Goal: Information Seeking & Learning: Learn about a topic

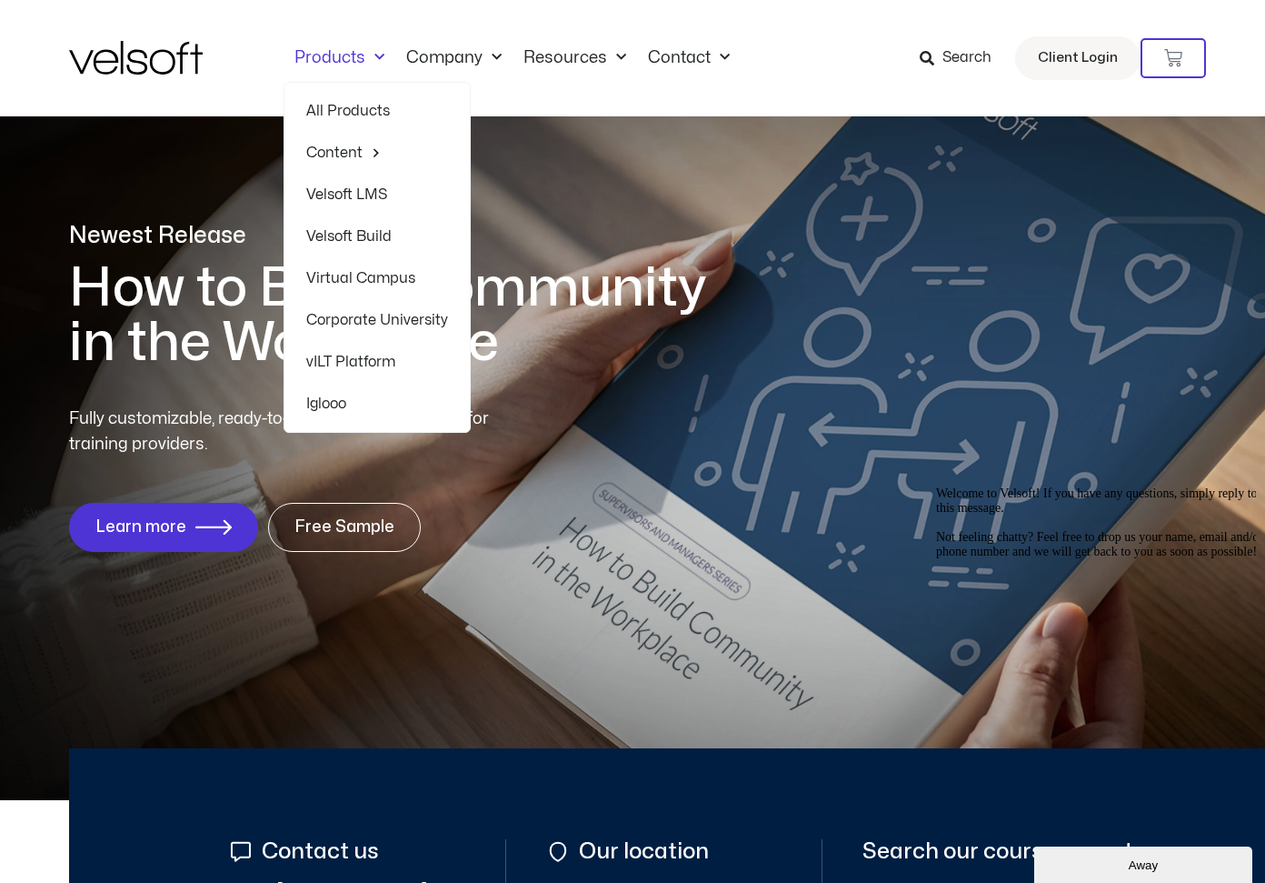
click at [349, 100] on link "All Products" at bounding box center [377, 111] width 142 height 42
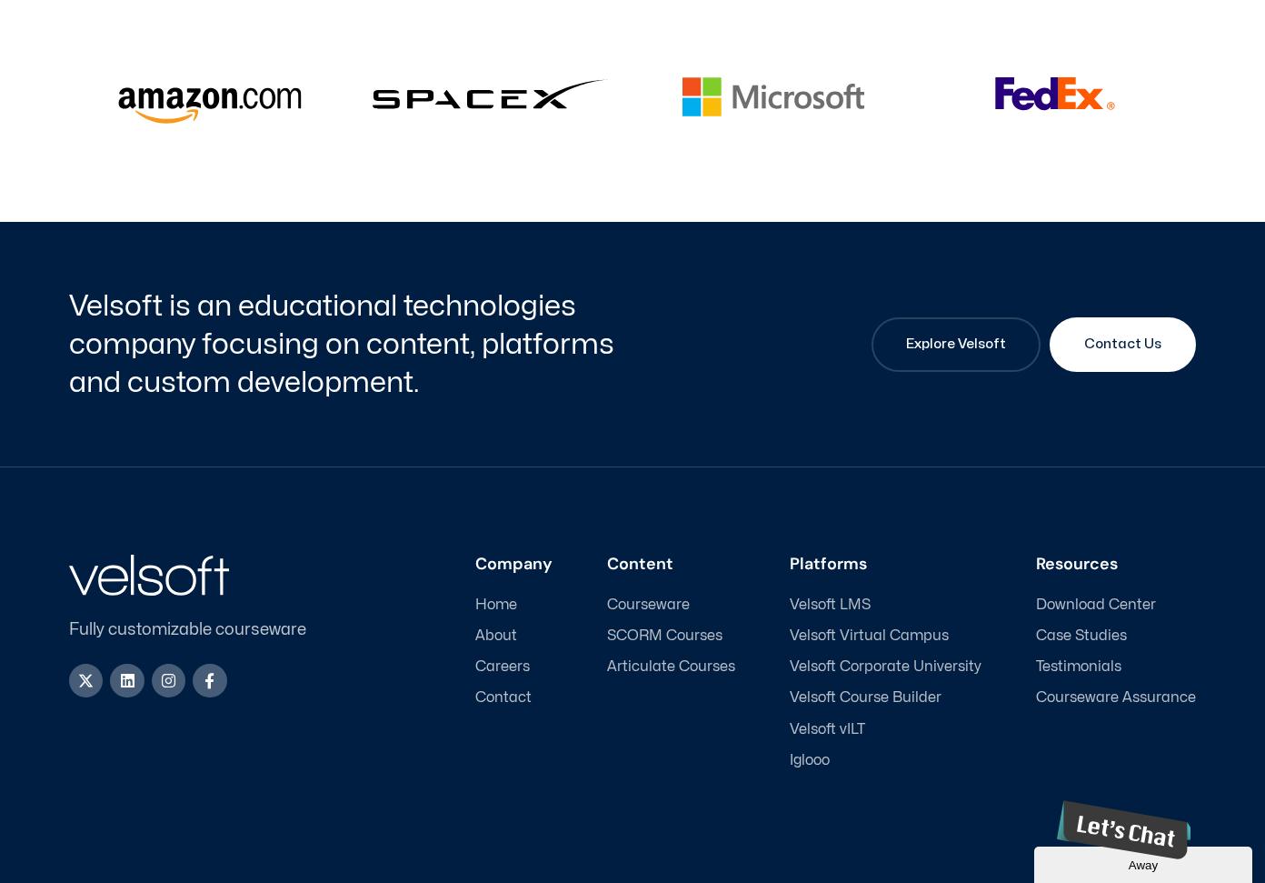
scroll to position [4681, 0]
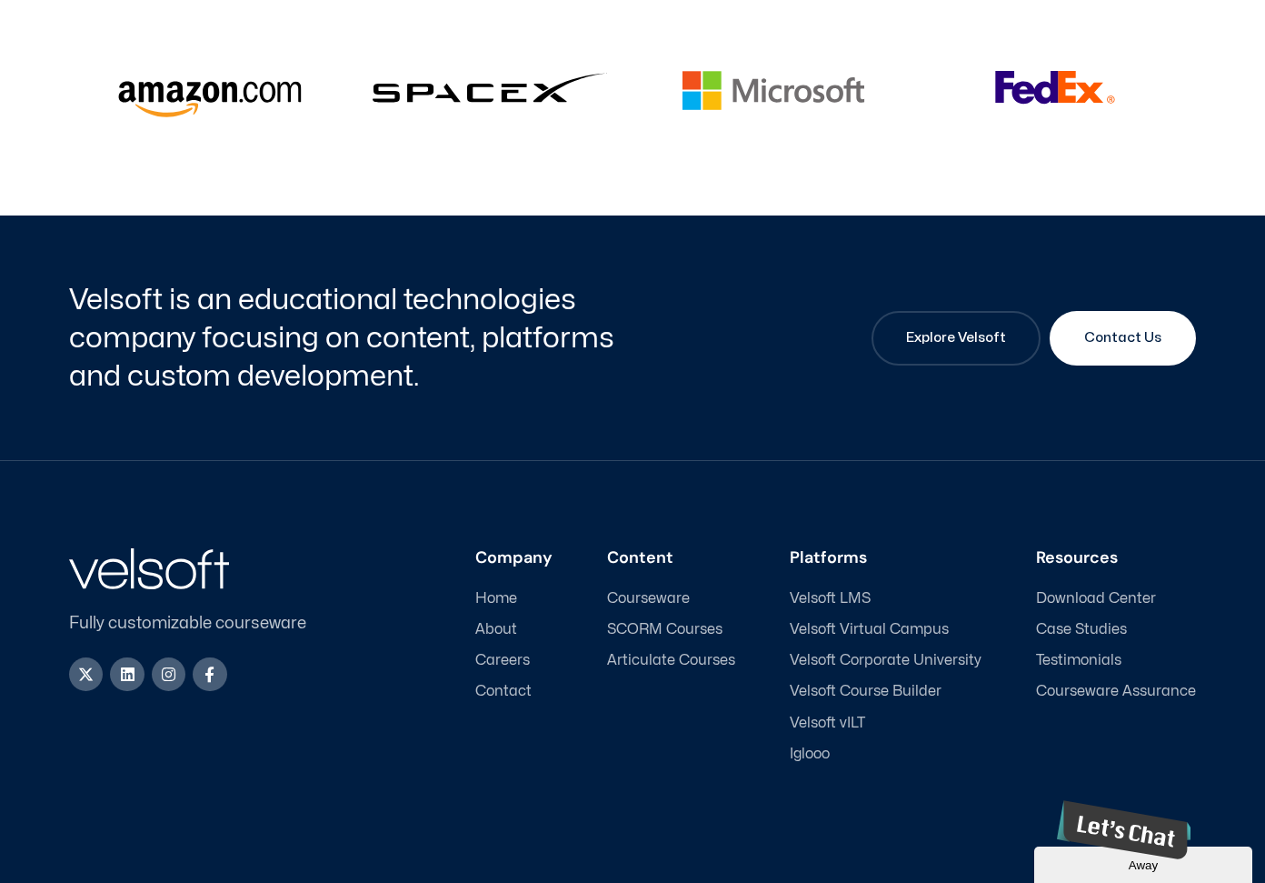
click at [661, 590] on span "Courseware" at bounding box center [648, 598] width 83 height 17
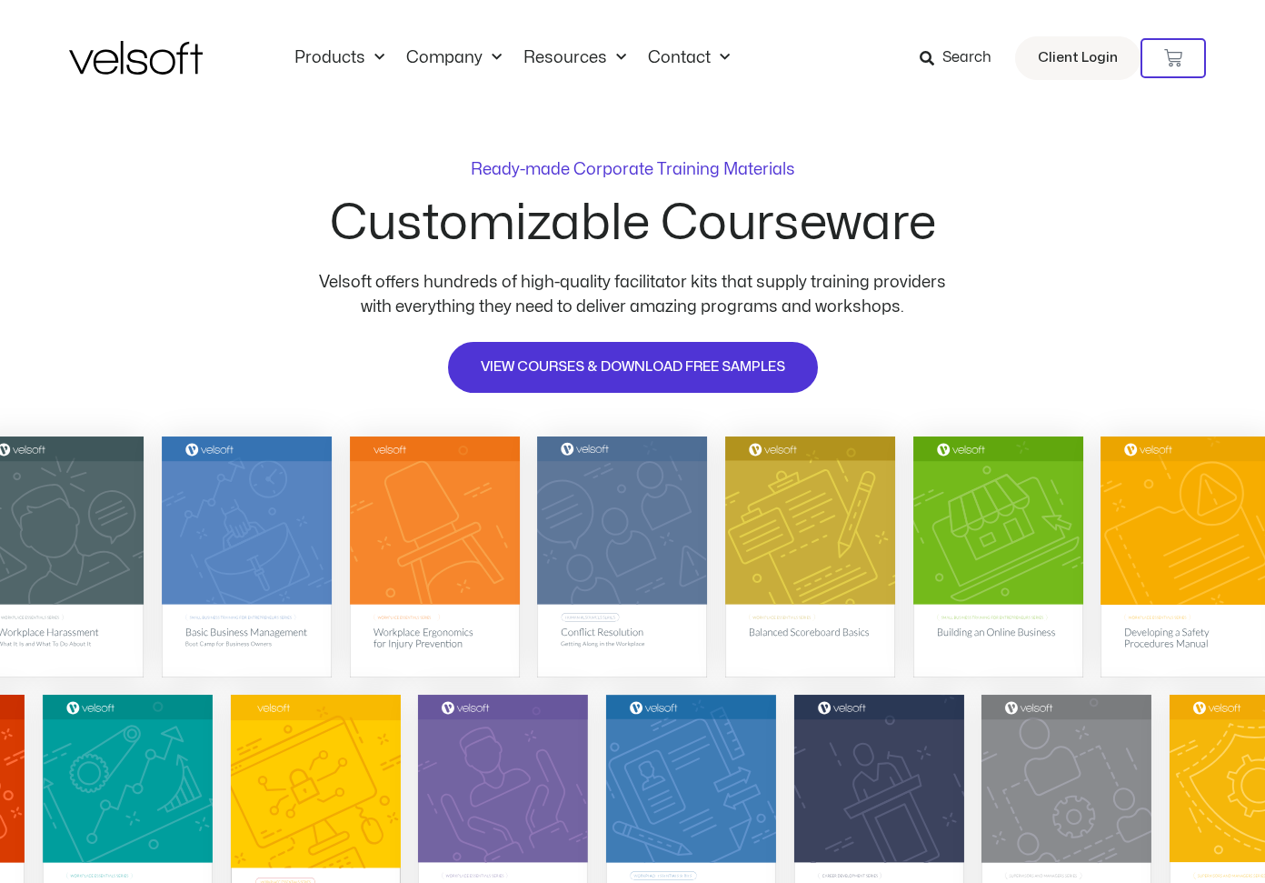
click at [968, 64] on span "Search" at bounding box center [967, 58] width 49 height 24
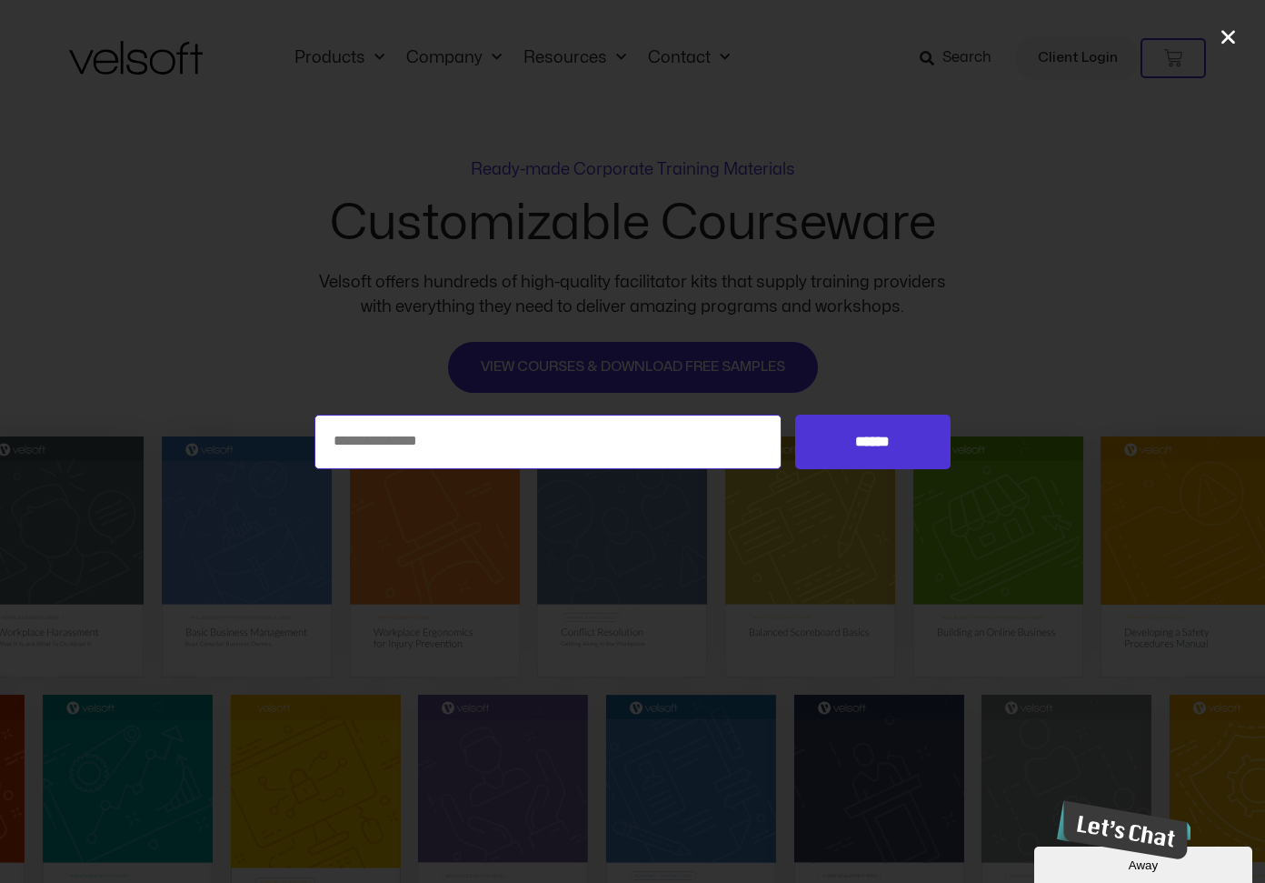
click at [516, 444] on input "Search for:" at bounding box center [547, 441] width 467 height 55
type input "**"
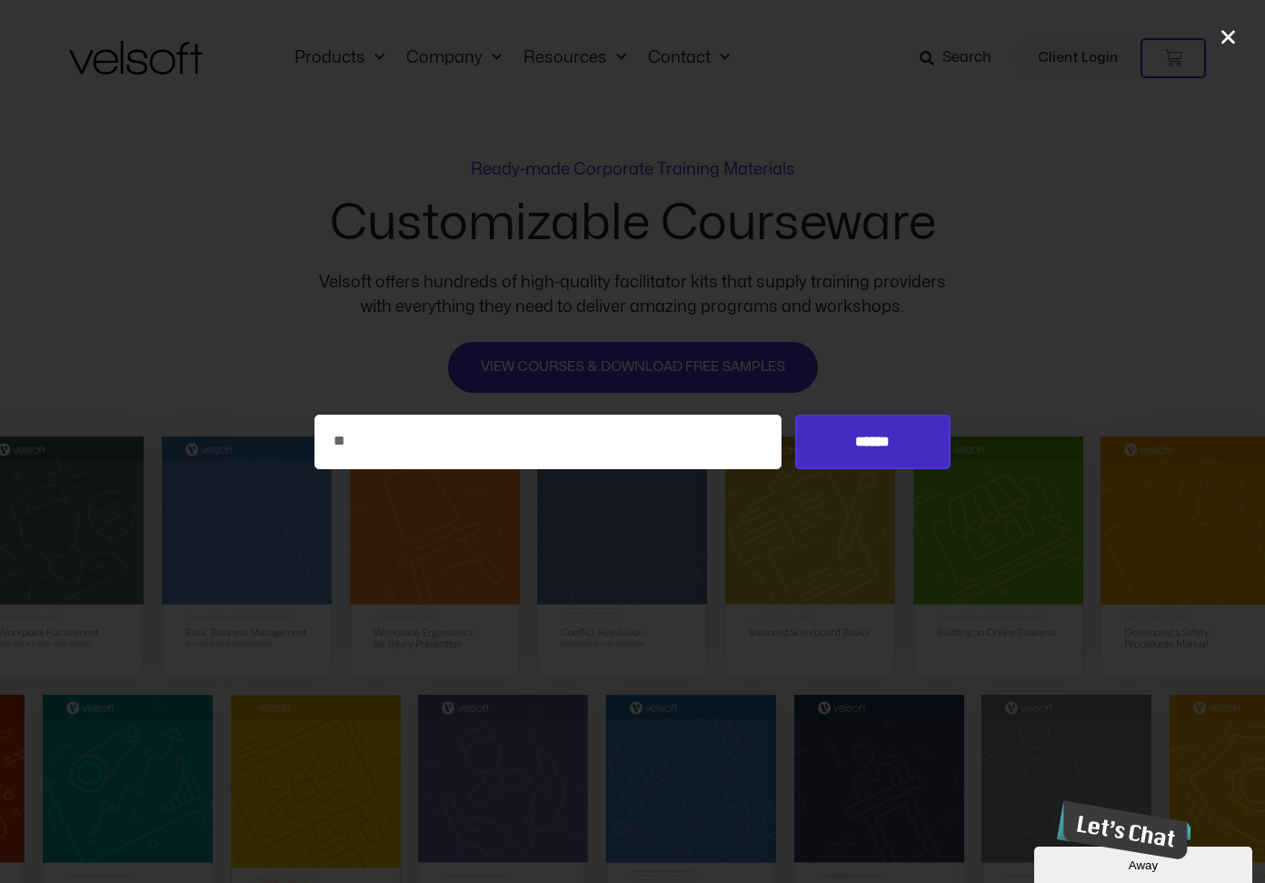
click at [869, 448] on input "******" at bounding box center [872, 441] width 155 height 55
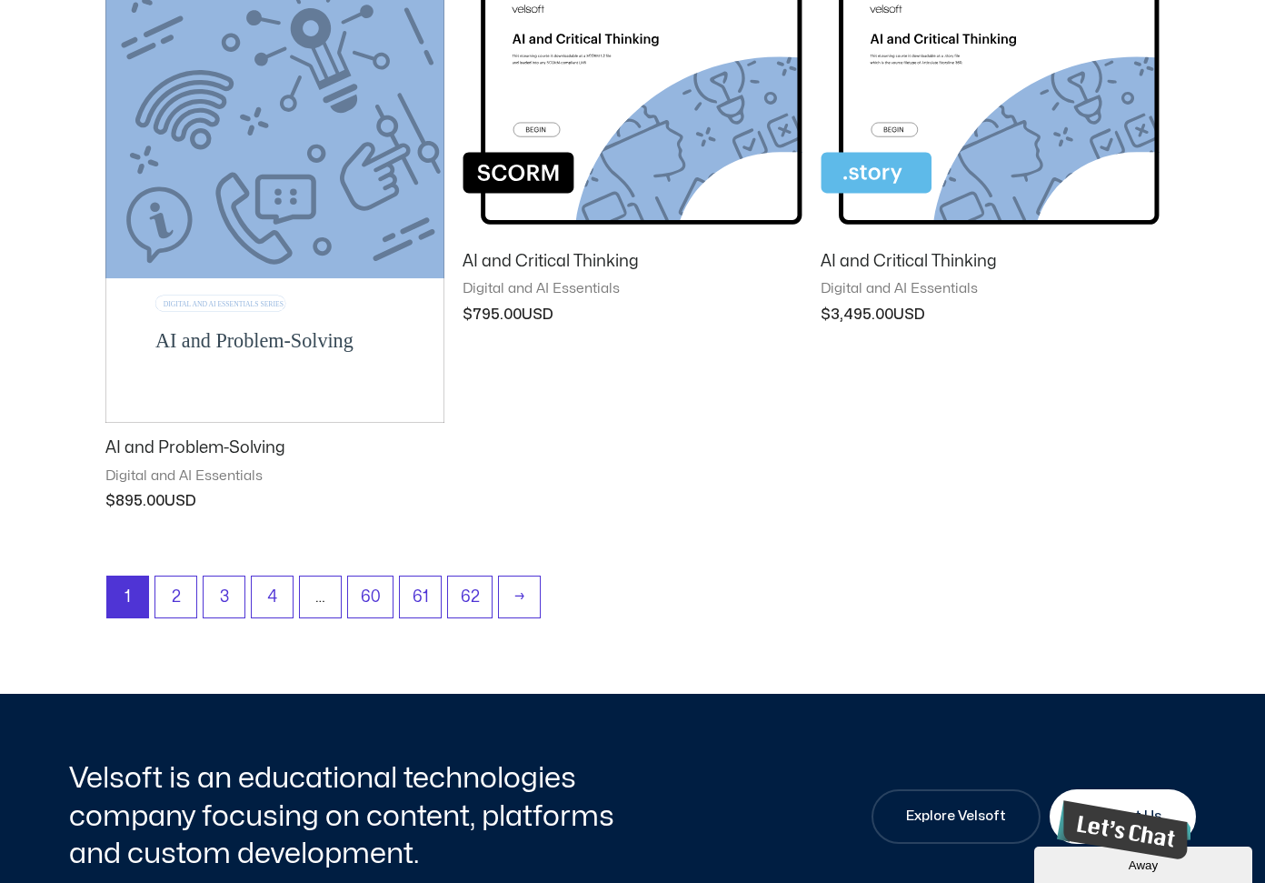
scroll to position [1652, 0]
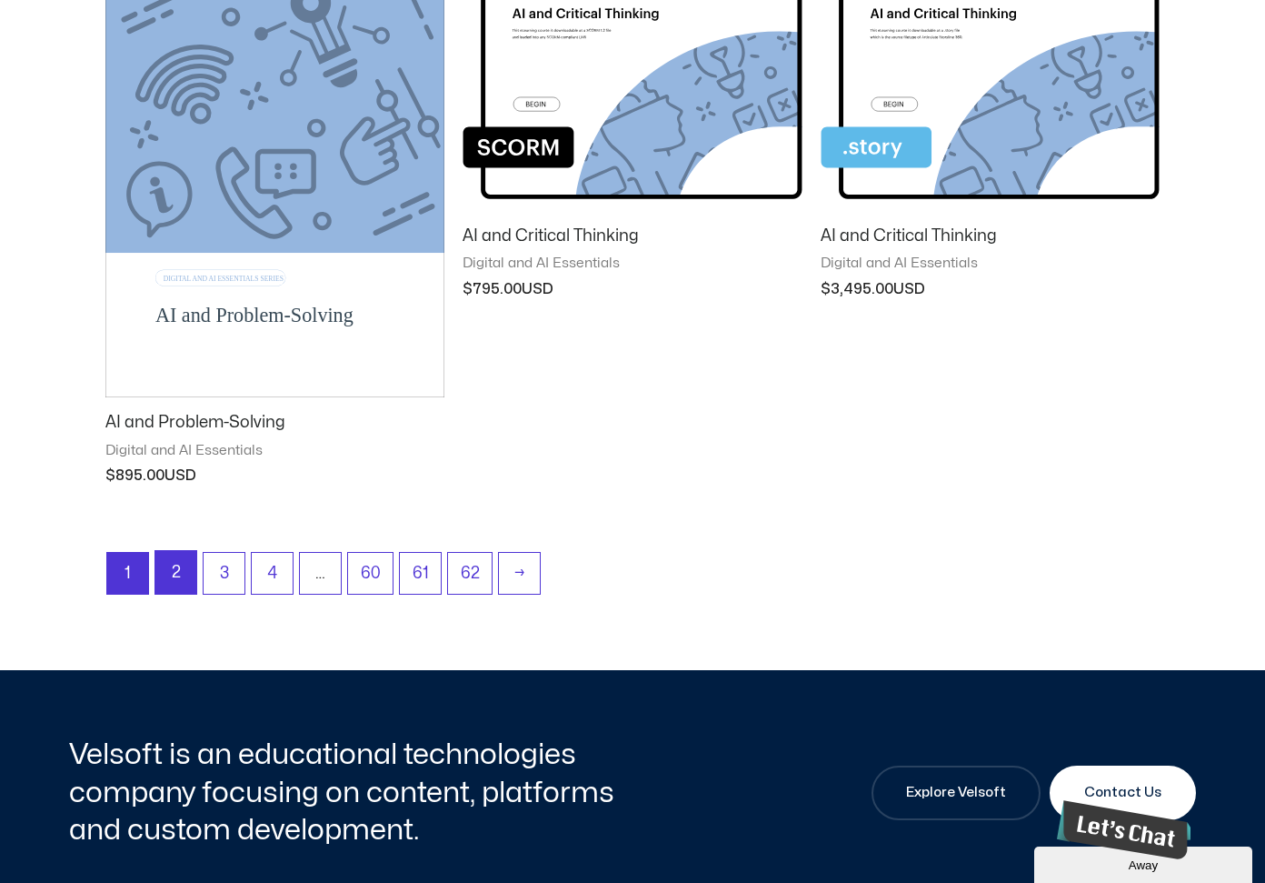
click at [172, 574] on link "2" at bounding box center [175, 572] width 41 height 43
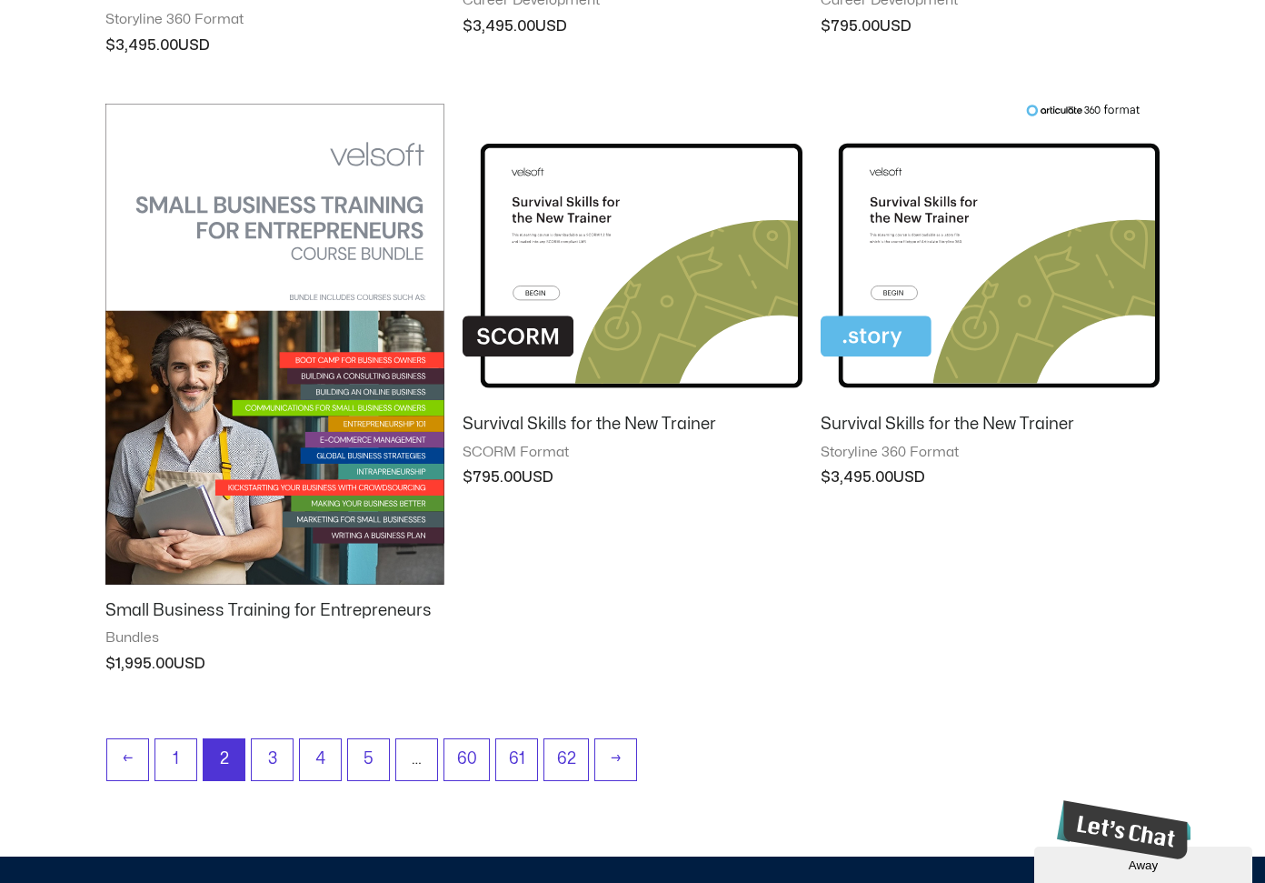
scroll to position [1987, 0]
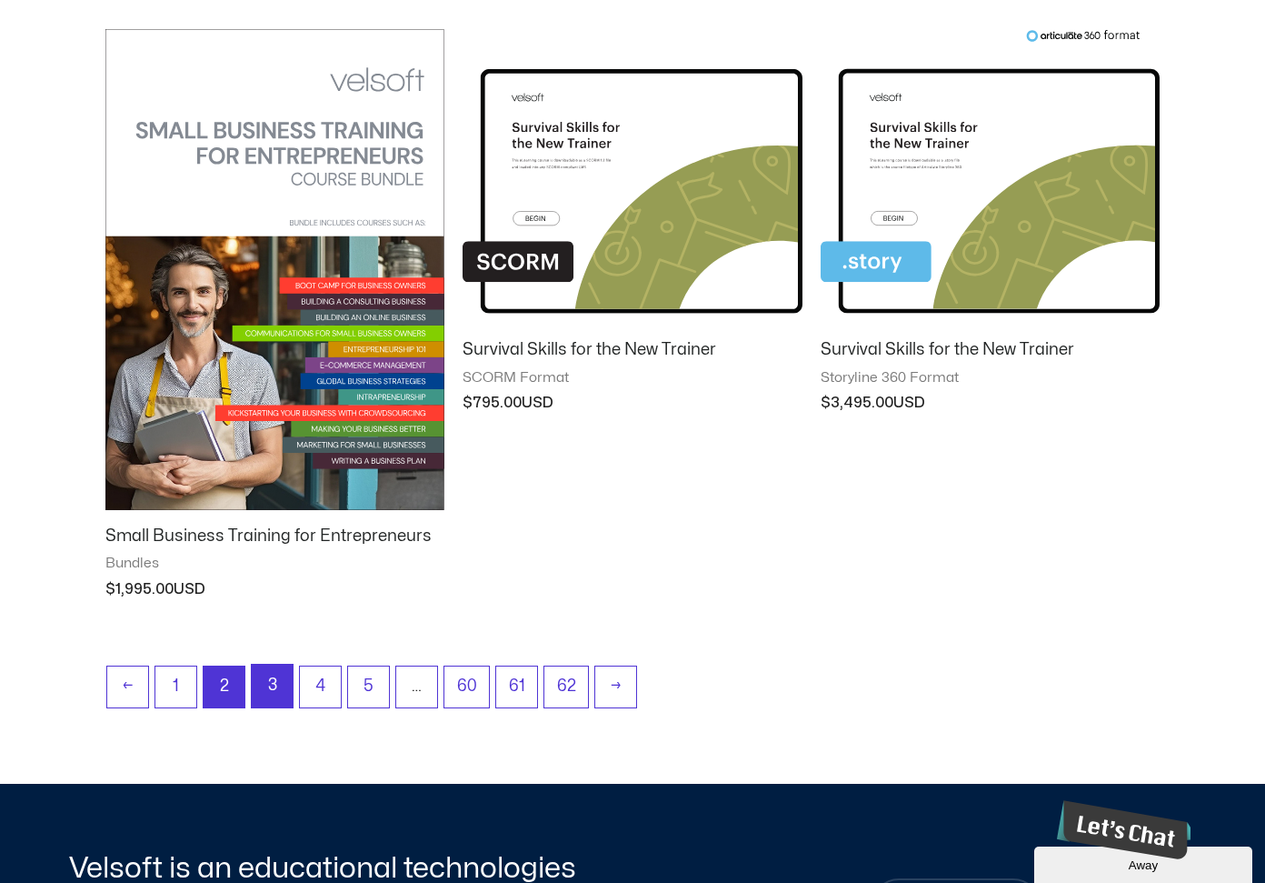
click at [262, 694] on link "3" at bounding box center [272, 685] width 41 height 43
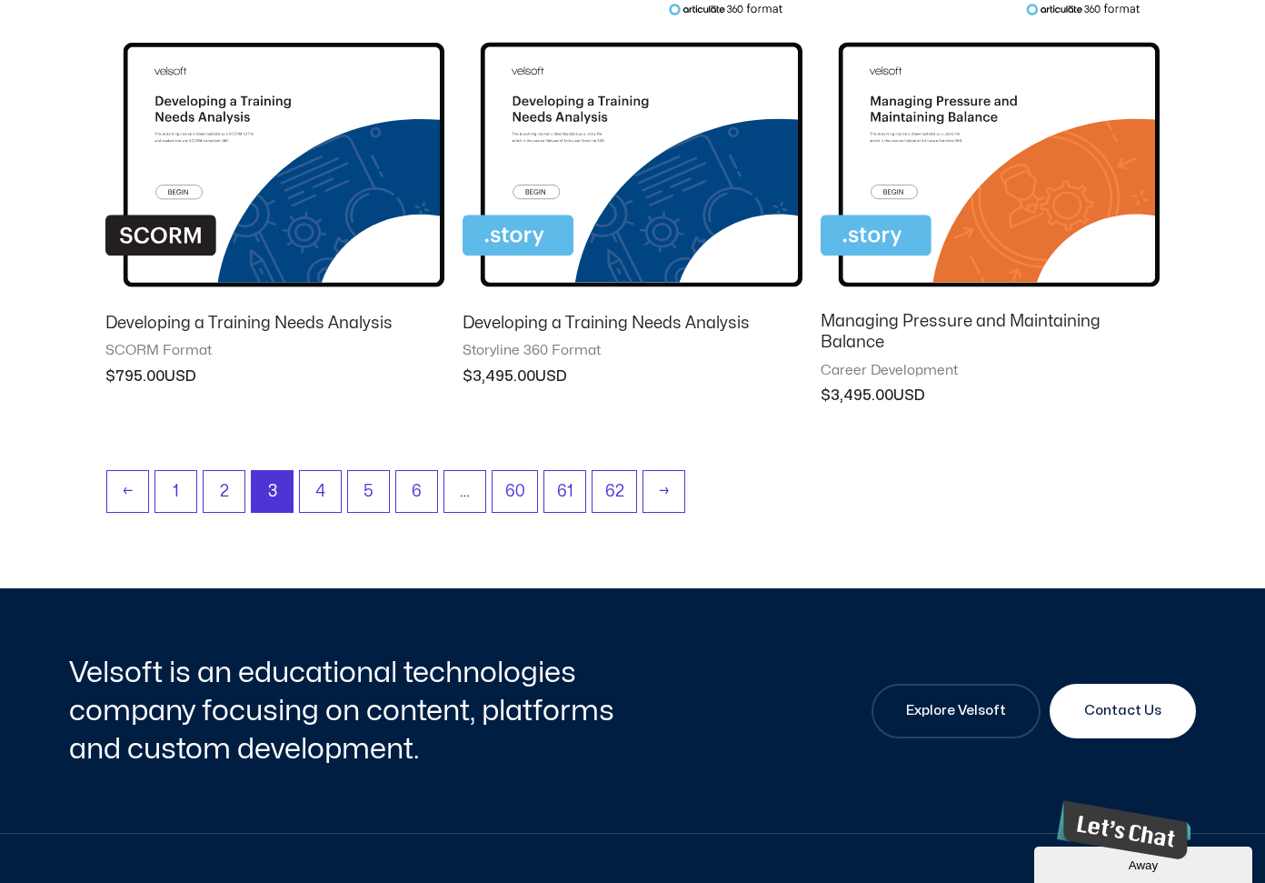
scroll to position [1872, 0]
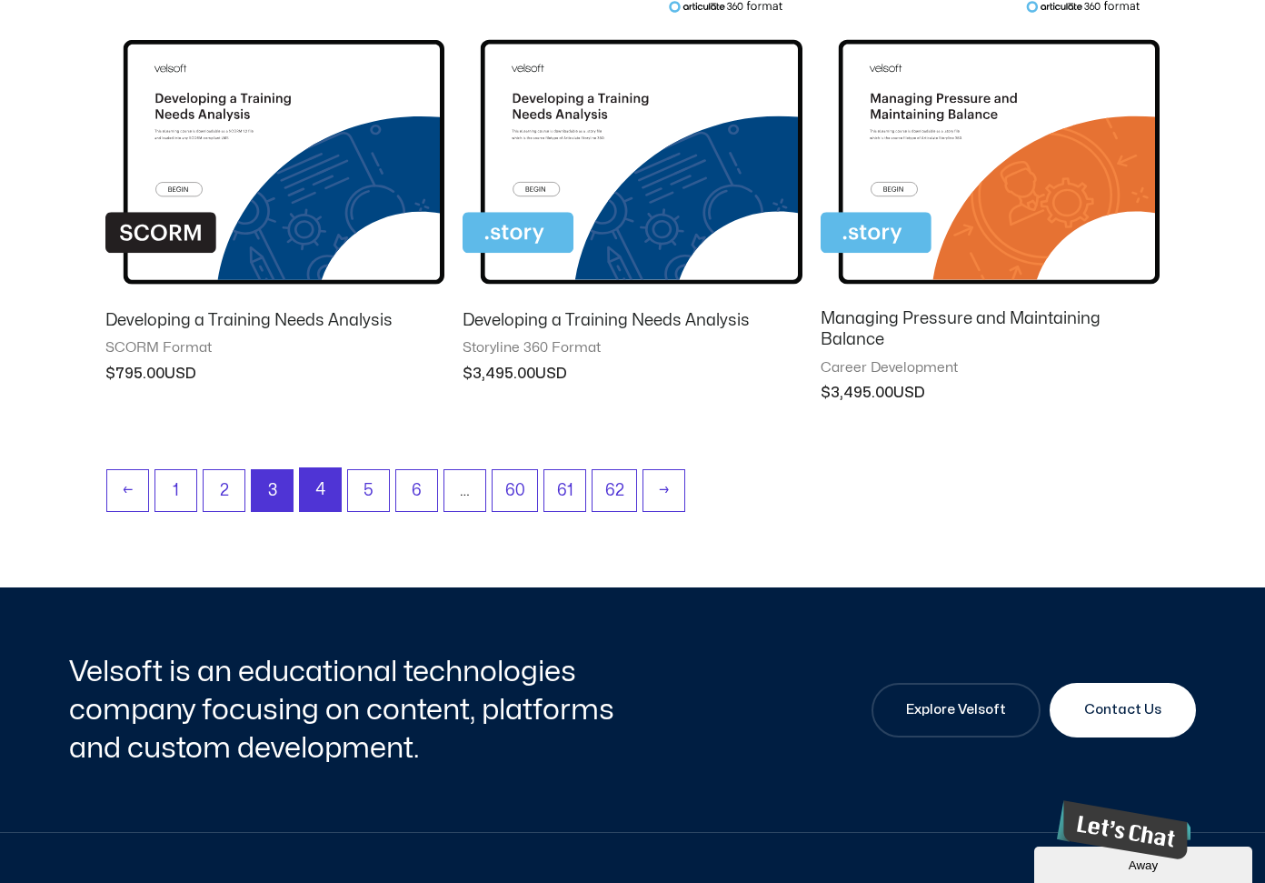
click at [313, 491] on link "4" at bounding box center [320, 489] width 41 height 43
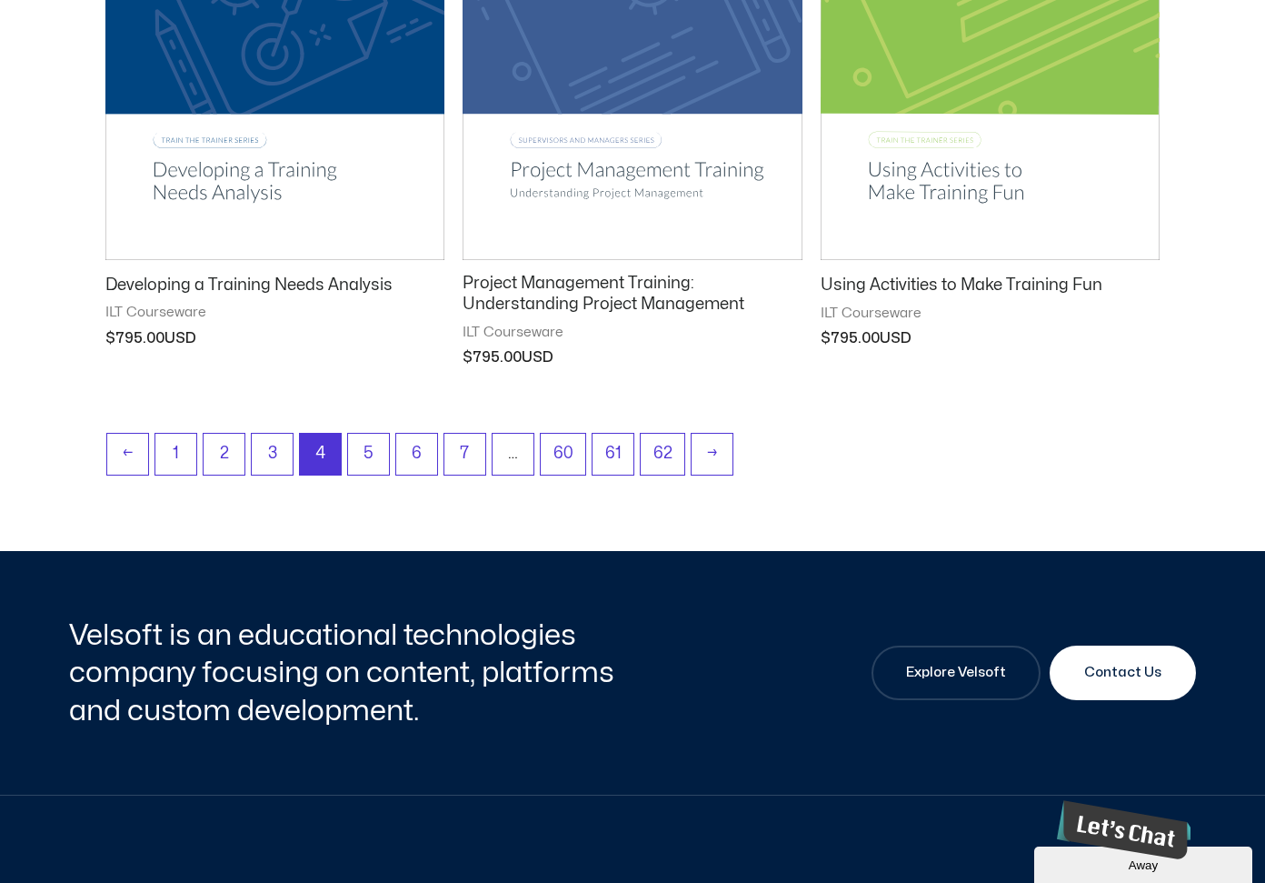
scroll to position [2430, 0]
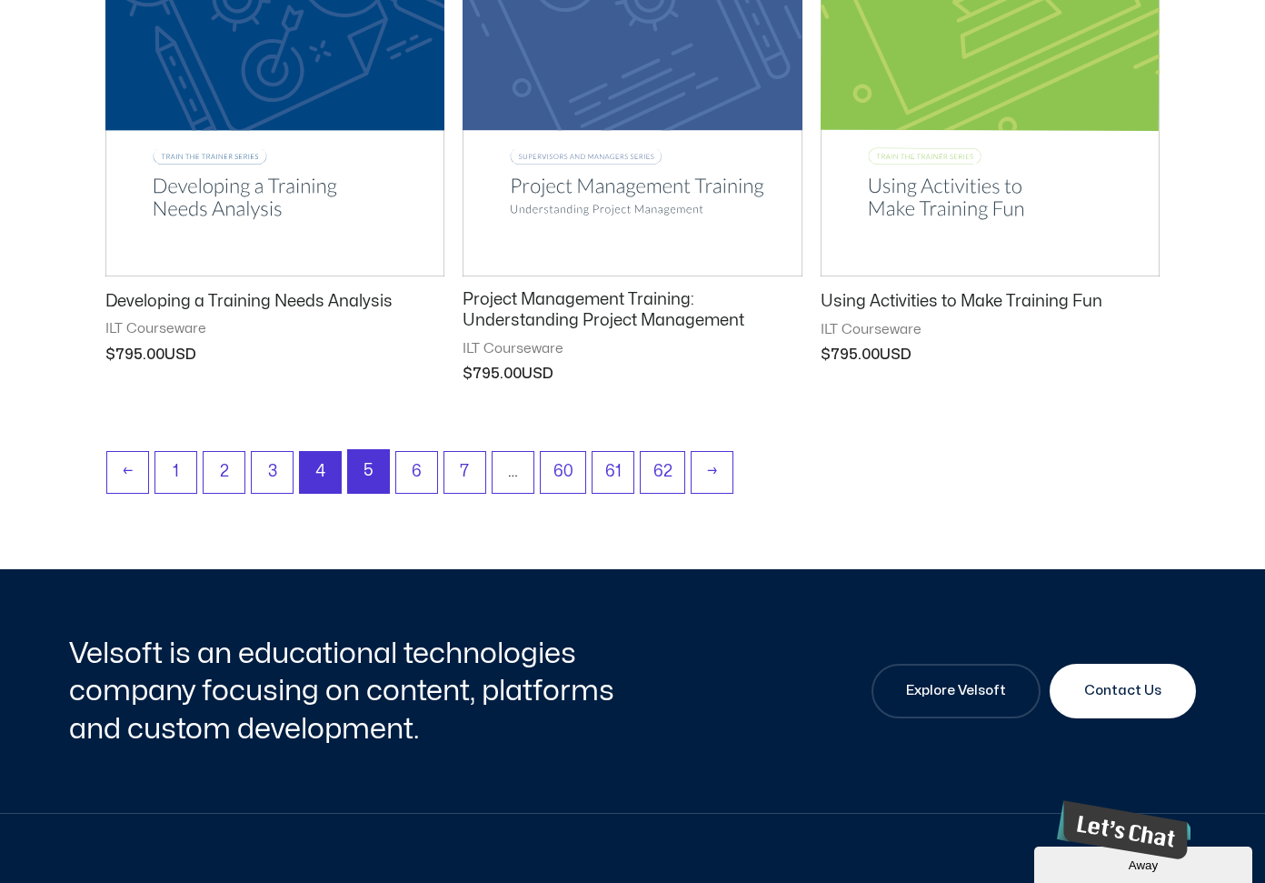
click at [365, 473] on link "5" at bounding box center [368, 471] width 41 height 43
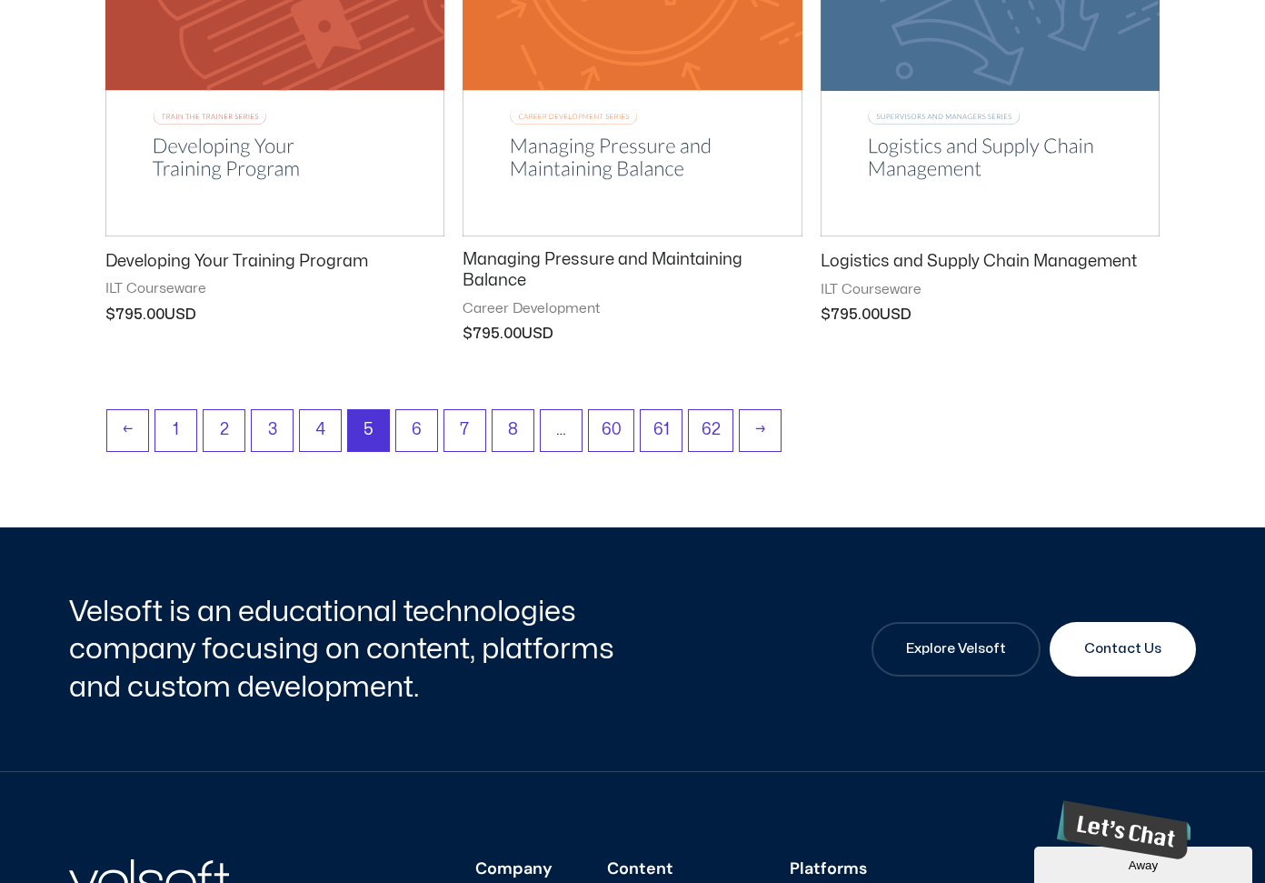
scroll to position [2493, 0]
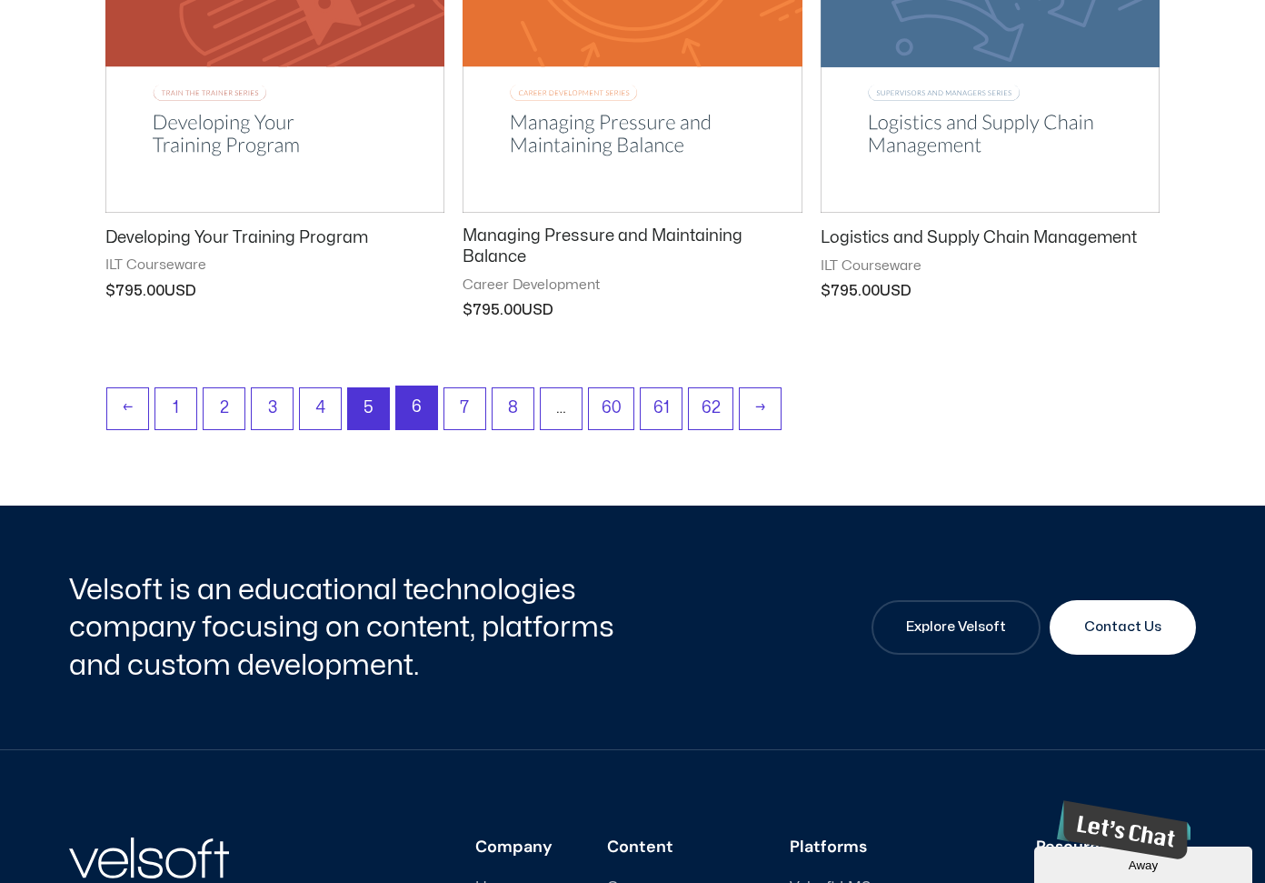
click at [413, 414] on link "6" at bounding box center [416, 407] width 41 height 43
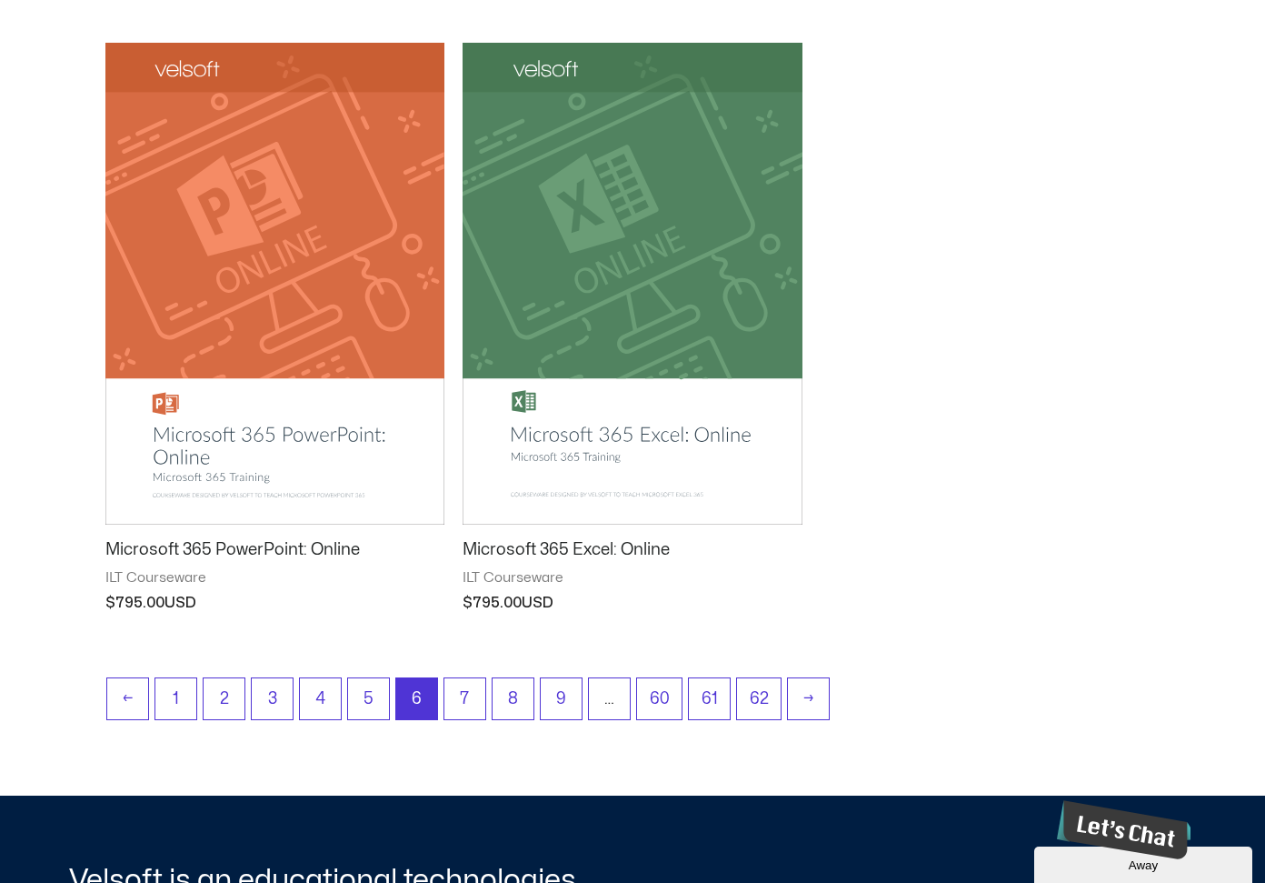
scroll to position [2154, 0]
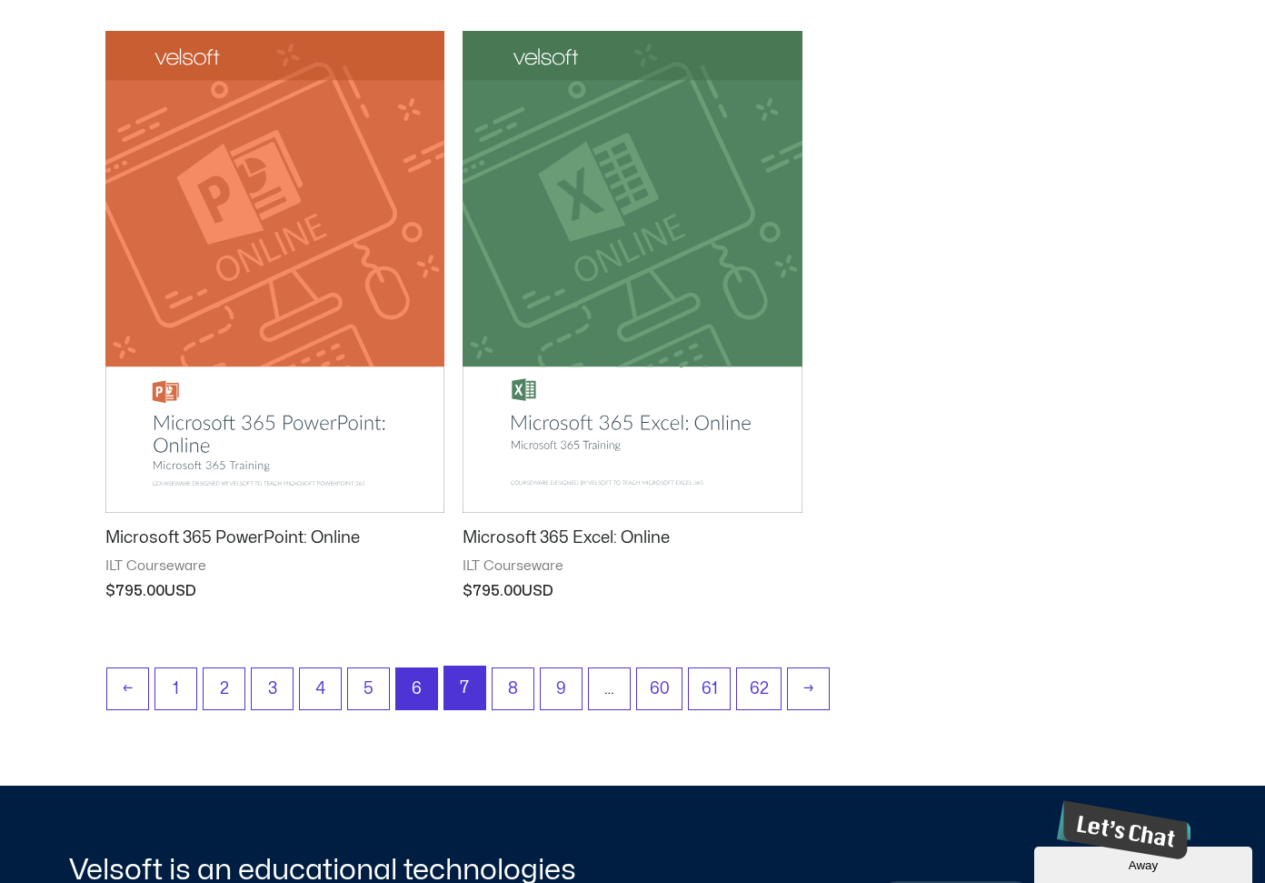
click at [455, 694] on link "7" at bounding box center [464, 687] width 41 height 43
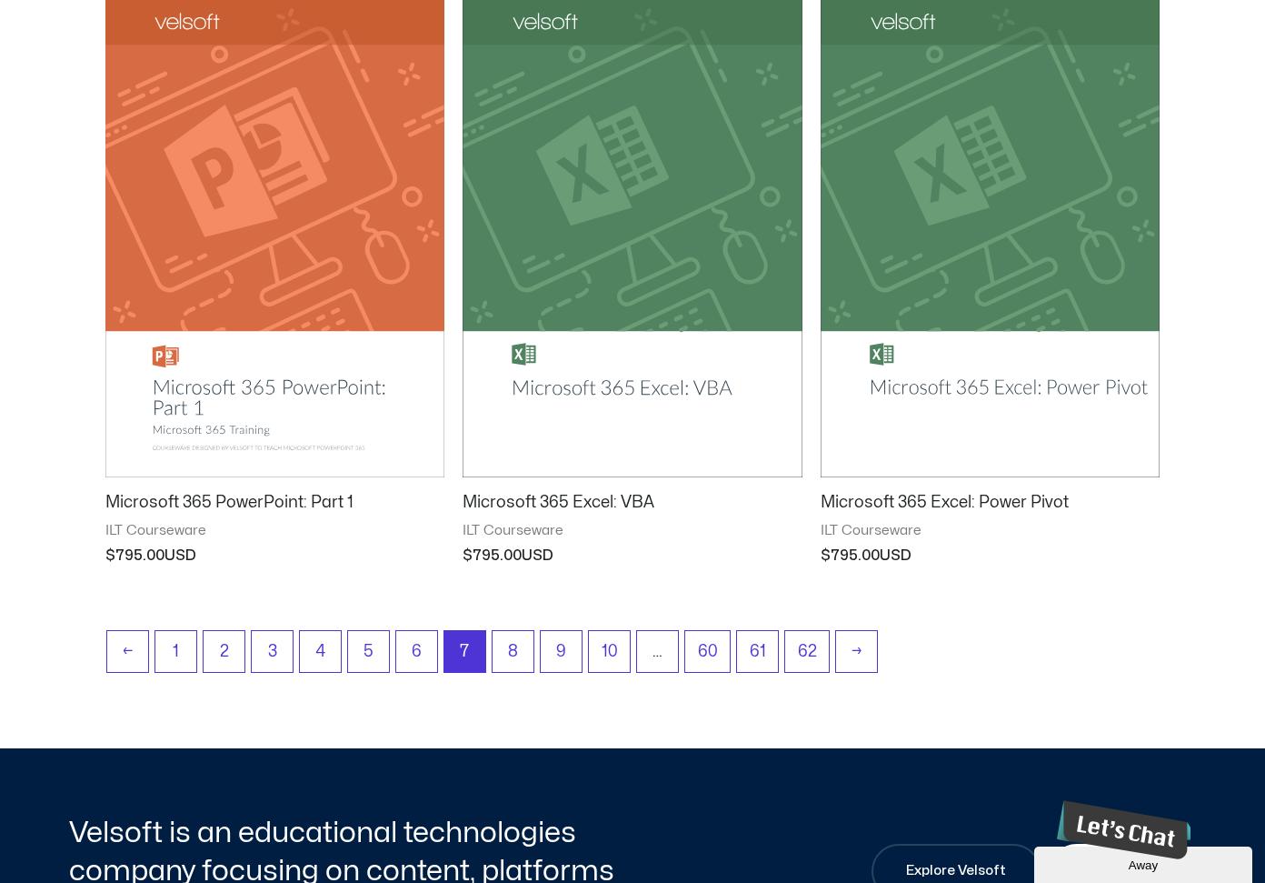
scroll to position [2193, 0]
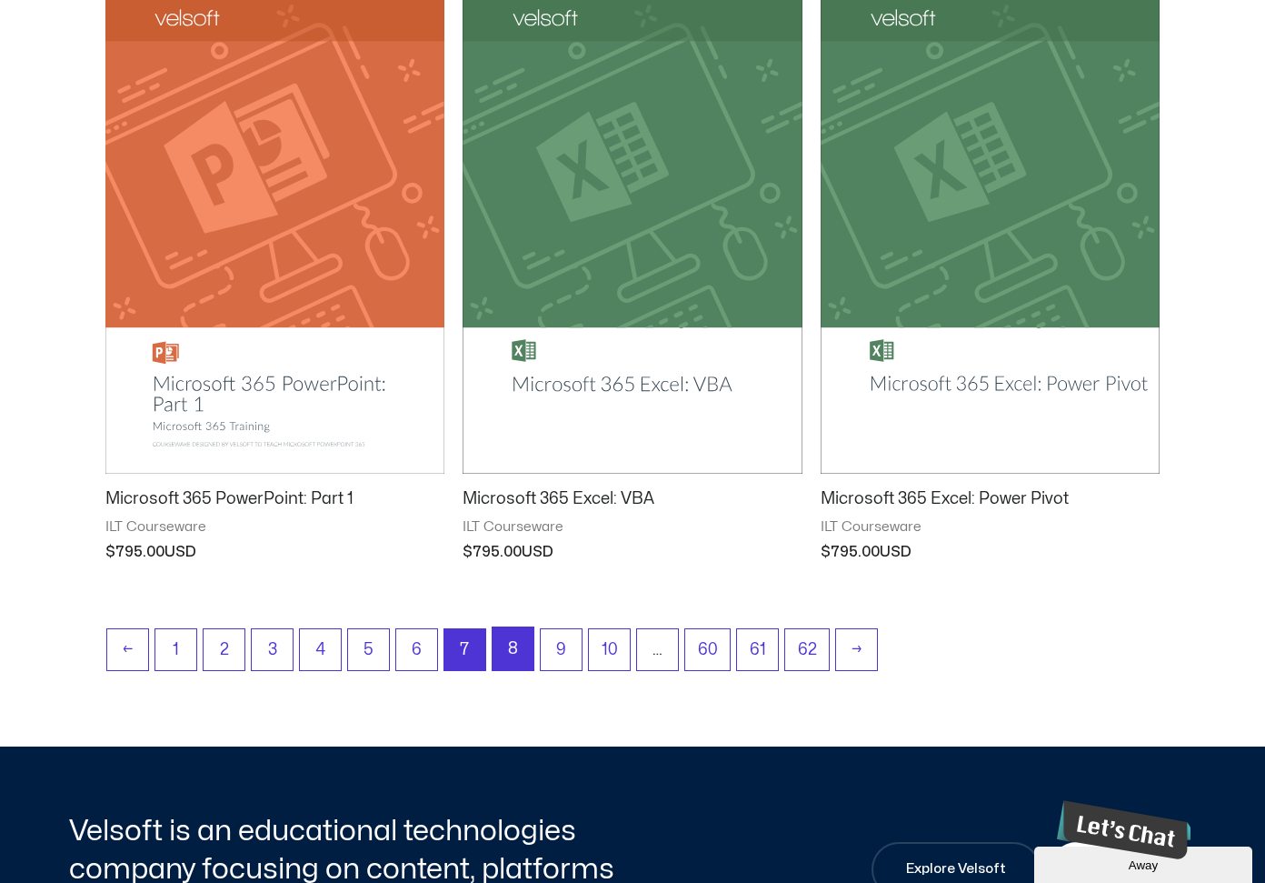
click at [507, 650] on link "8" at bounding box center [513, 648] width 41 height 43
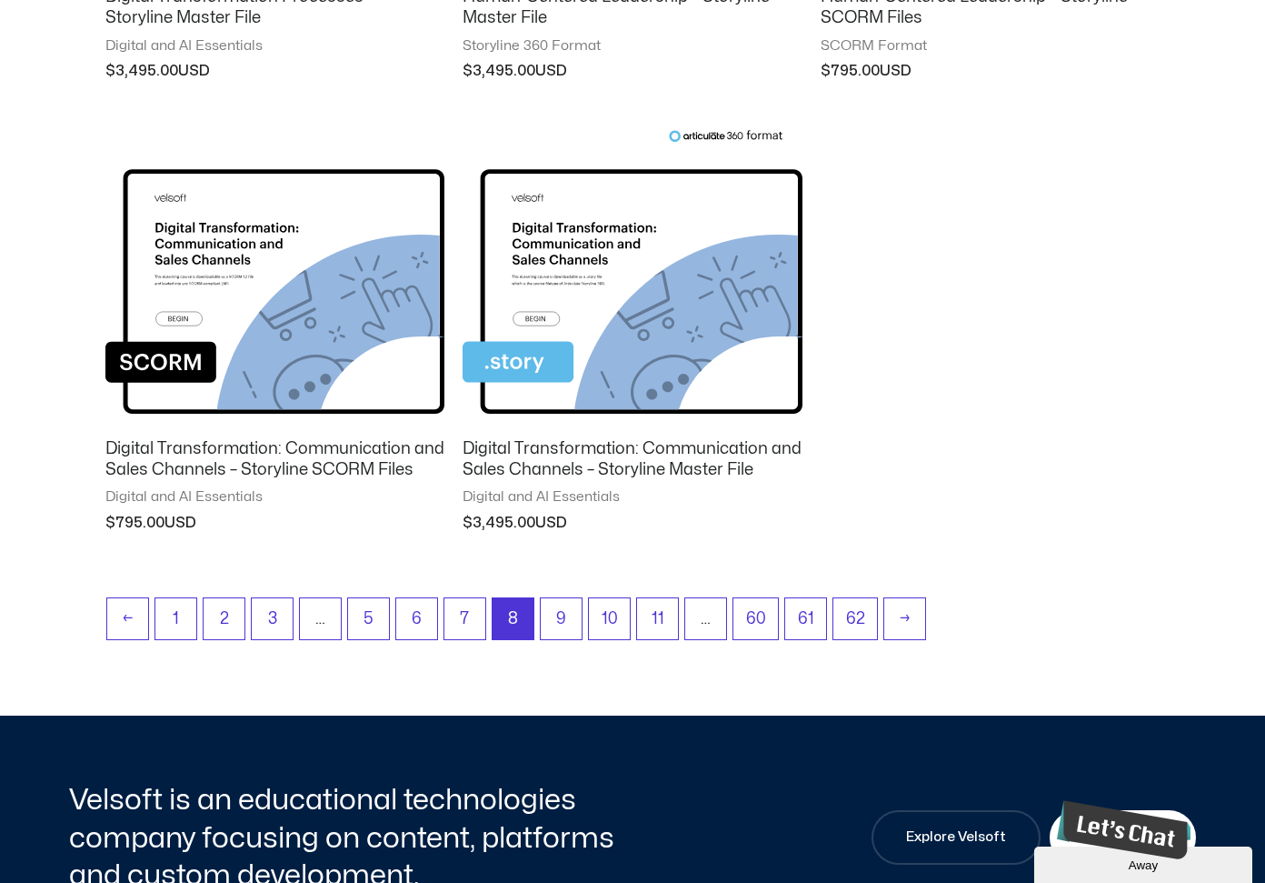
scroll to position [1901, 0]
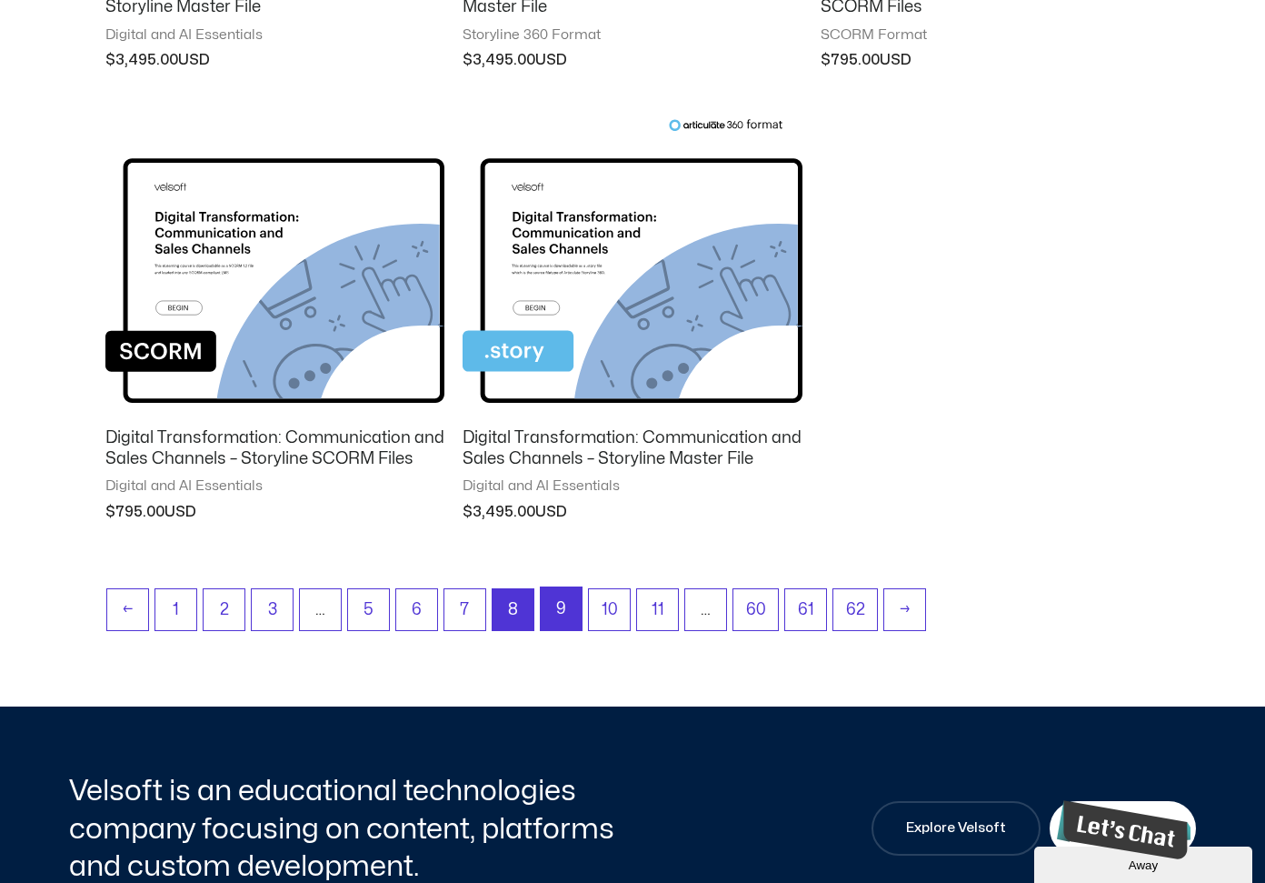
click at [554, 611] on link "9" at bounding box center [561, 608] width 41 height 43
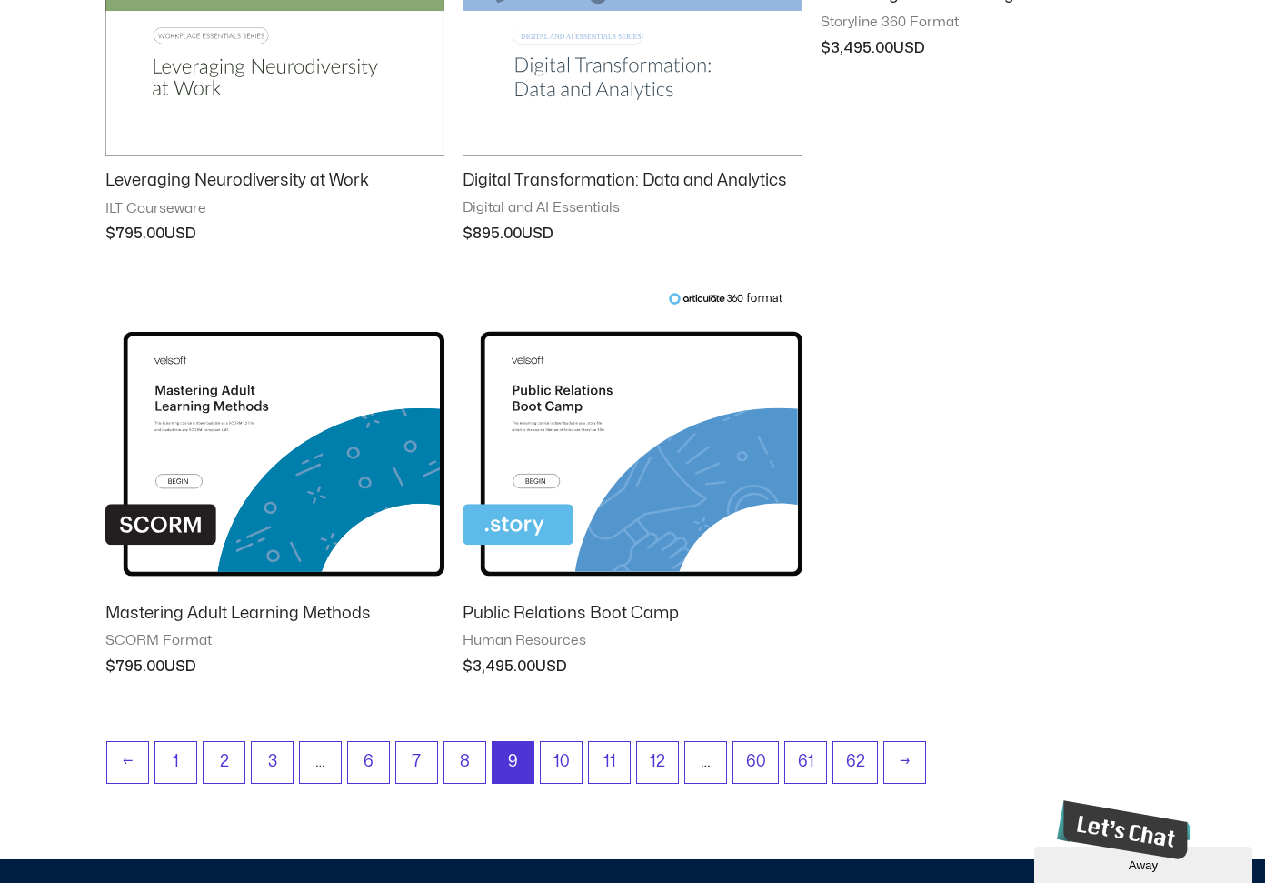
scroll to position [1738, 0]
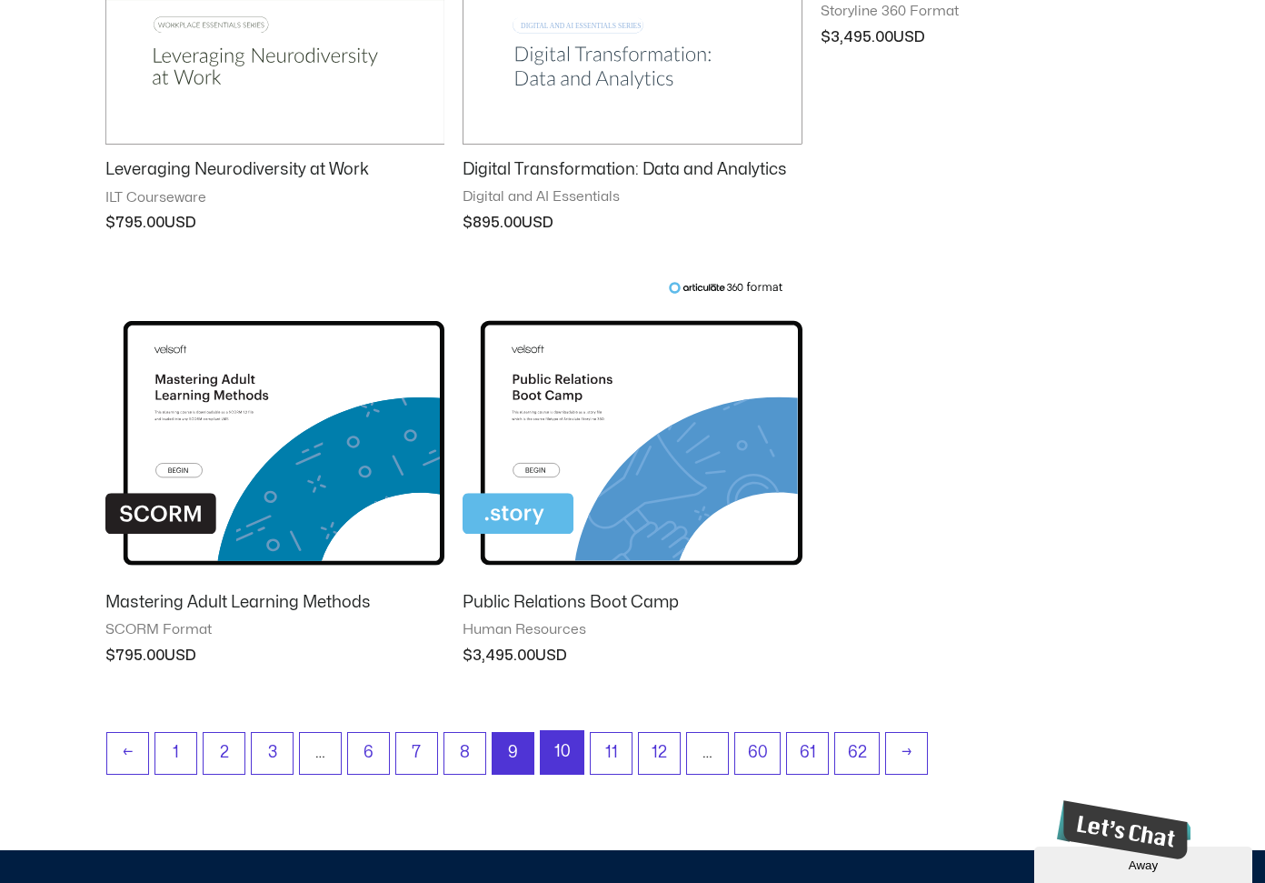
click at [563, 762] on link "10" at bounding box center [562, 752] width 43 height 43
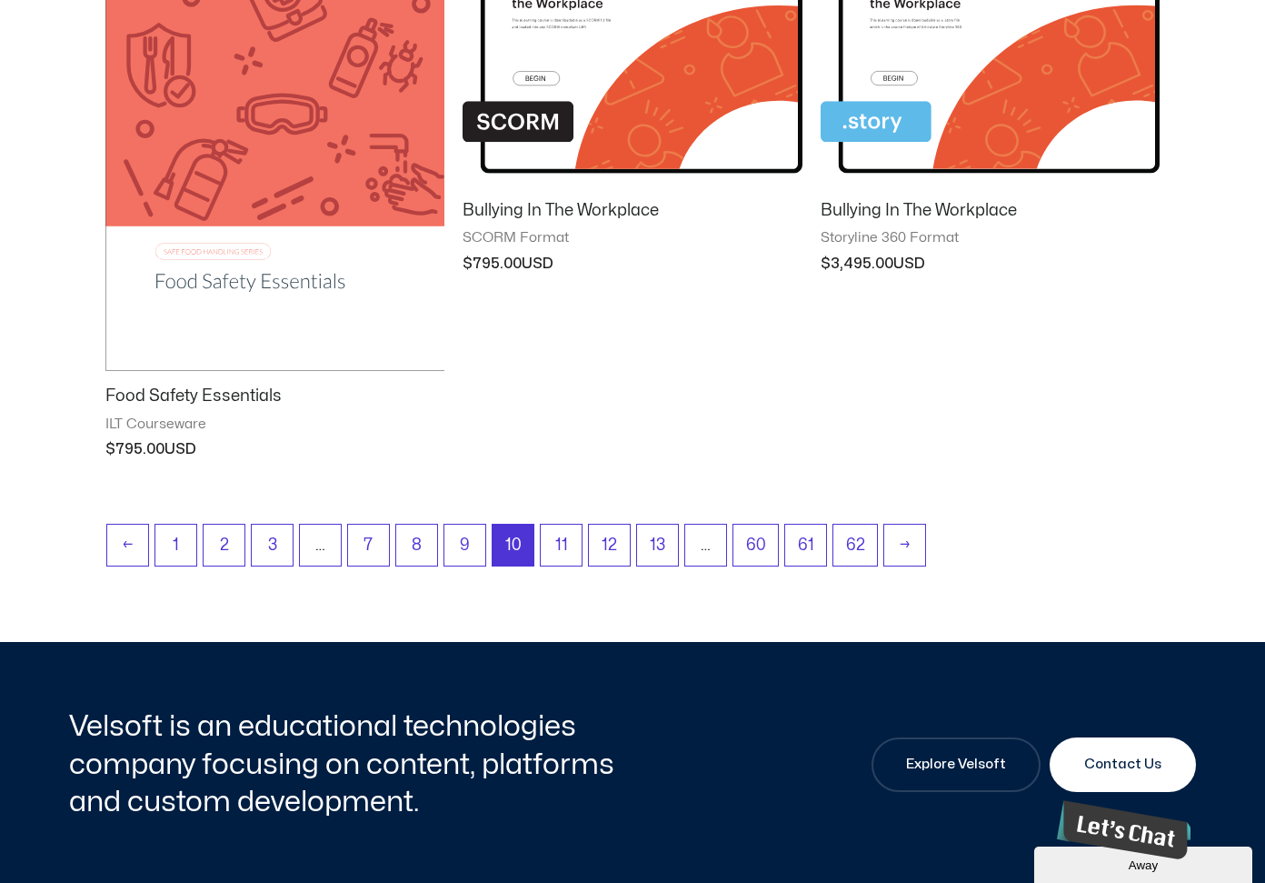
scroll to position [1532, 0]
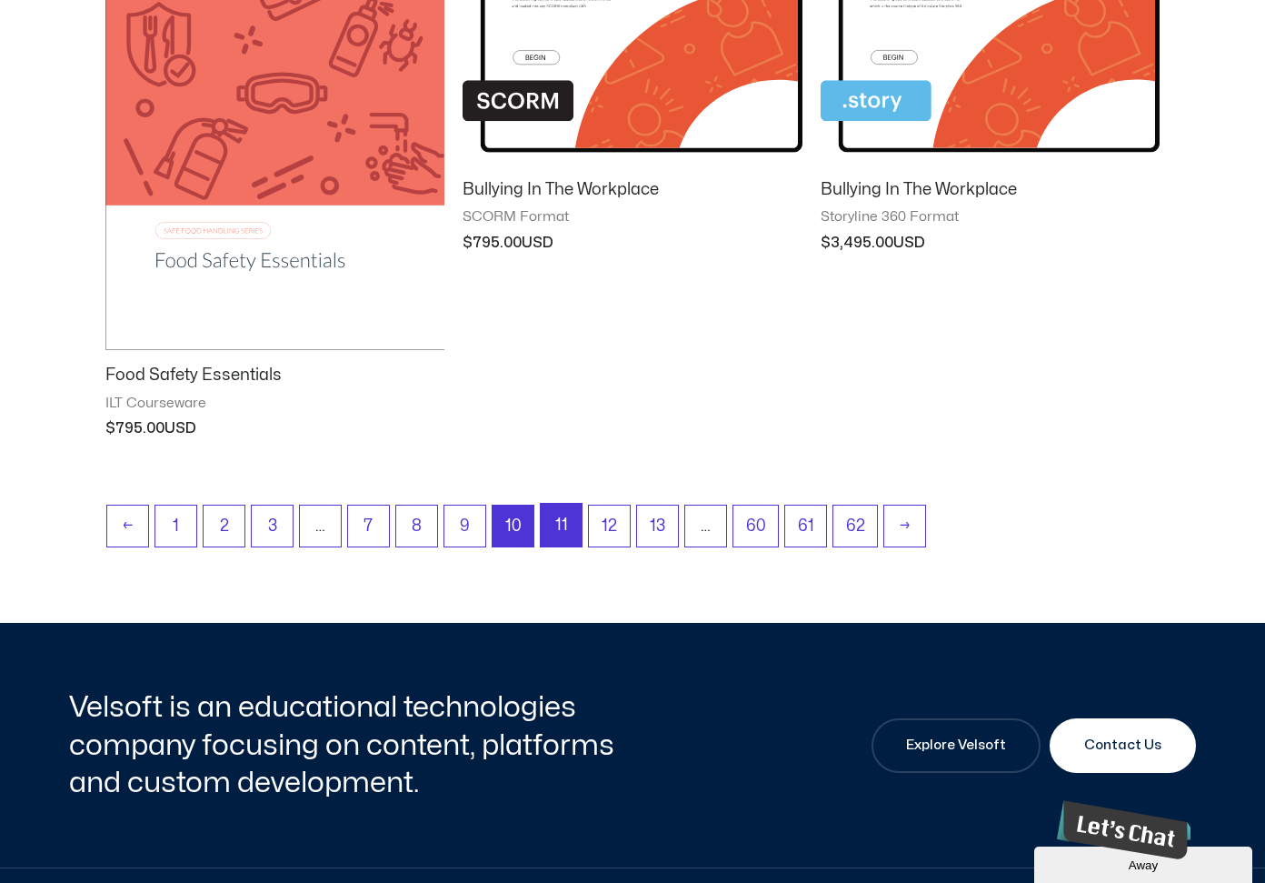
click at [566, 518] on link "11" at bounding box center [561, 525] width 41 height 43
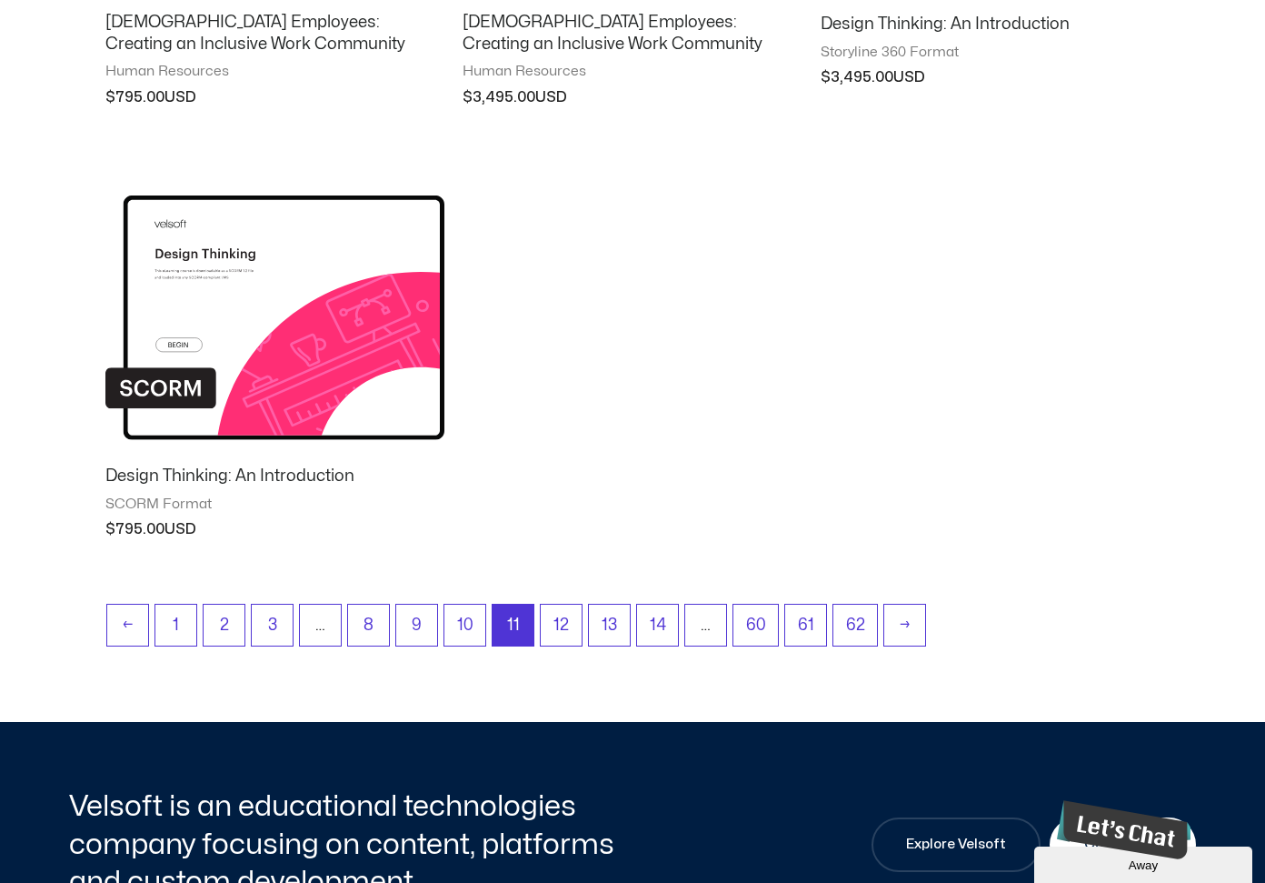
scroll to position [1712, 0]
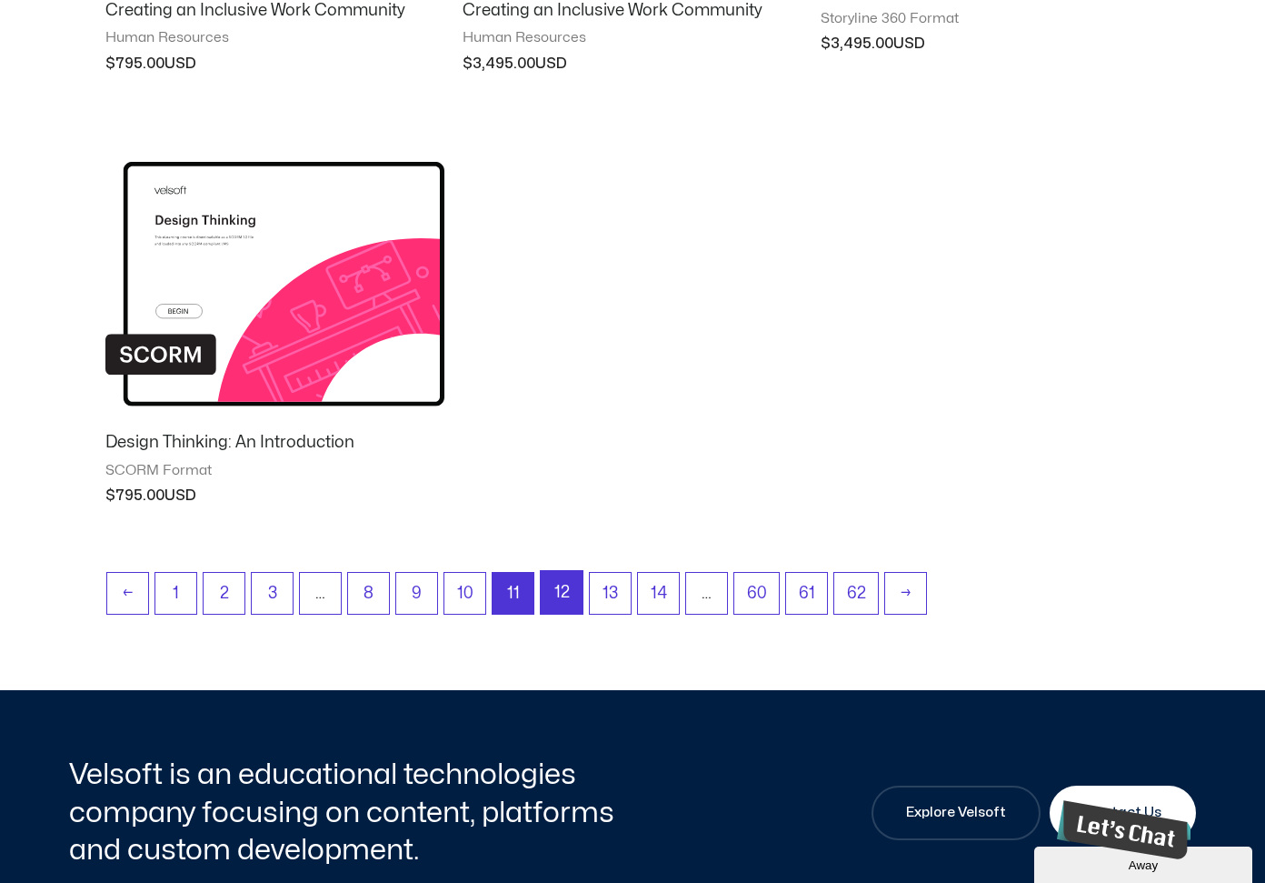
click at [571, 592] on link "12" at bounding box center [562, 592] width 42 height 43
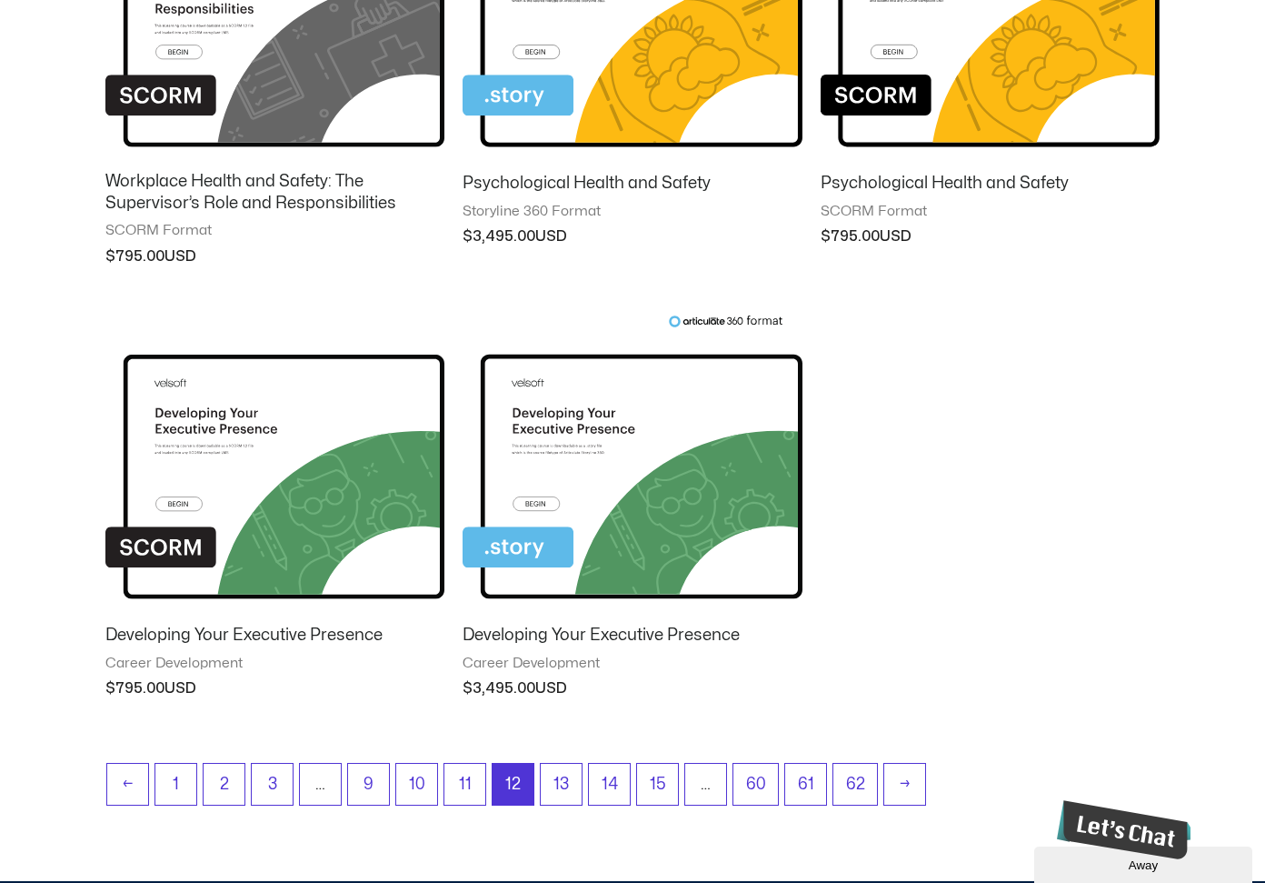
scroll to position [1890, 0]
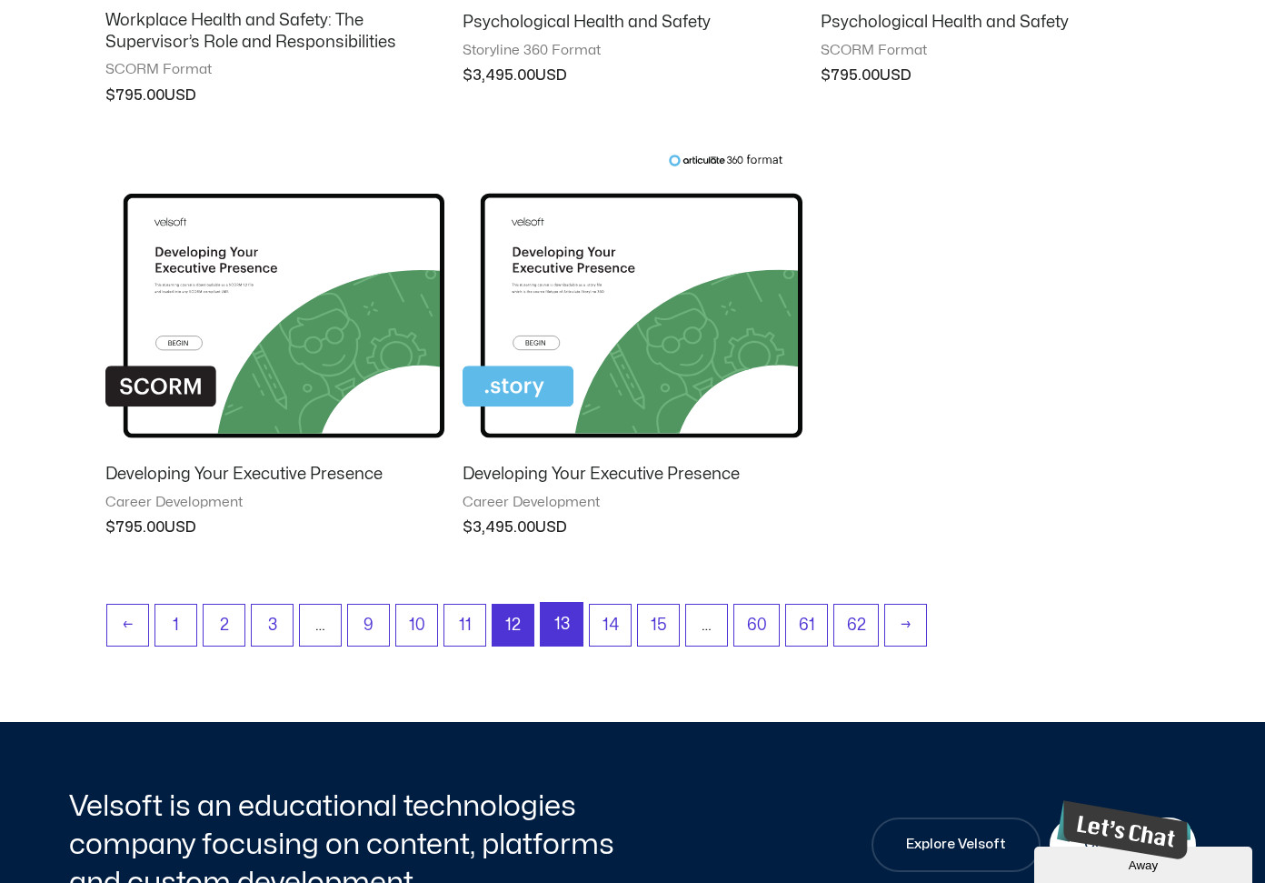
click at [548, 629] on link "13" at bounding box center [562, 624] width 42 height 43
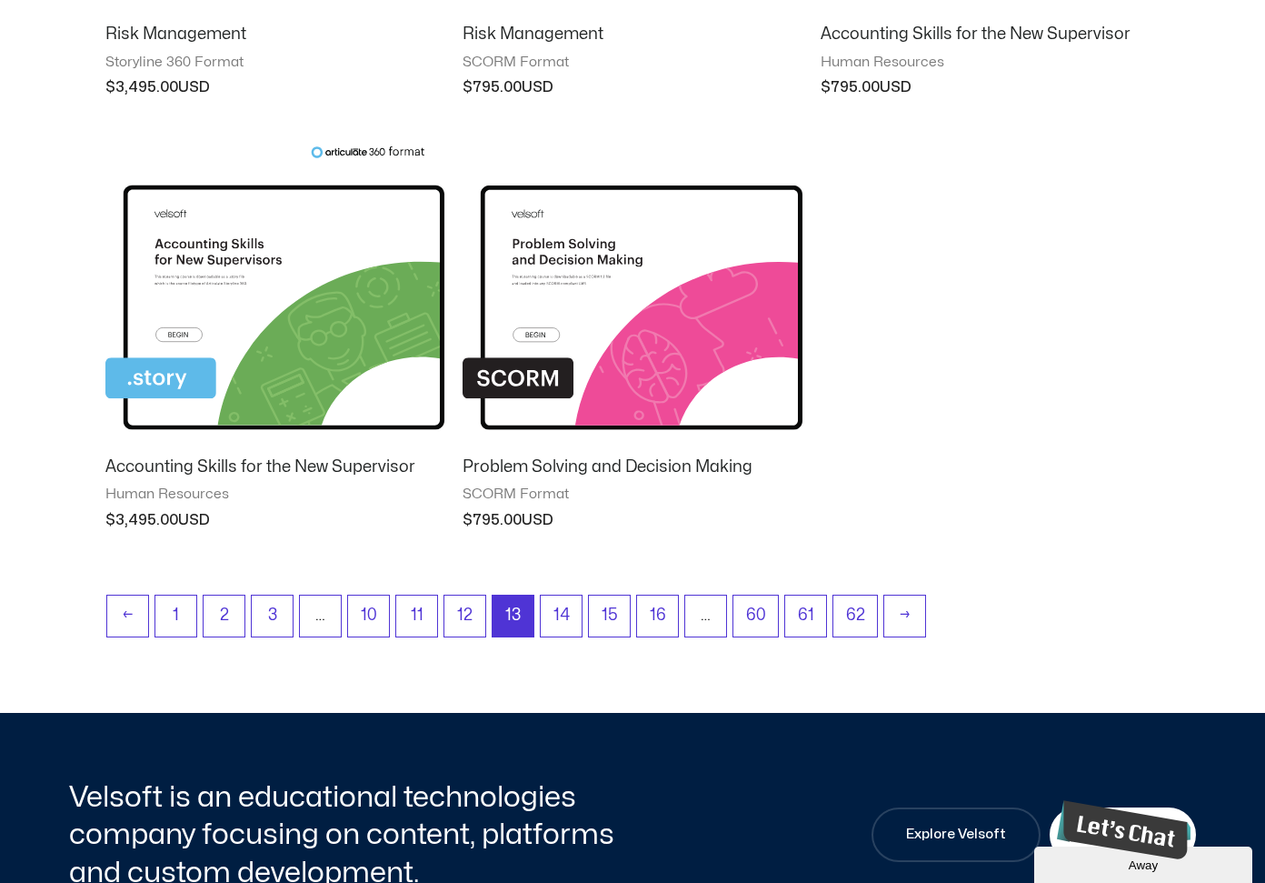
scroll to position [1552, 0]
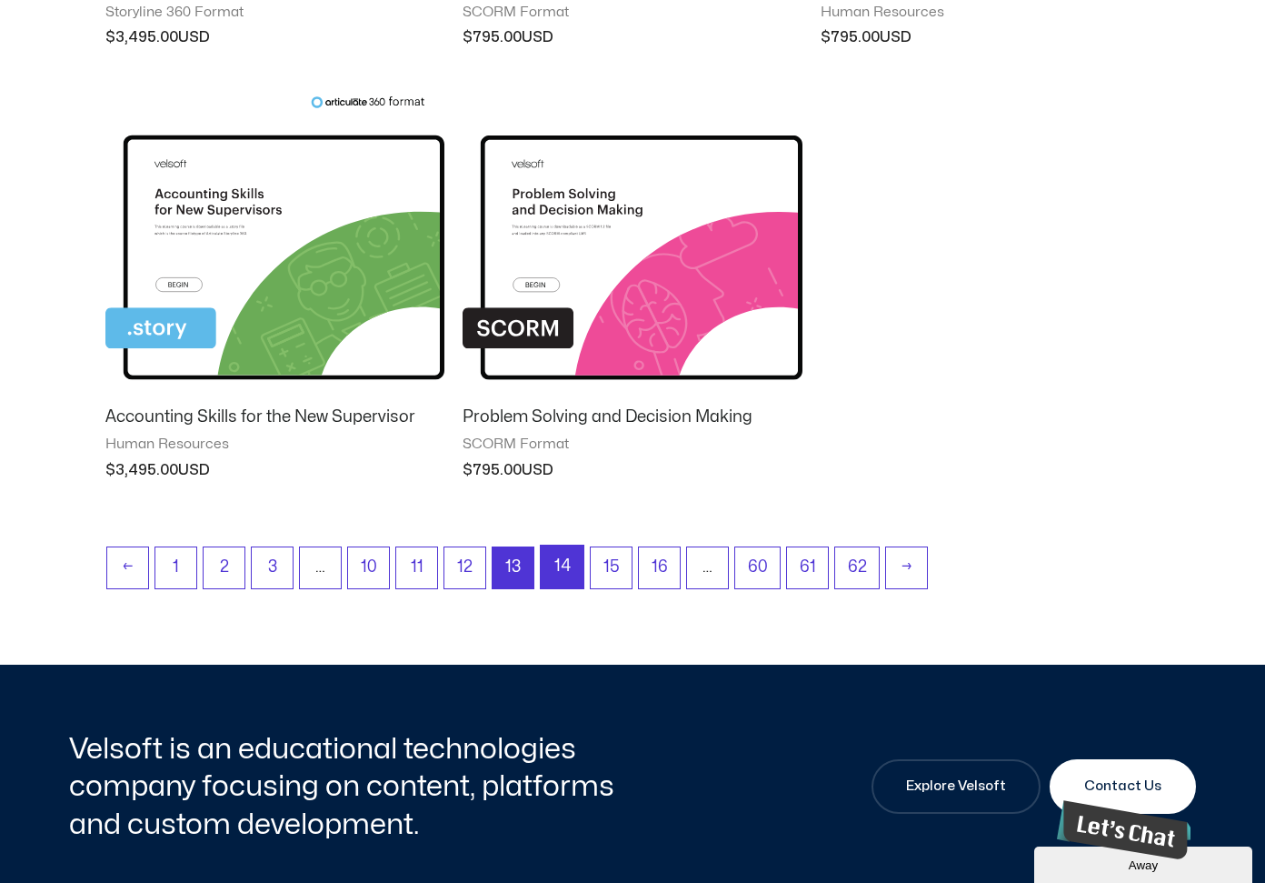
click at [554, 565] on link "14" at bounding box center [562, 566] width 43 height 43
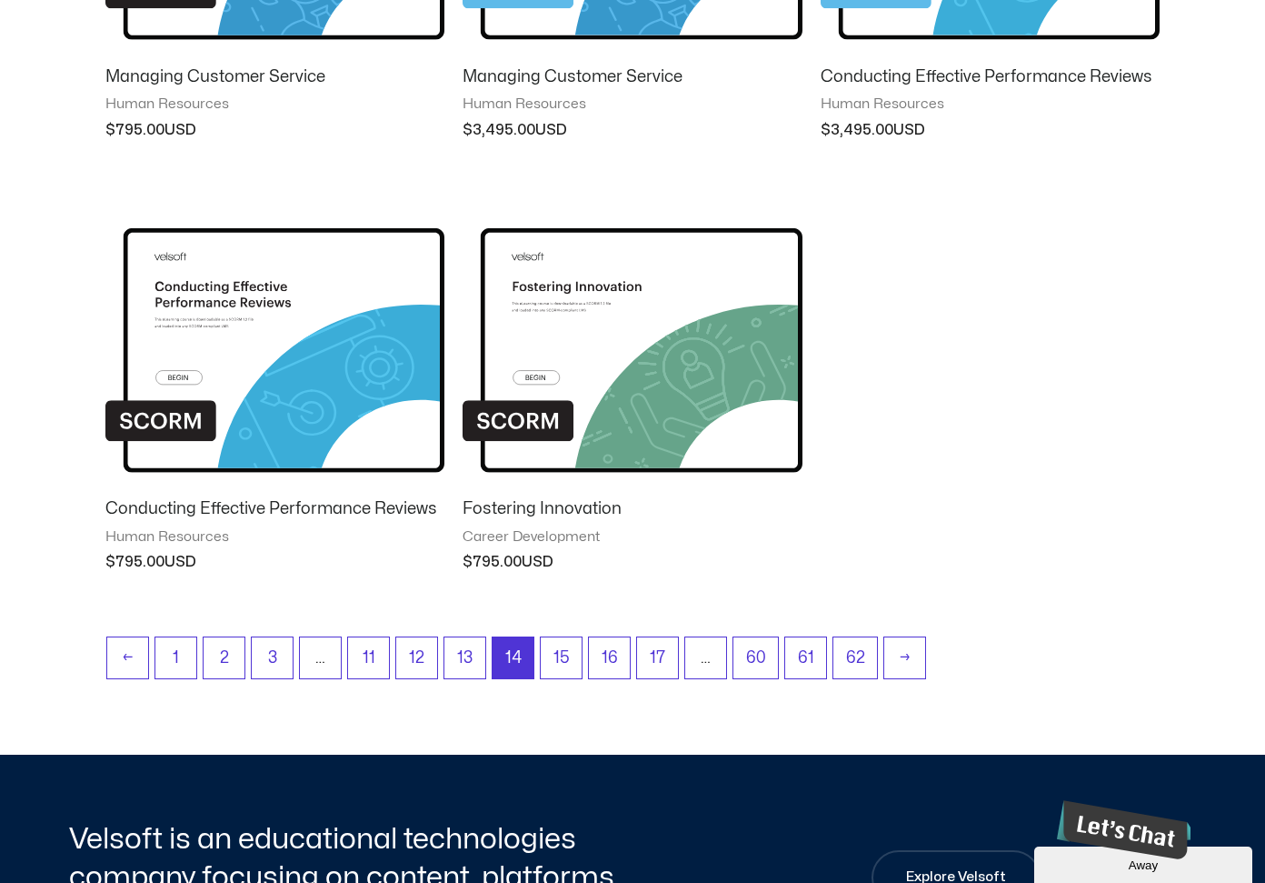
scroll to position [1648, 0]
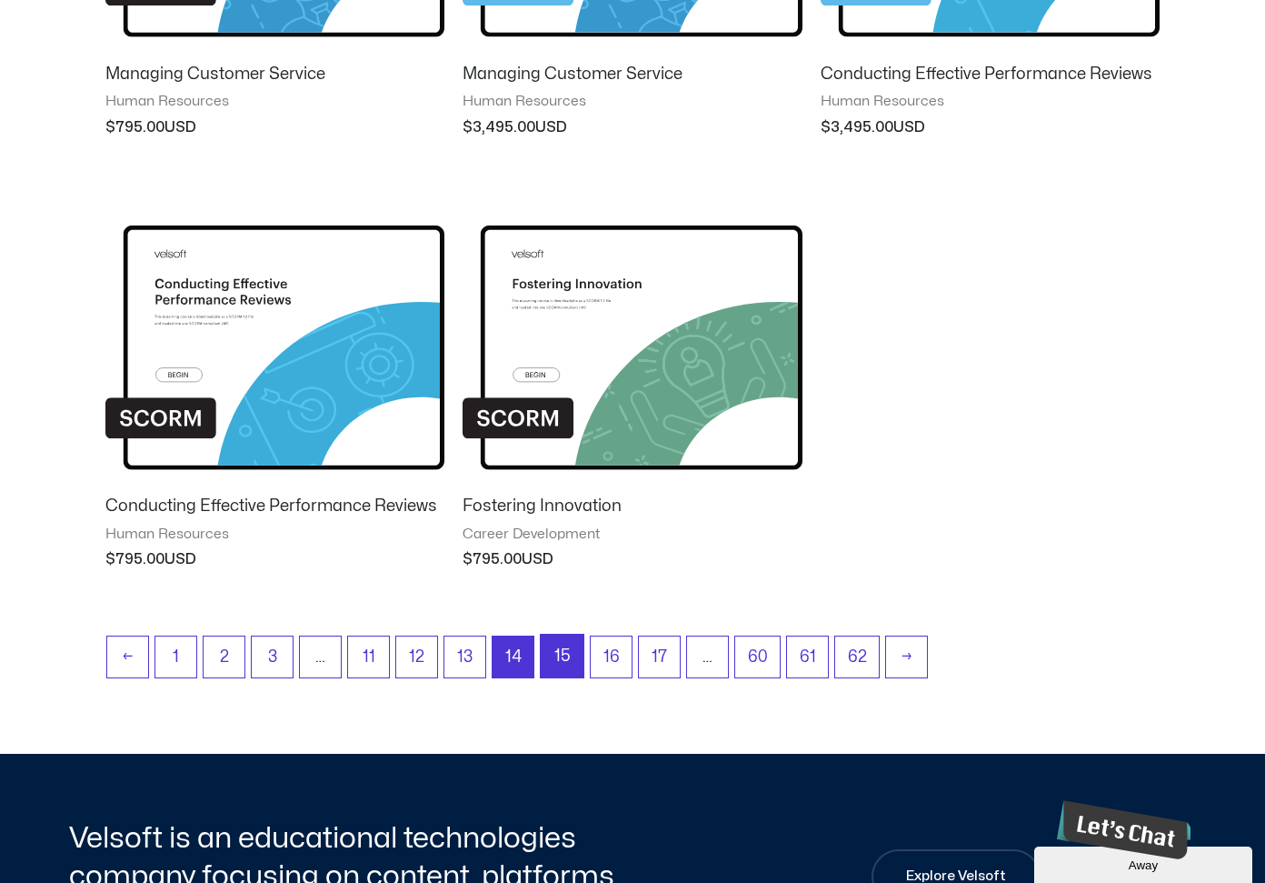
click at [558, 664] on link "15" at bounding box center [562, 655] width 43 height 43
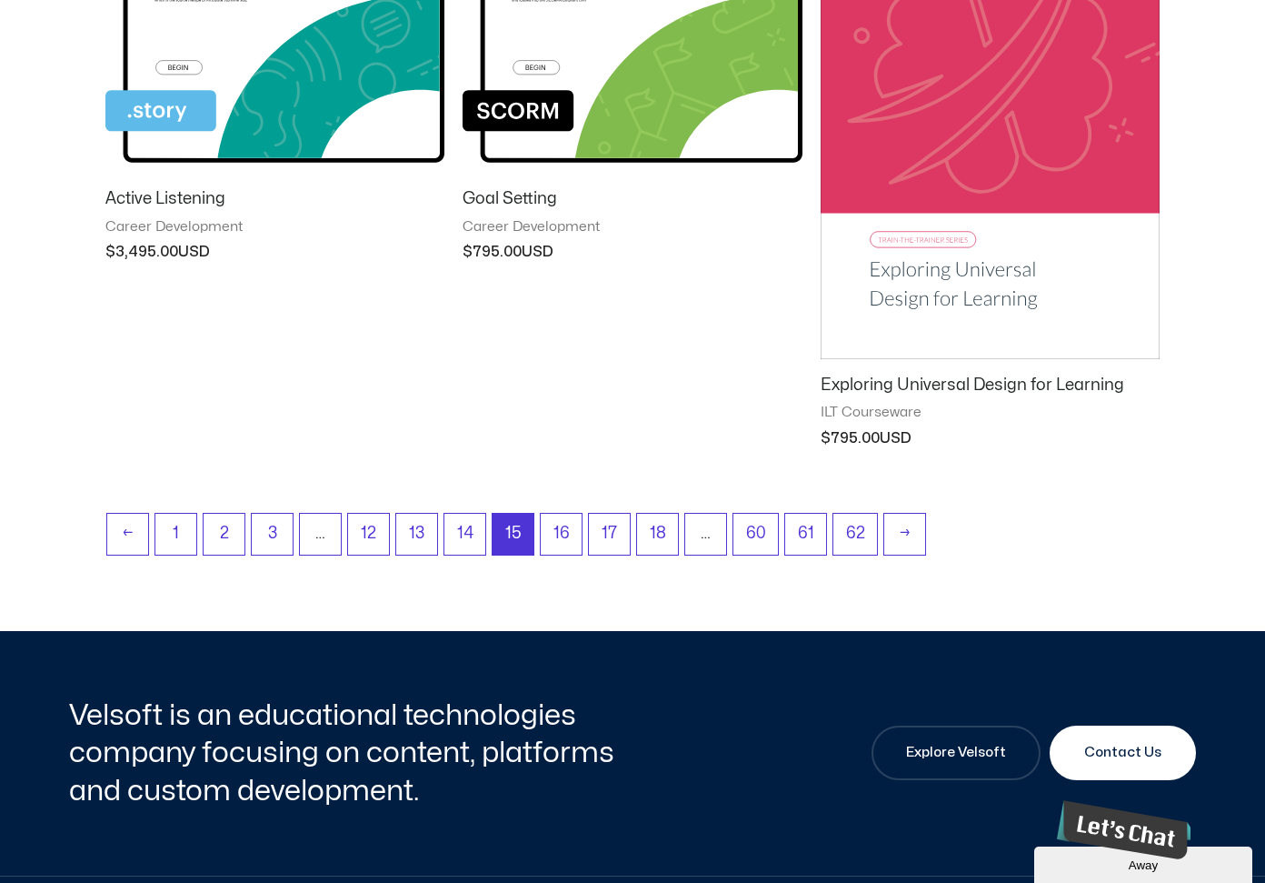
scroll to position [1552, 0]
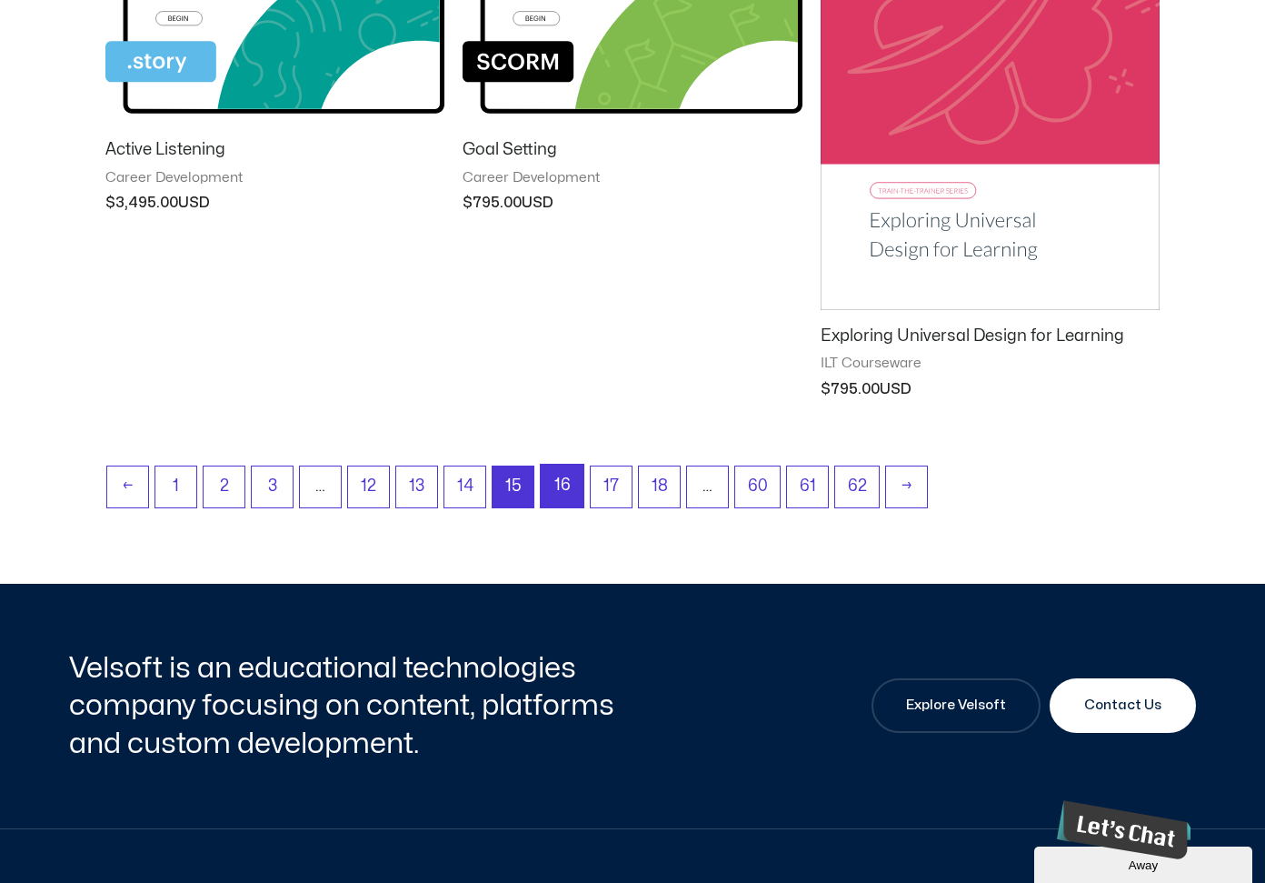
click at [560, 476] on link "16" at bounding box center [562, 485] width 43 height 43
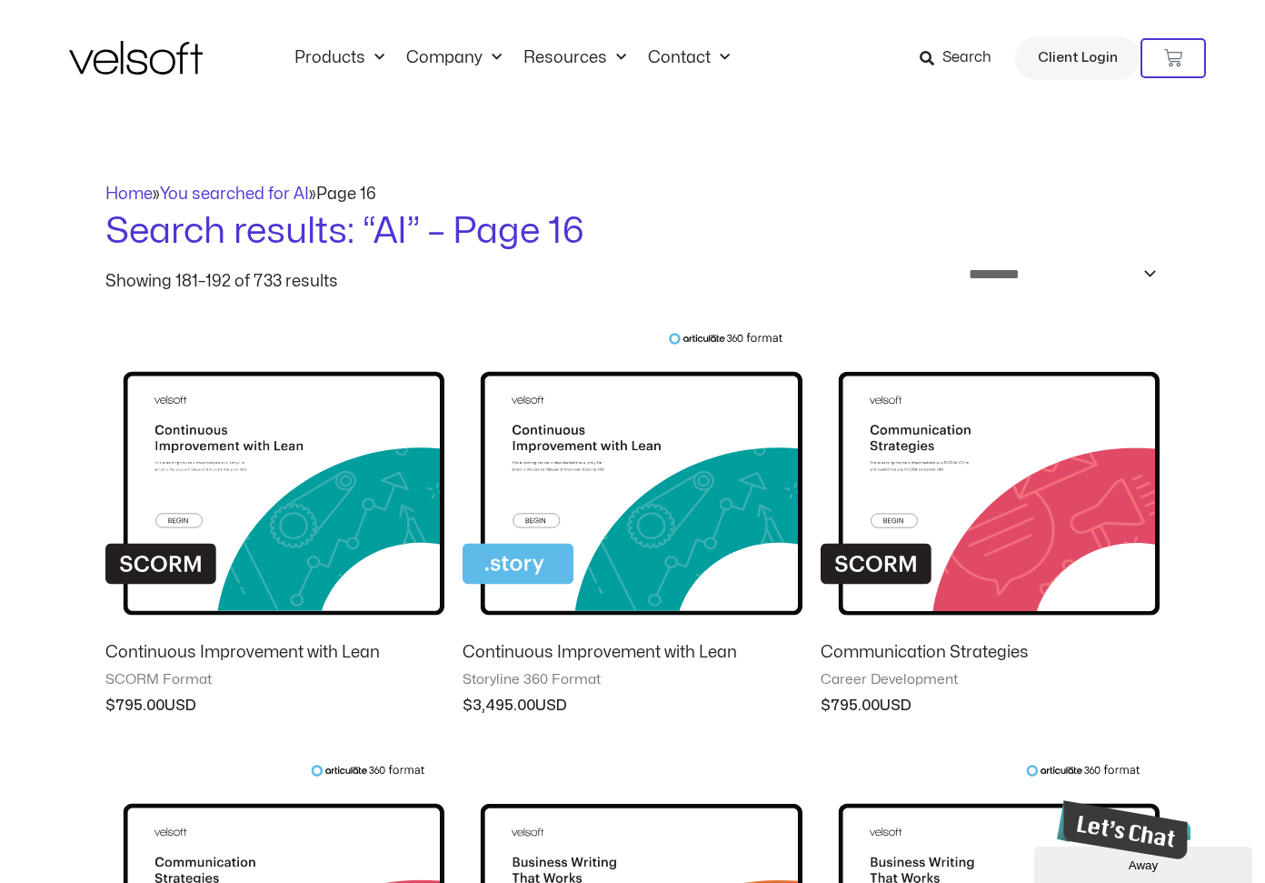
click at [977, 52] on span "Search" at bounding box center [967, 58] width 49 height 24
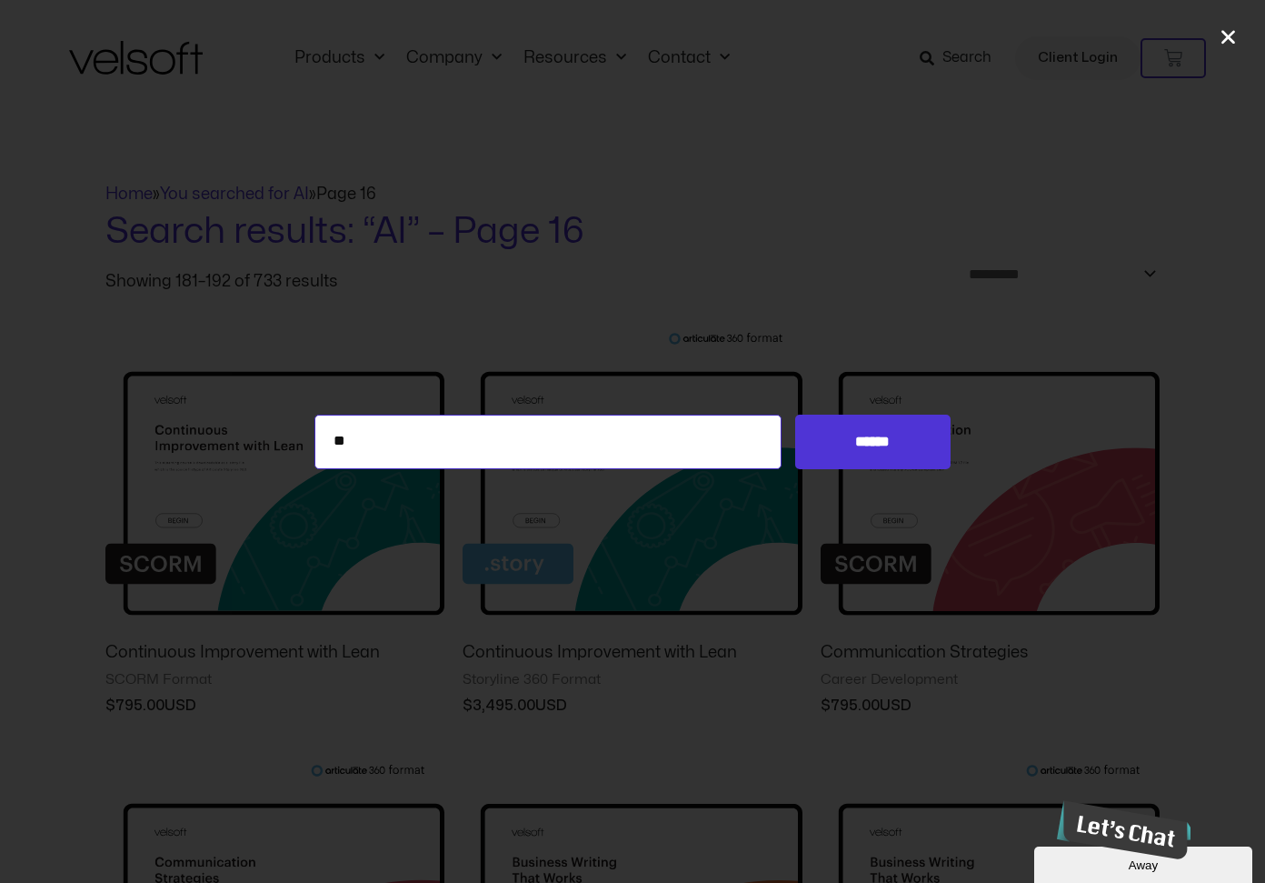
drag, startPoint x: 389, startPoint y: 436, endPoint x: 277, endPoint y: 433, distance: 111.9
click at [277, 433] on div "Search for: ** ******" at bounding box center [632, 441] width 1265 height 55
type input "**********"
click at [795, 414] on input "******" at bounding box center [872, 441] width 155 height 55
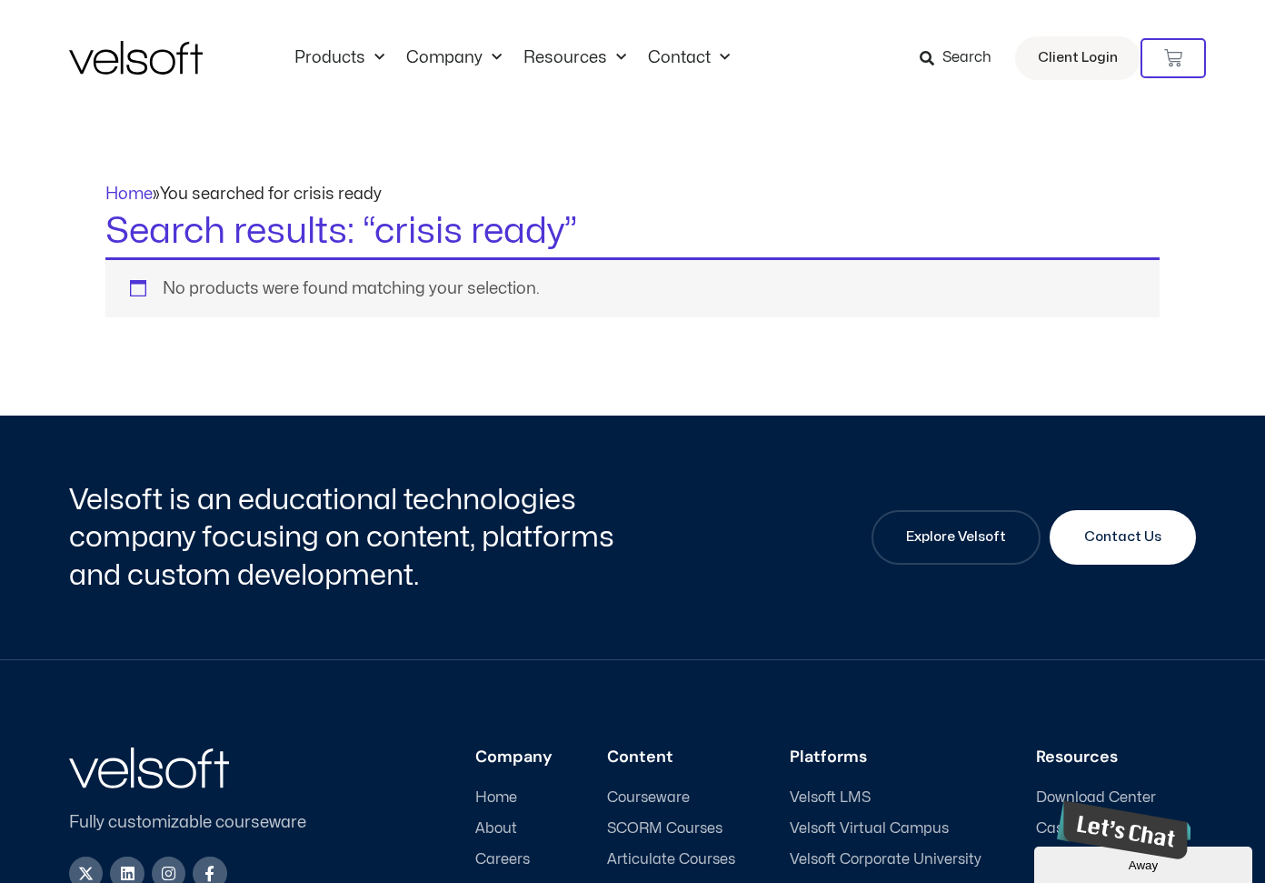
click at [947, 53] on span "Search" at bounding box center [967, 58] width 49 height 24
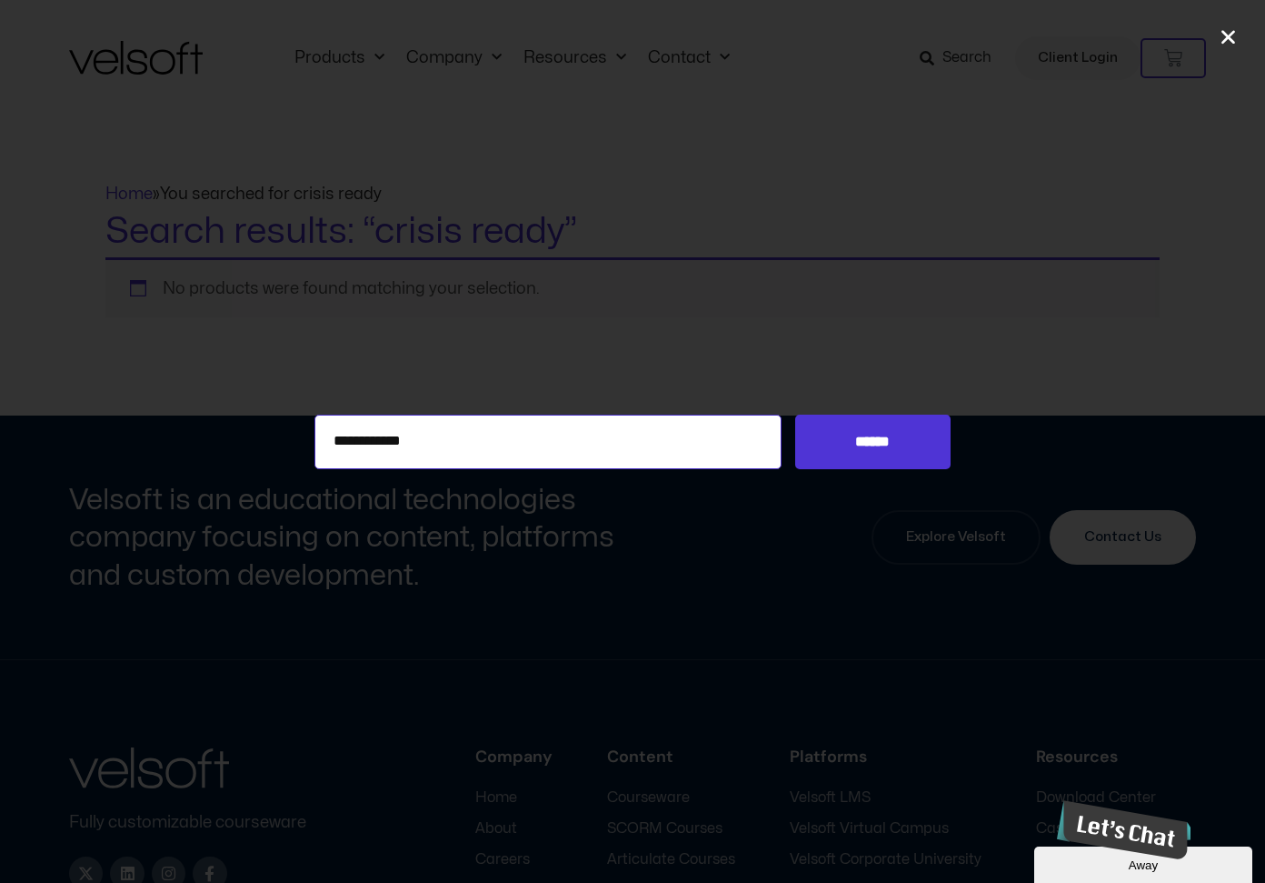
drag, startPoint x: 434, startPoint y: 440, endPoint x: 382, endPoint y: 445, distance: 52.1
click at [382, 445] on input "**********" at bounding box center [547, 441] width 467 height 55
type input "******"
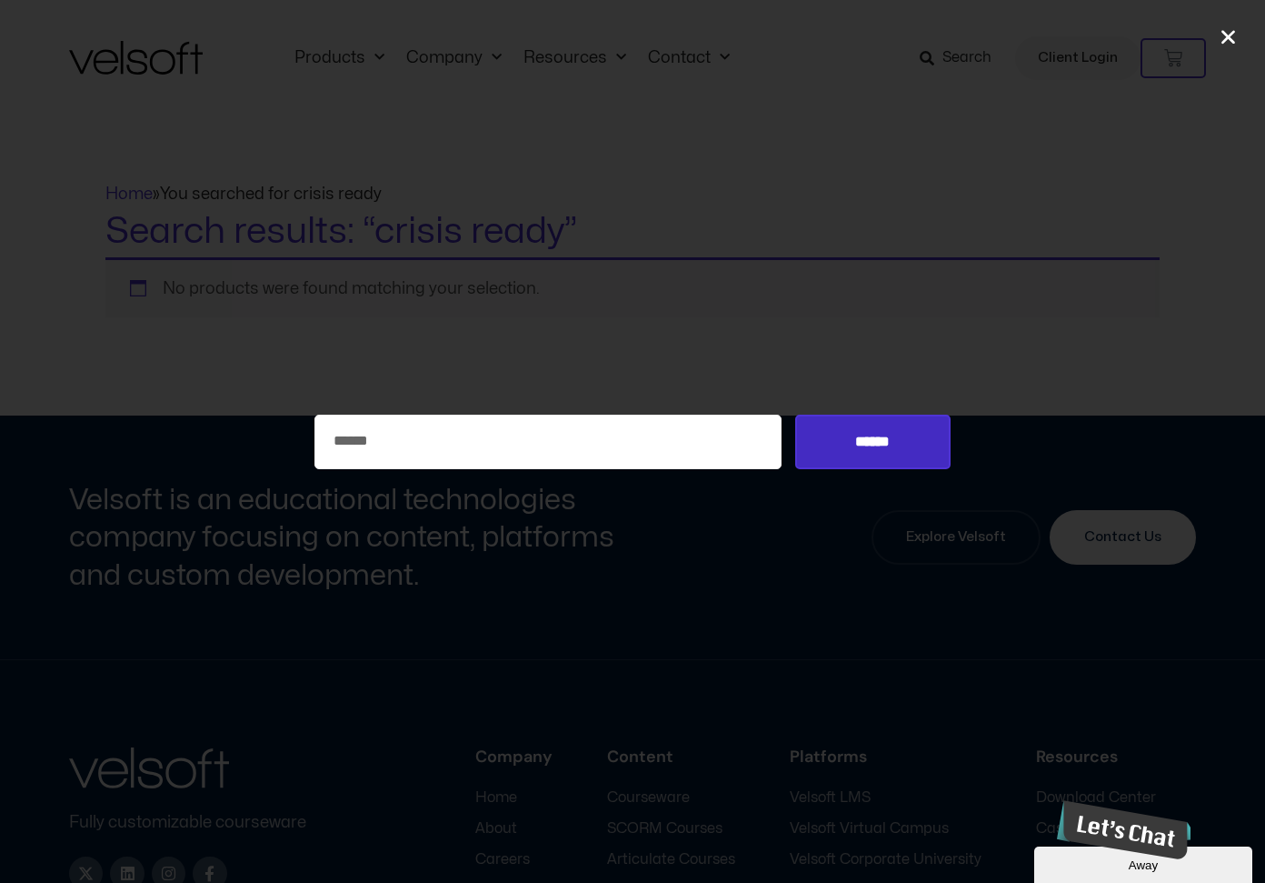
click at [874, 434] on input "******" at bounding box center [872, 441] width 155 height 55
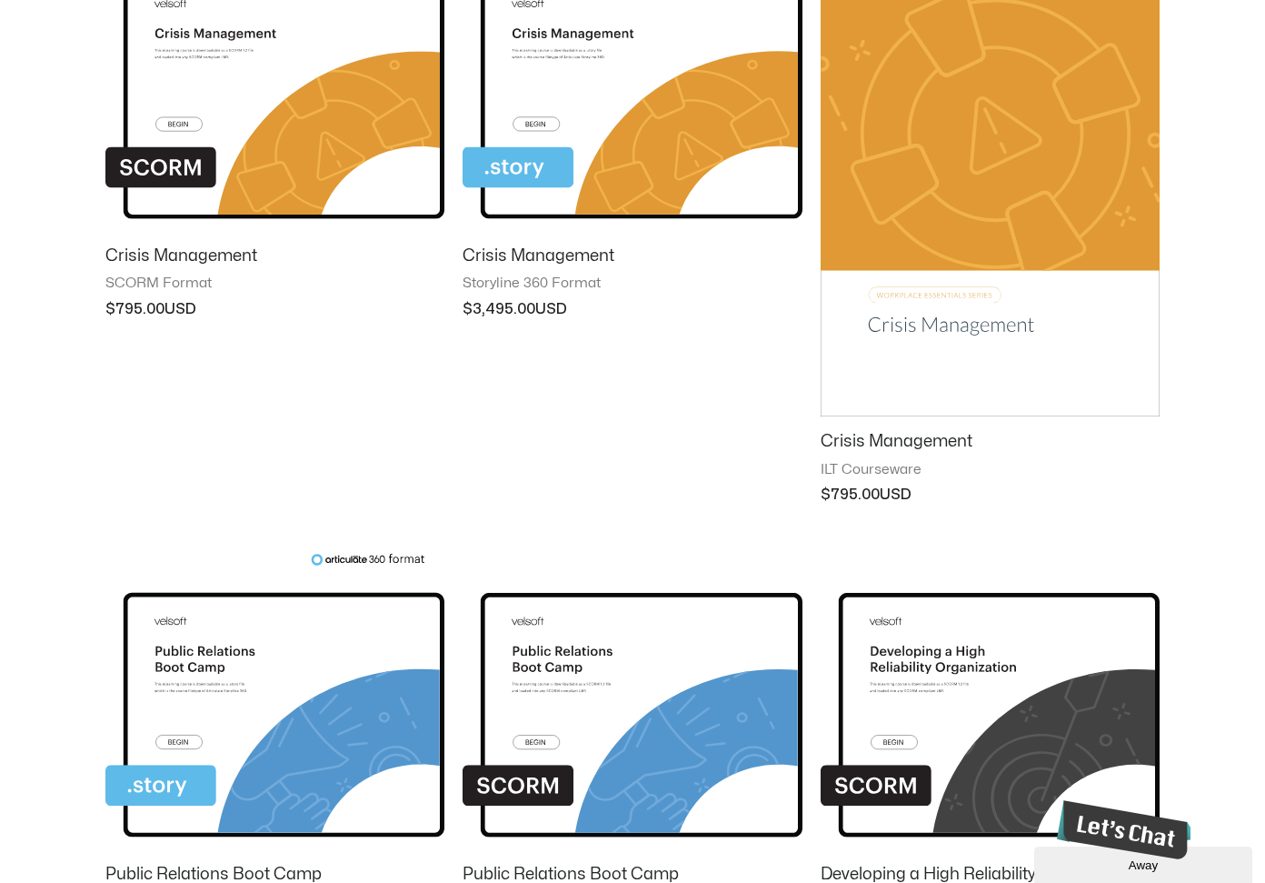
scroll to position [411, 0]
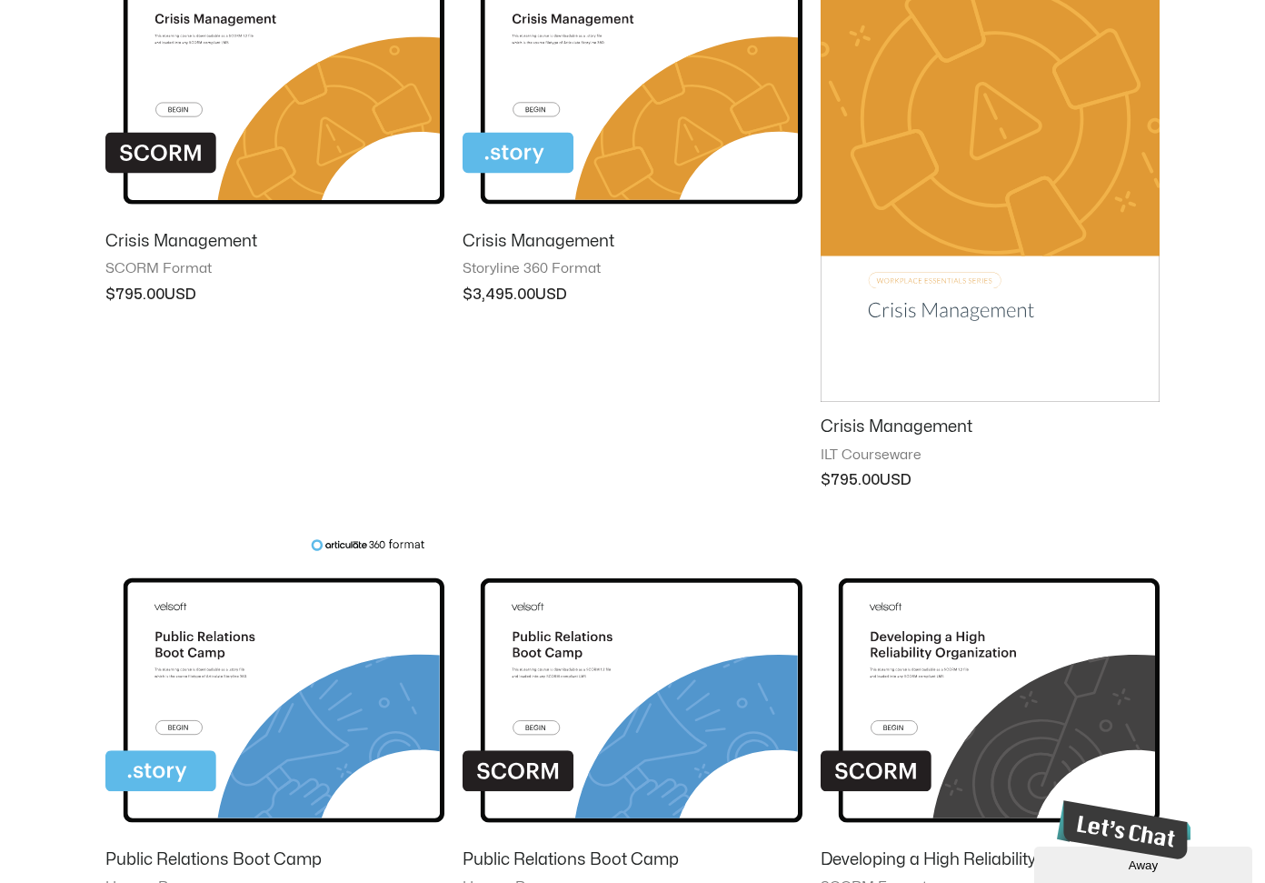
click at [950, 239] on img at bounding box center [990, 162] width 339 height 482
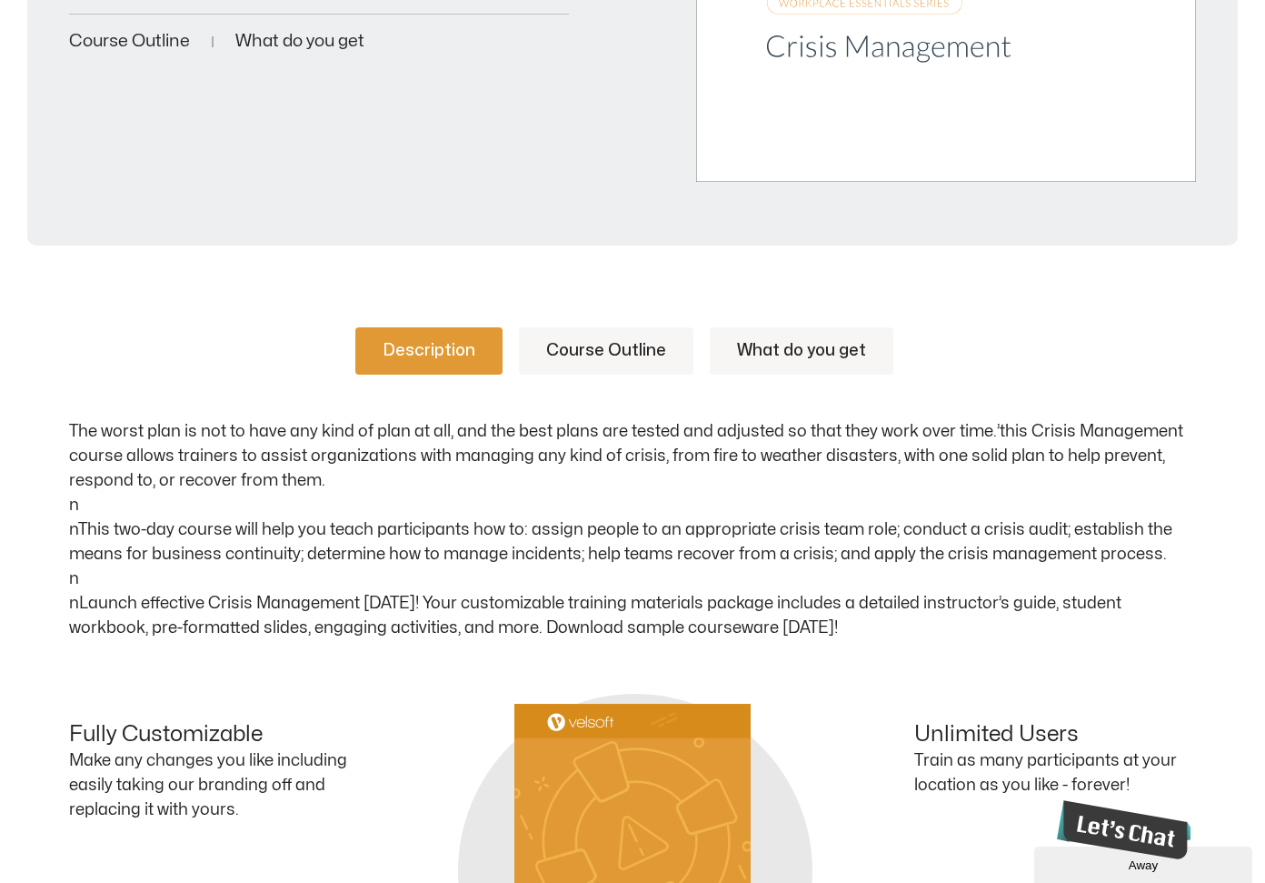
scroll to position [685, 0]
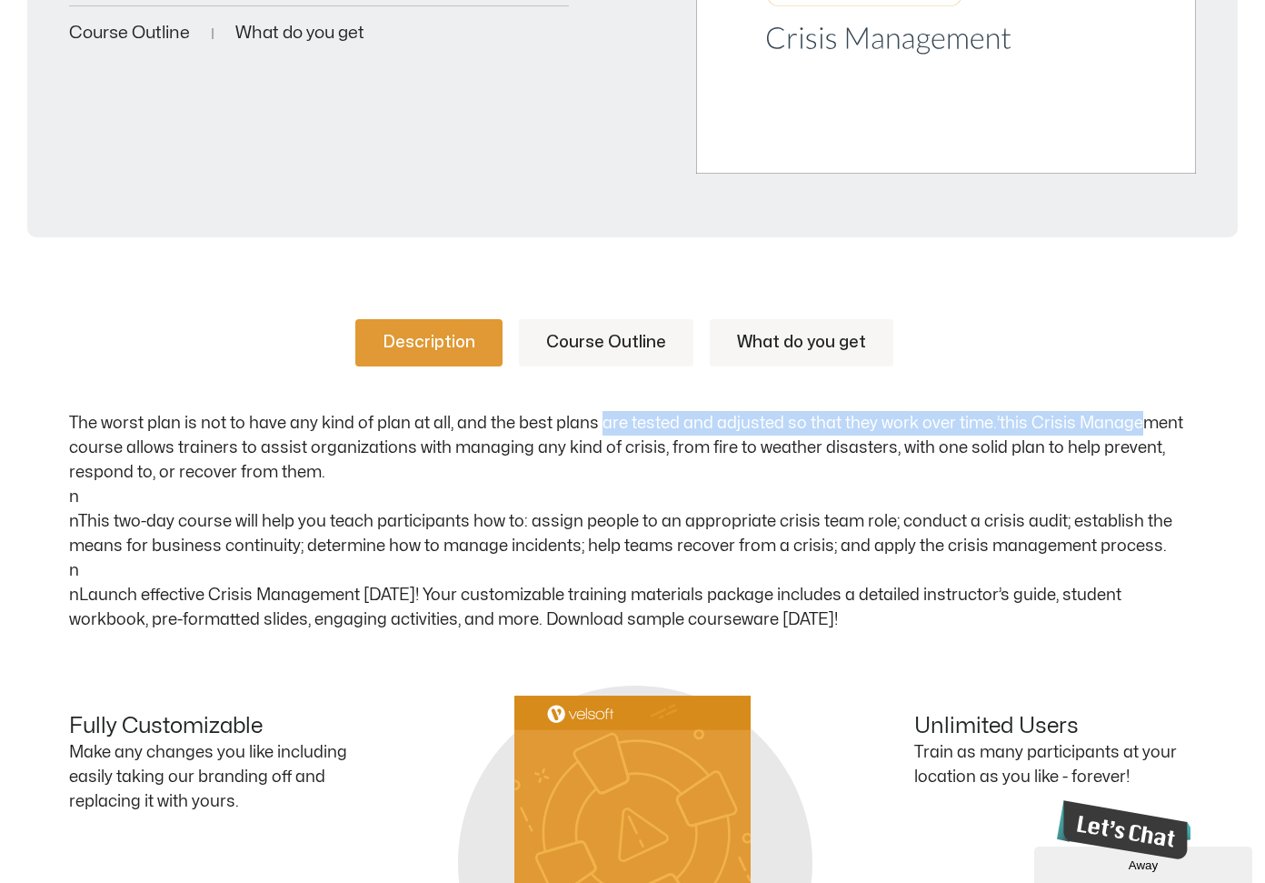
drag, startPoint x: 601, startPoint y: 416, endPoint x: 1135, endPoint y: 401, distance: 534.7
click at [1135, 401] on div "Description Course Outline What do you get The worst plan is not to have any ki…" at bounding box center [632, 475] width 1127 height 313
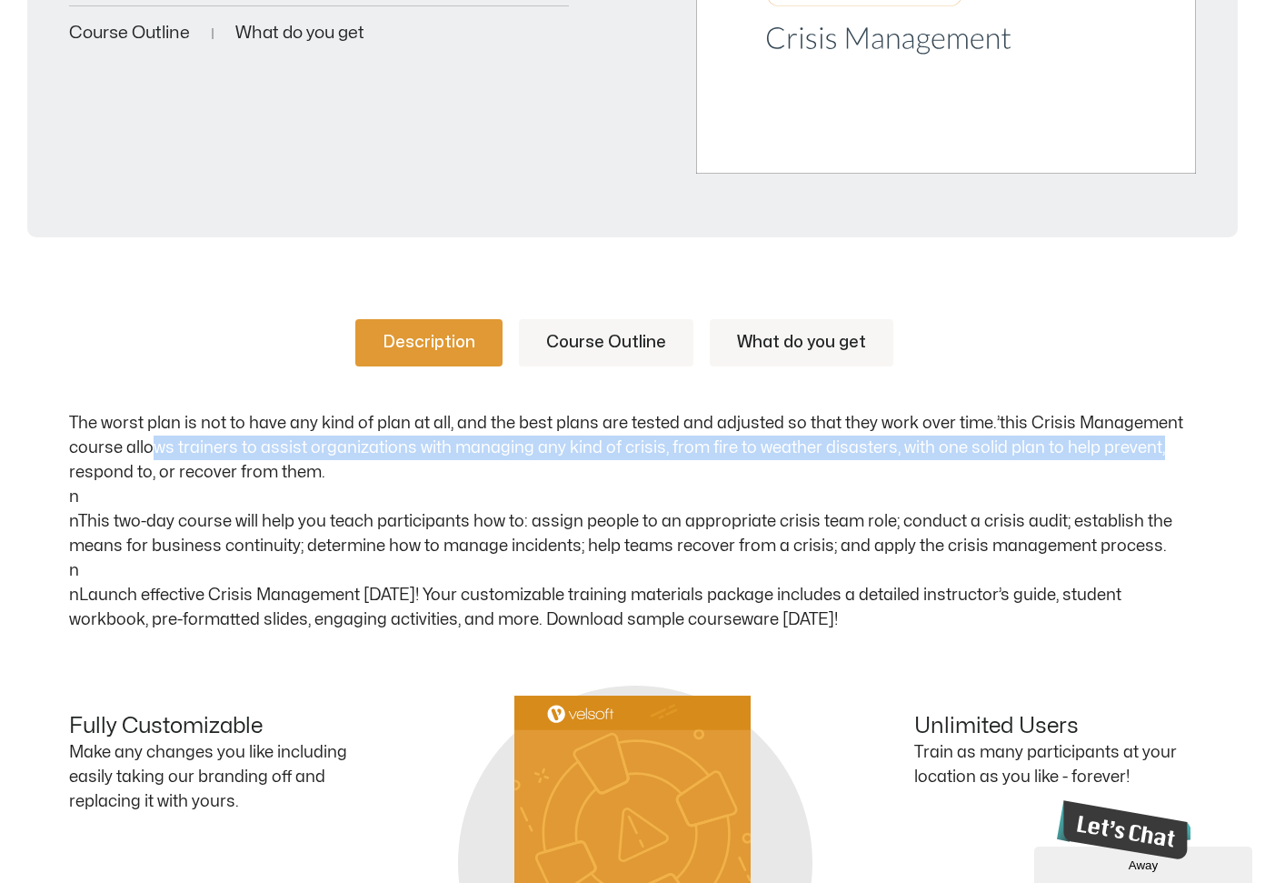
drag, startPoint x: 153, startPoint y: 452, endPoint x: 1170, endPoint y: 445, distance: 1017.1
click at [1170, 445] on p "The worst plan is not to have any kind of plan at all, and the best plans are t…" at bounding box center [632, 521] width 1127 height 221
drag, startPoint x: 75, startPoint y: 474, endPoint x: 441, endPoint y: 484, distance: 366.4
click at [441, 484] on p "The worst plan is not to have any kind of plan at all, and the best plans are t…" at bounding box center [632, 521] width 1127 height 221
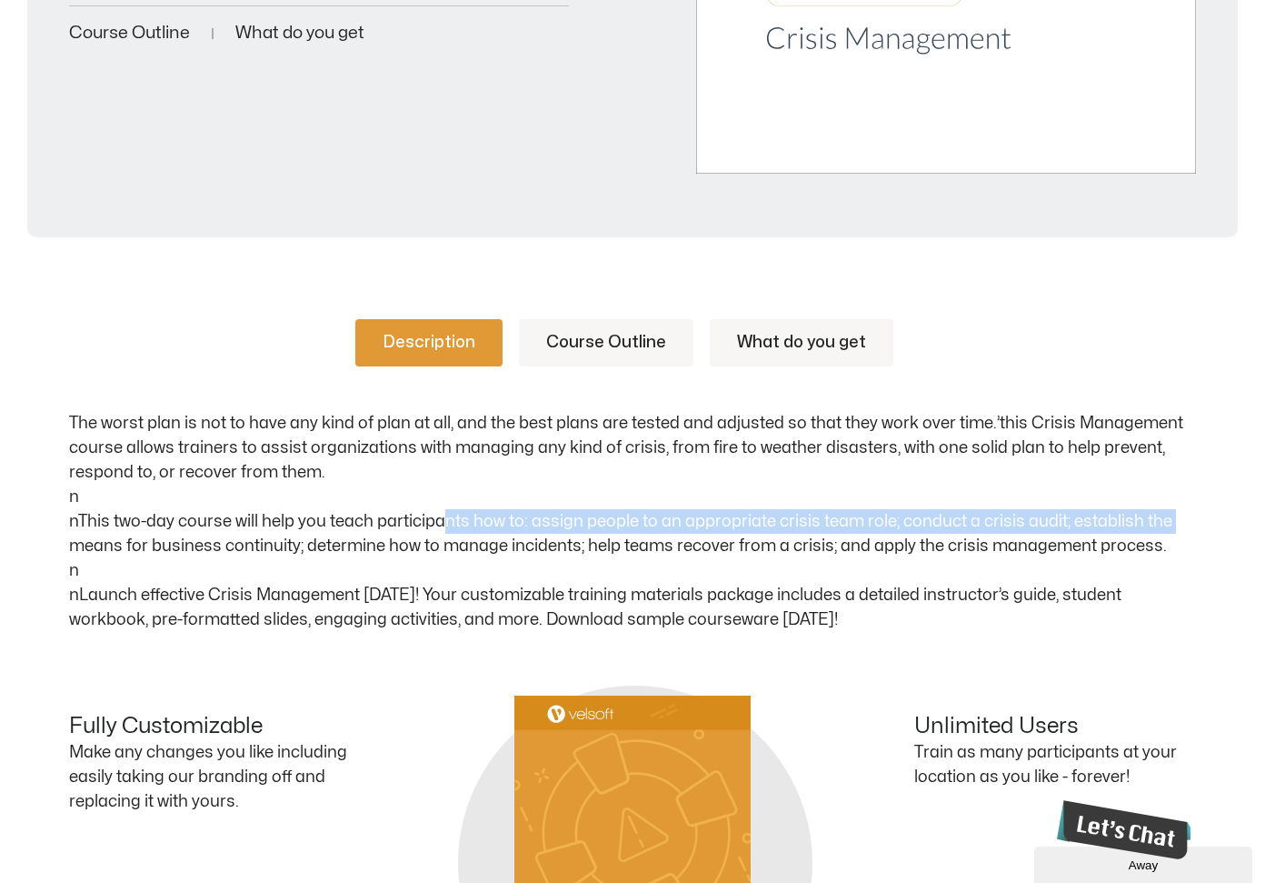
drag, startPoint x: 436, startPoint y: 519, endPoint x: 1030, endPoint y: 524, distance: 593.6
click at [1173, 518] on p "The worst plan is not to have any kind of plan at all, and the best plans are t…" at bounding box center [632, 521] width 1127 height 221
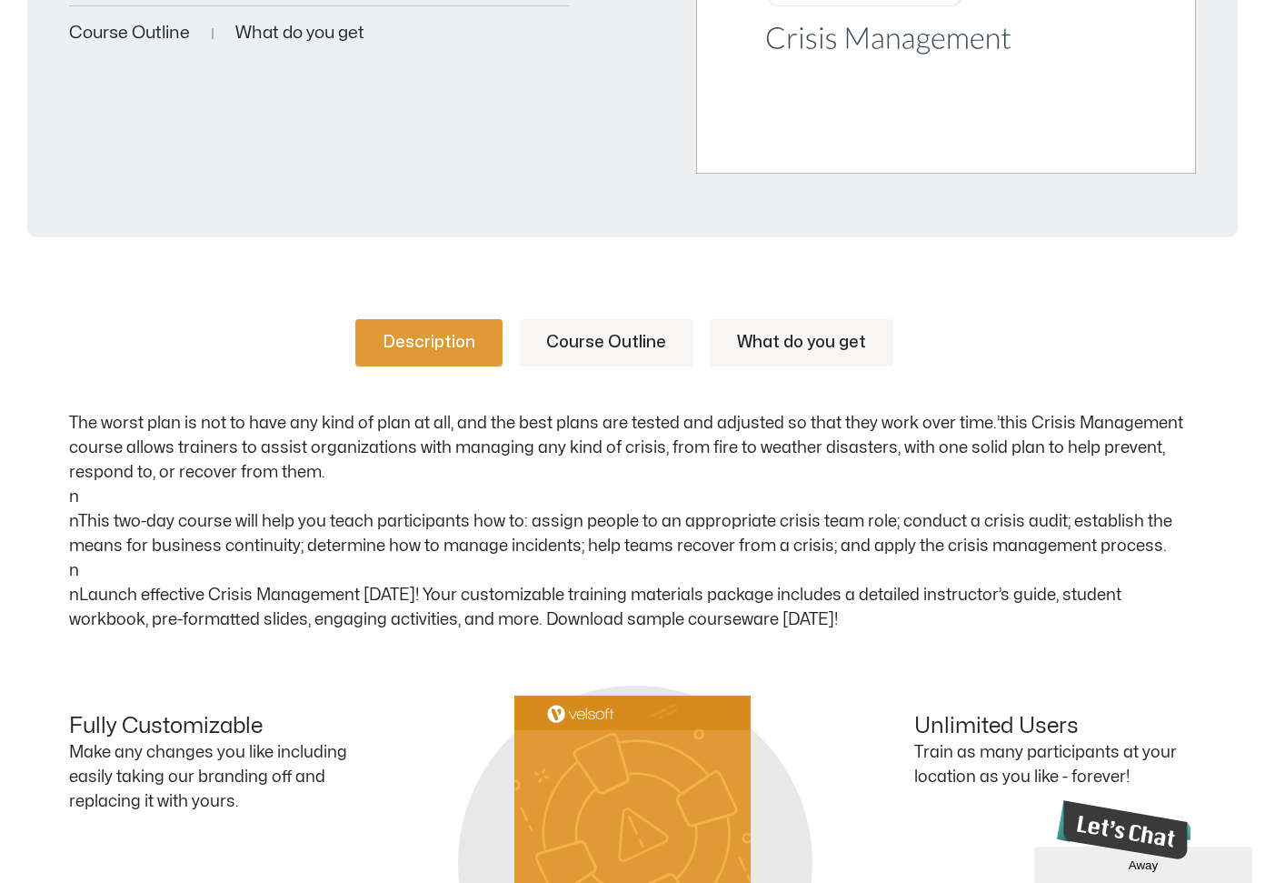
click at [198, 545] on p "The worst plan is not to have any kind of plan at all, and the best plans are t…" at bounding box center [632, 521] width 1127 height 221
drag, startPoint x: 893, startPoint y: 592, endPoint x: 822, endPoint y: 584, distance: 72.3
click at [1198, 587] on div "Description Course Outline What do you get The worst plan is not to have any ki…" at bounding box center [632, 738] width 1265 height 947
drag, startPoint x: 135, startPoint y: 615, endPoint x: 197, endPoint y: 619, distance: 61.9
click at [197, 619] on p "The worst plan is not to have any kind of plan at all, and the best plans are t…" at bounding box center [632, 521] width 1127 height 221
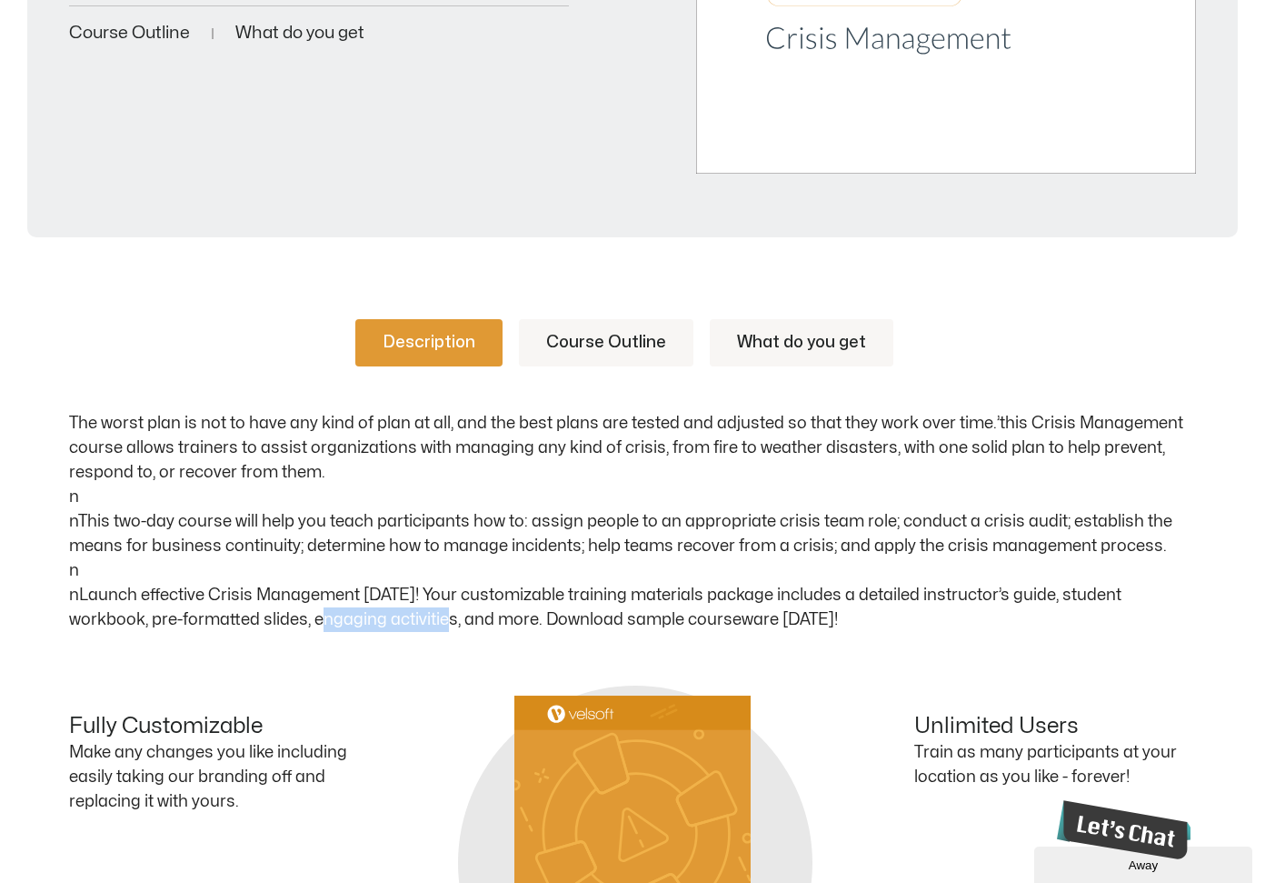
drag, startPoint x: 244, startPoint y: 619, endPoint x: 362, endPoint y: 620, distance: 118.2
click at [362, 620] on p "The worst plan is not to have any kind of plan at all, and the best plans are t…" at bounding box center [632, 521] width 1127 height 221
drag, startPoint x: 402, startPoint y: 620, endPoint x: 434, endPoint y: 620, distance: 32.7
click at [434, 620] on p "The worst plan is not to have any kind of plan at all, and the best plans are t…" at bounding box center [632, 521] width 1127 height 221
drag, startPoint x: 502, startPoint y: 621, endPoint x: 986, endPoint y: 521, distance: 494.7
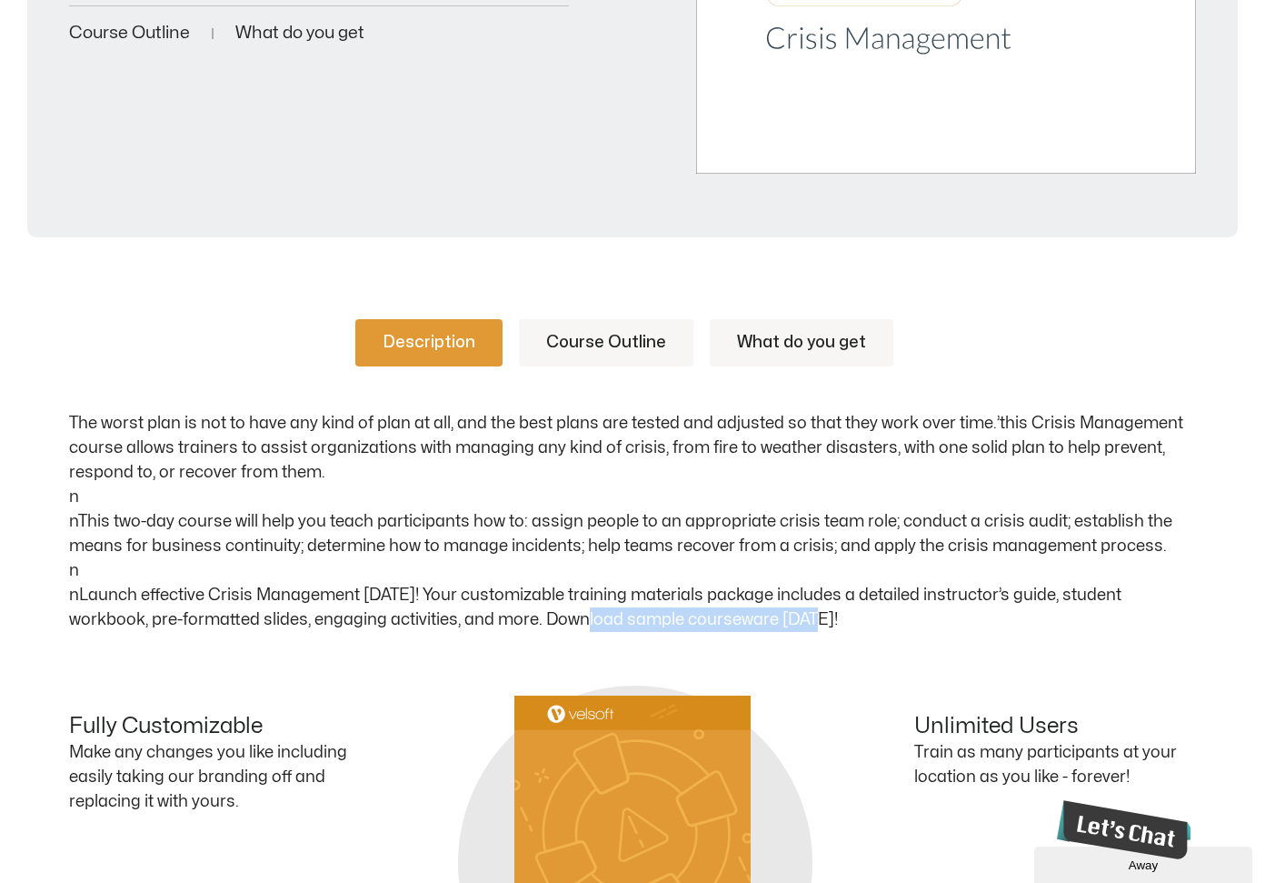
click at [731, 622] on p "The worst plan is not to have any kind of plan at all, and the best plans are t…" at bounding box center [632, 521] width 1127 height 221
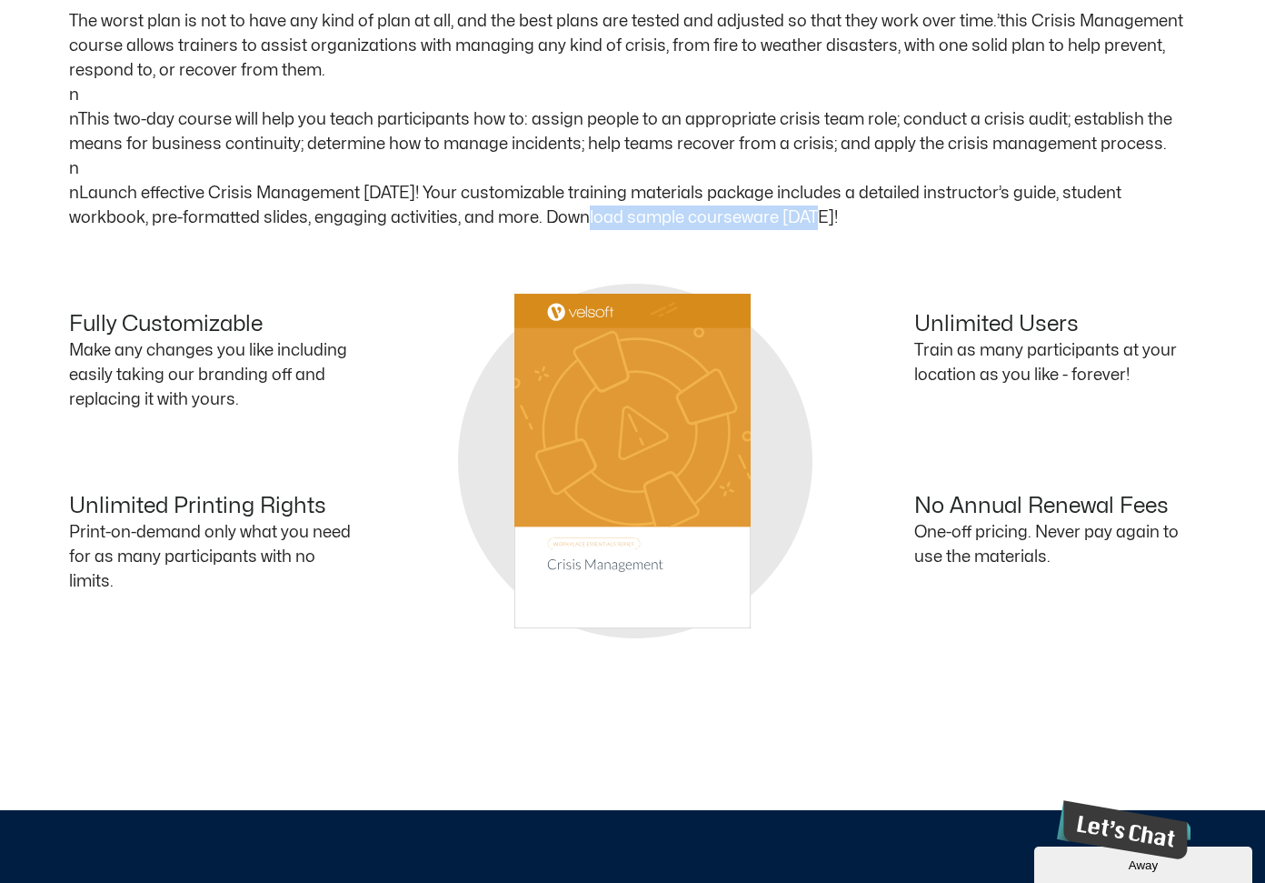
scroll to position [1124, 0]
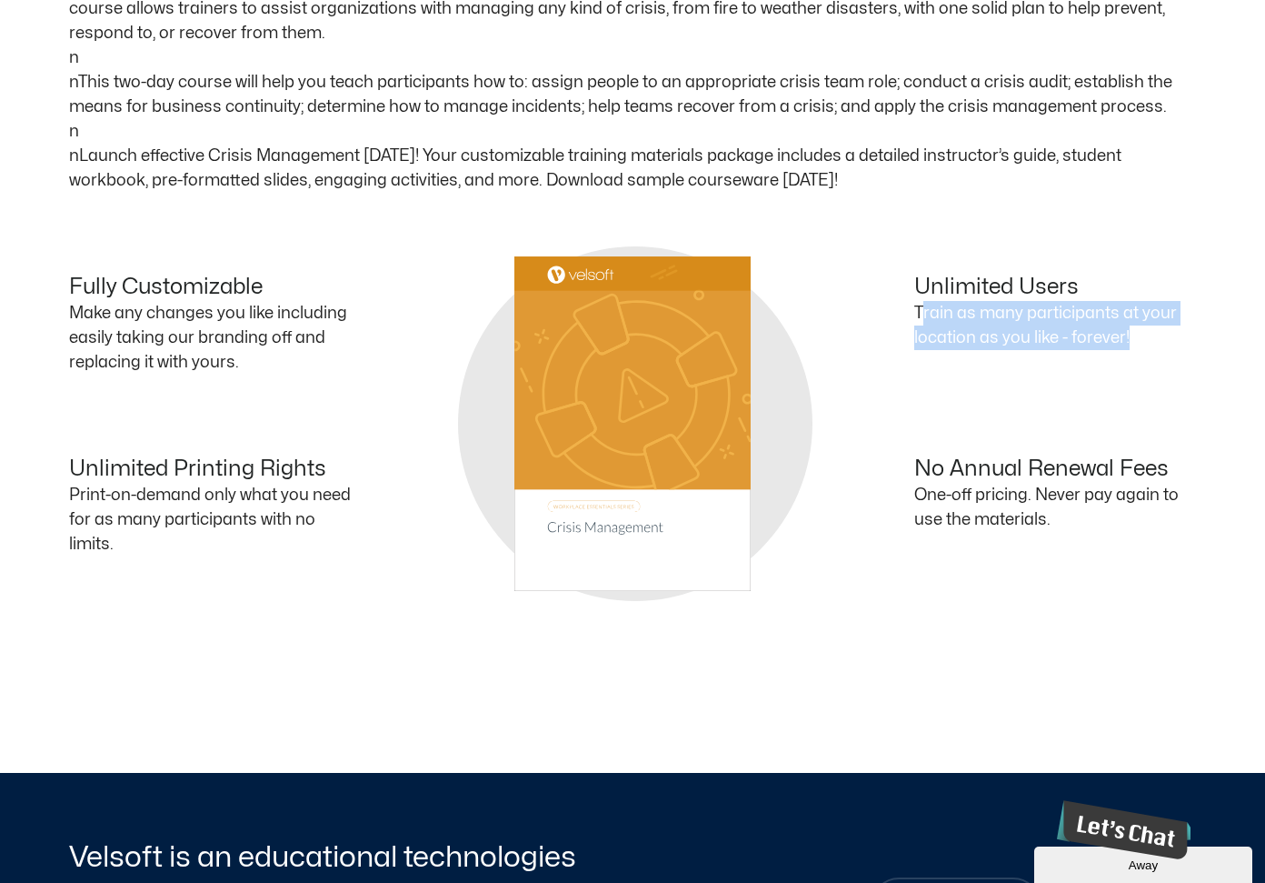
drag, startPoint x: 921, startPoint y: 314, endPoint x: 1152, endPoint y: 339, distance: 232.2
click at [1152, 339] on p "Train as many participants at your location as you like - forever!" at bounding box center [1055, 325] width 282 height 49
click at [1022, 342] on p "Train as many participants at your location as you like - forever!" at bounding box center [1055, 325] width 282 height 49
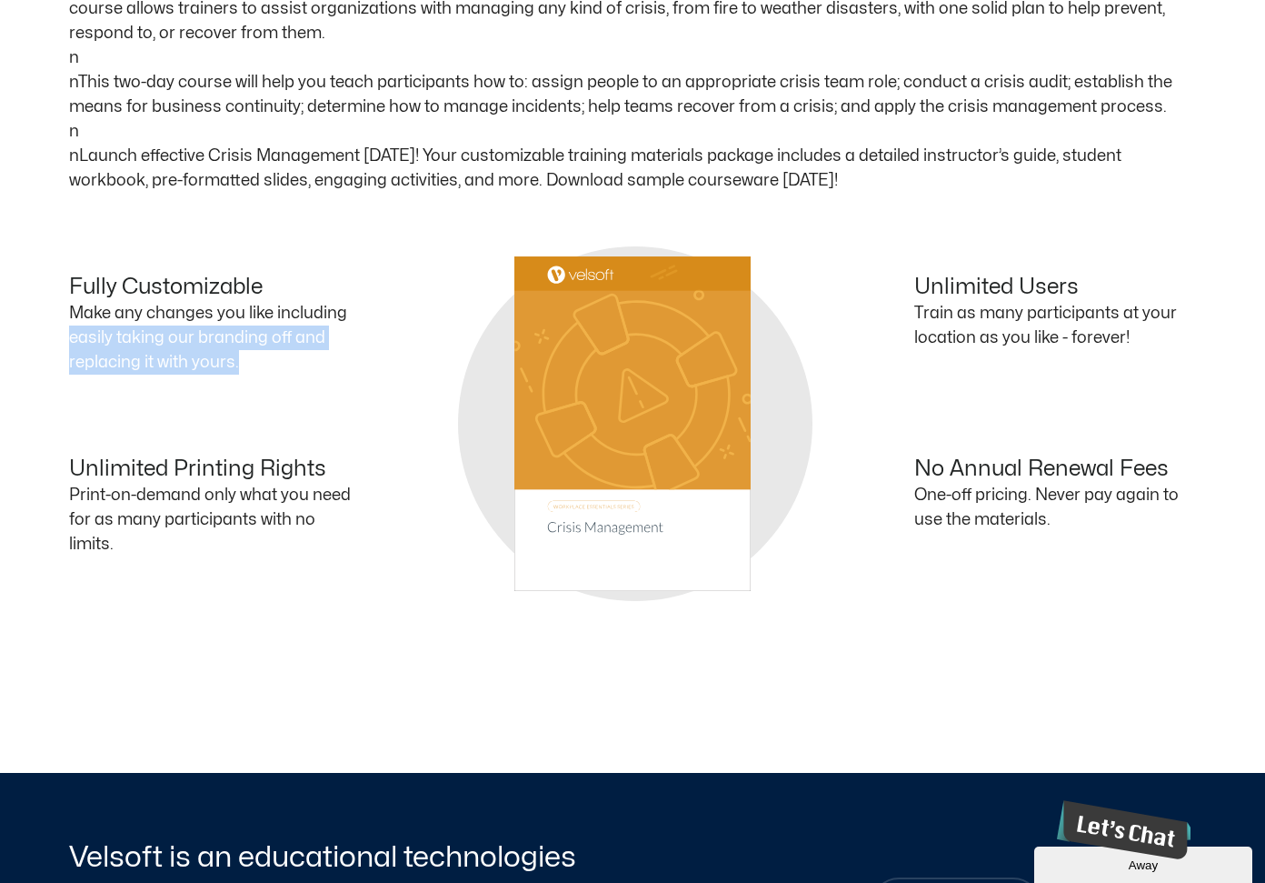
drag, startPoint x: 72, startPoint y: 334, endPoint x: 267, endPoint y: 366, distance: 198.0
click at [267, 366] on p "Make any changes you like including easily taking our branding off and replacin…" at bounding box center [210, 338] width 282 height 74
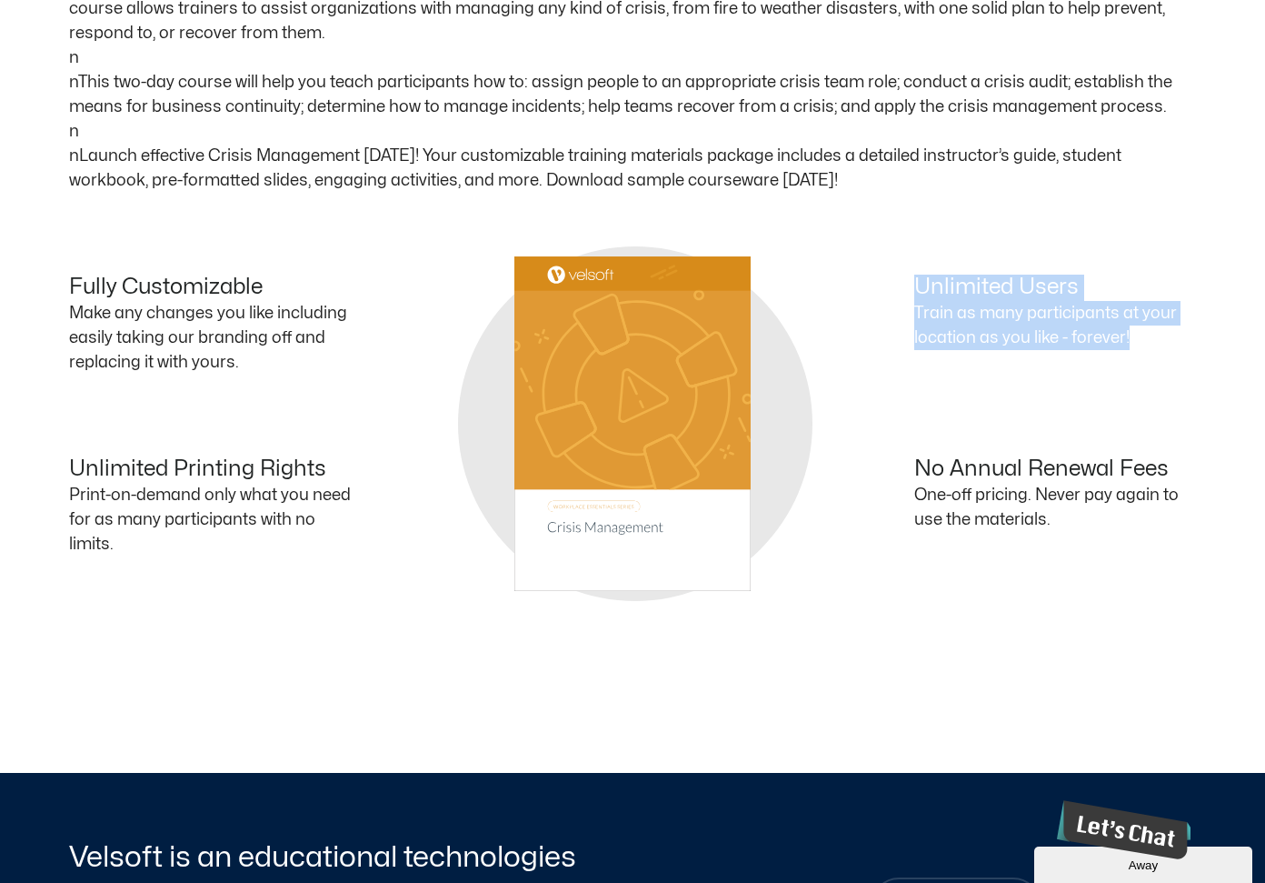
drag, startPoint x: 918, startPoint y: 285, endPoint x: 1152, endPoint y: 332, distance: 238.3
click at [1152, 332] on div "Unlimited Users Train as many participants at your location as you like - forev…" at bounding box center [915, 333] width 564 height 116
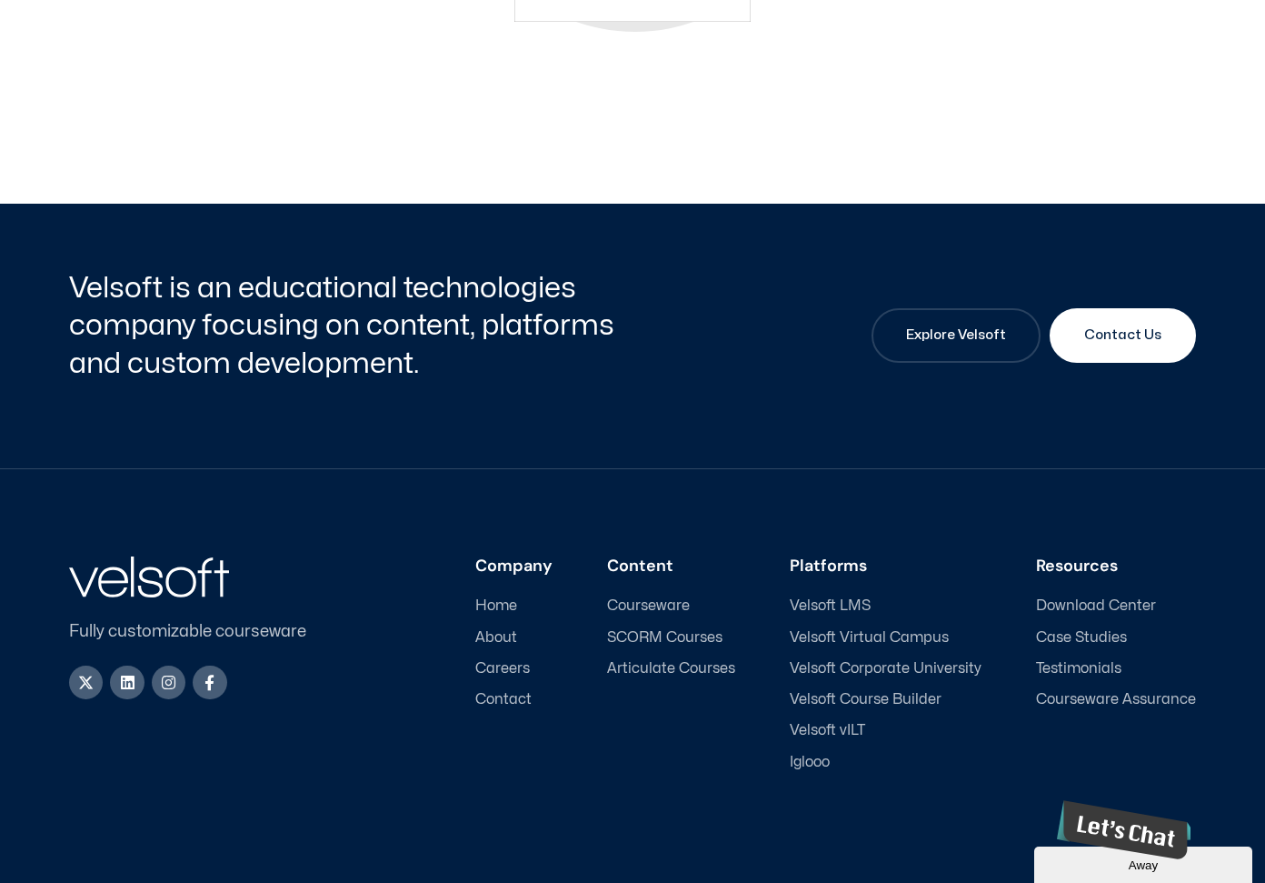
scroll to position [1764, 0]
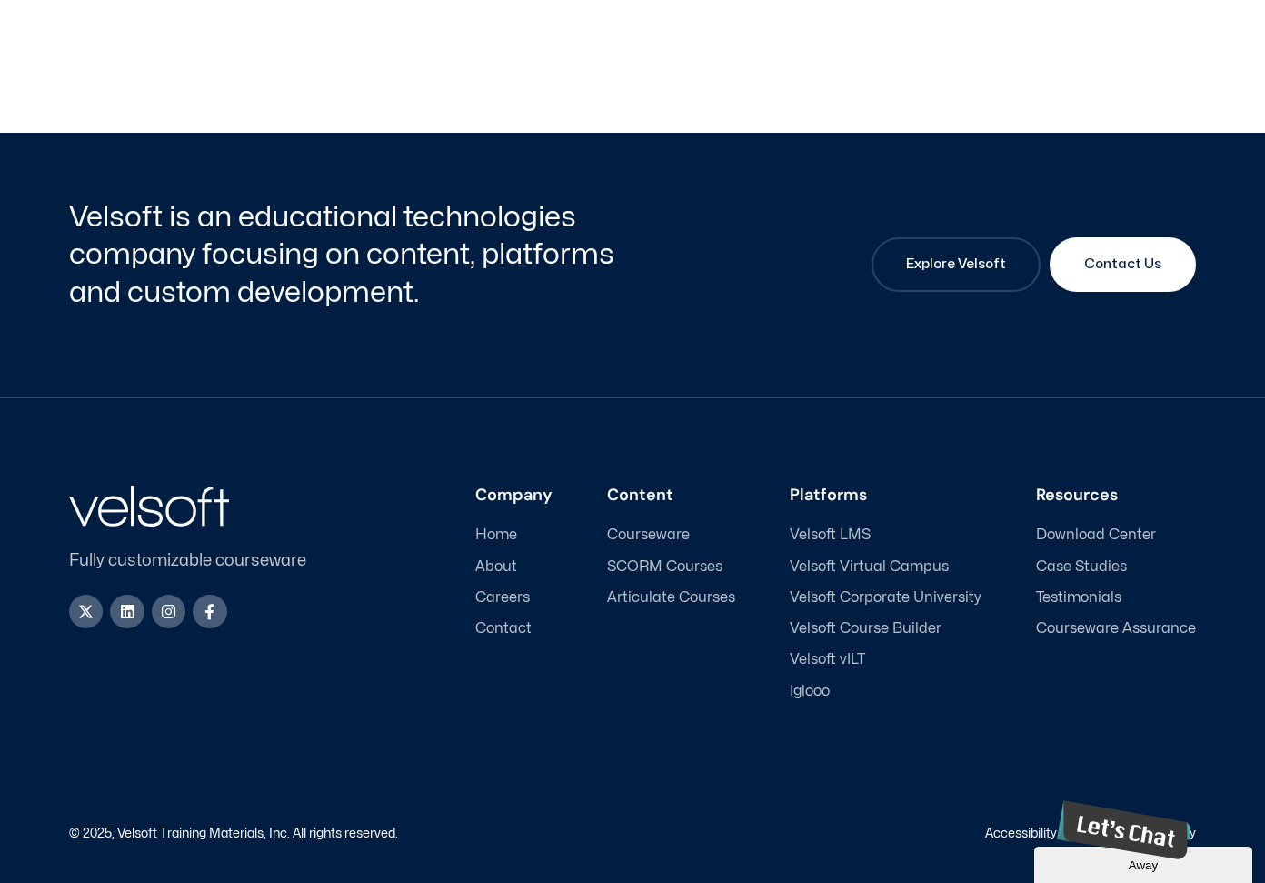
click at [1057, 846] on icon "Close" at bounding box center [1057, 853] width 0 height 15
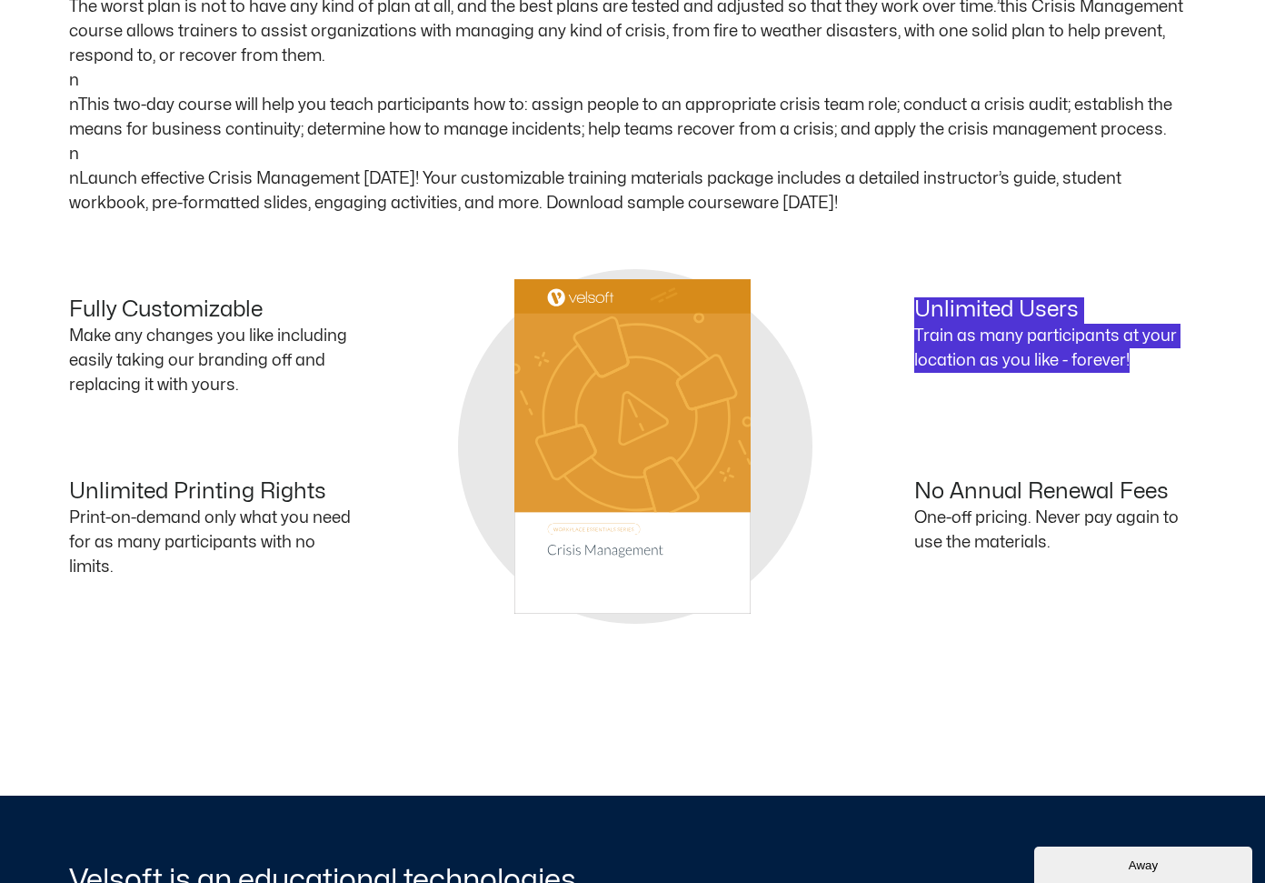
scroll to position [1090, 0]
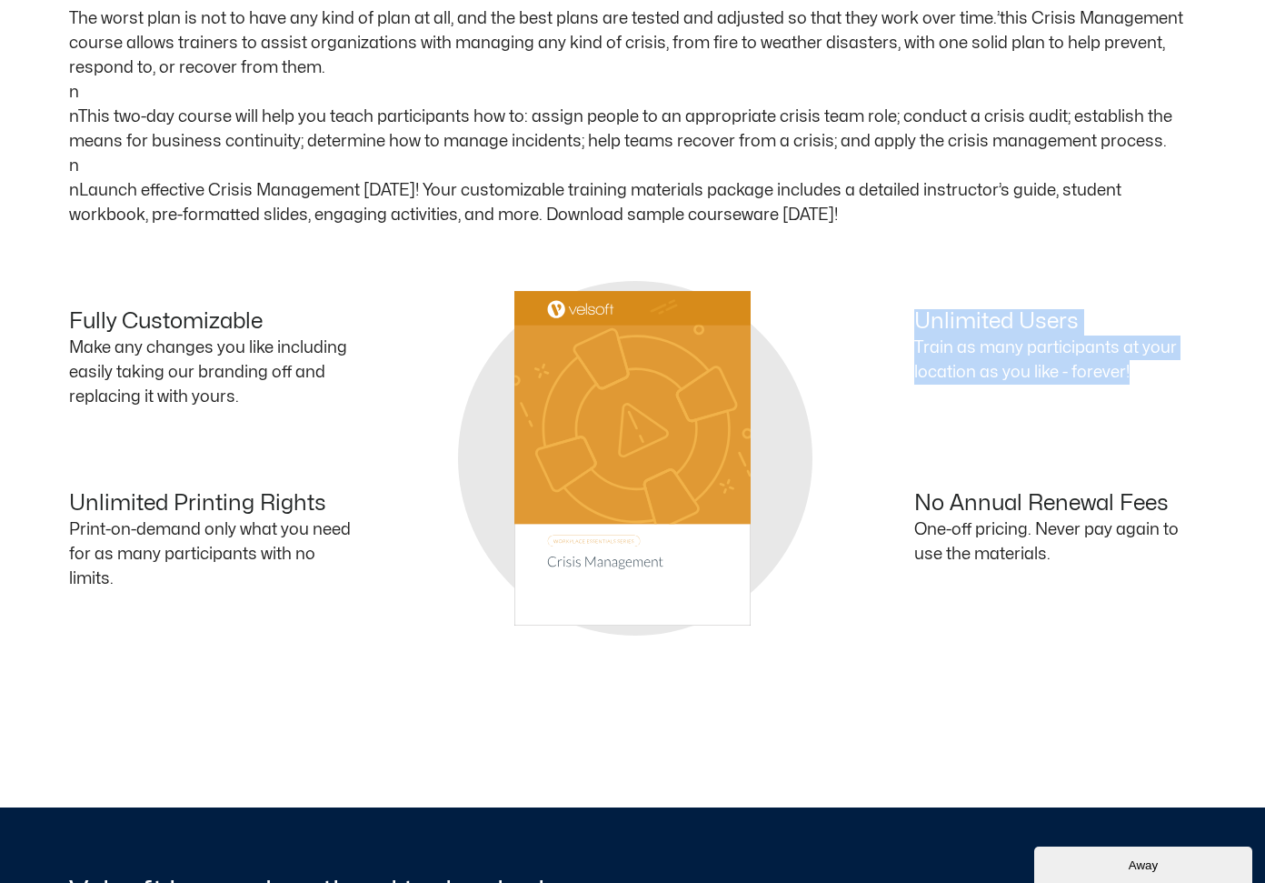
click at [1116, 393] on div "Unlimited Users Train as many participants at your location as you like - forev…" at bounding box center [915, 367] width 564 height 116
drag, startPoint x: 922, startPoint y: 342, endPoint x: 1178, endPoint y: 364, distance: 257.3
click at [1203, 358] on div "Description Course Outline What do you get The worst plan is not to have any ki…" at bounding box center [632, 333] width 1265 height 947
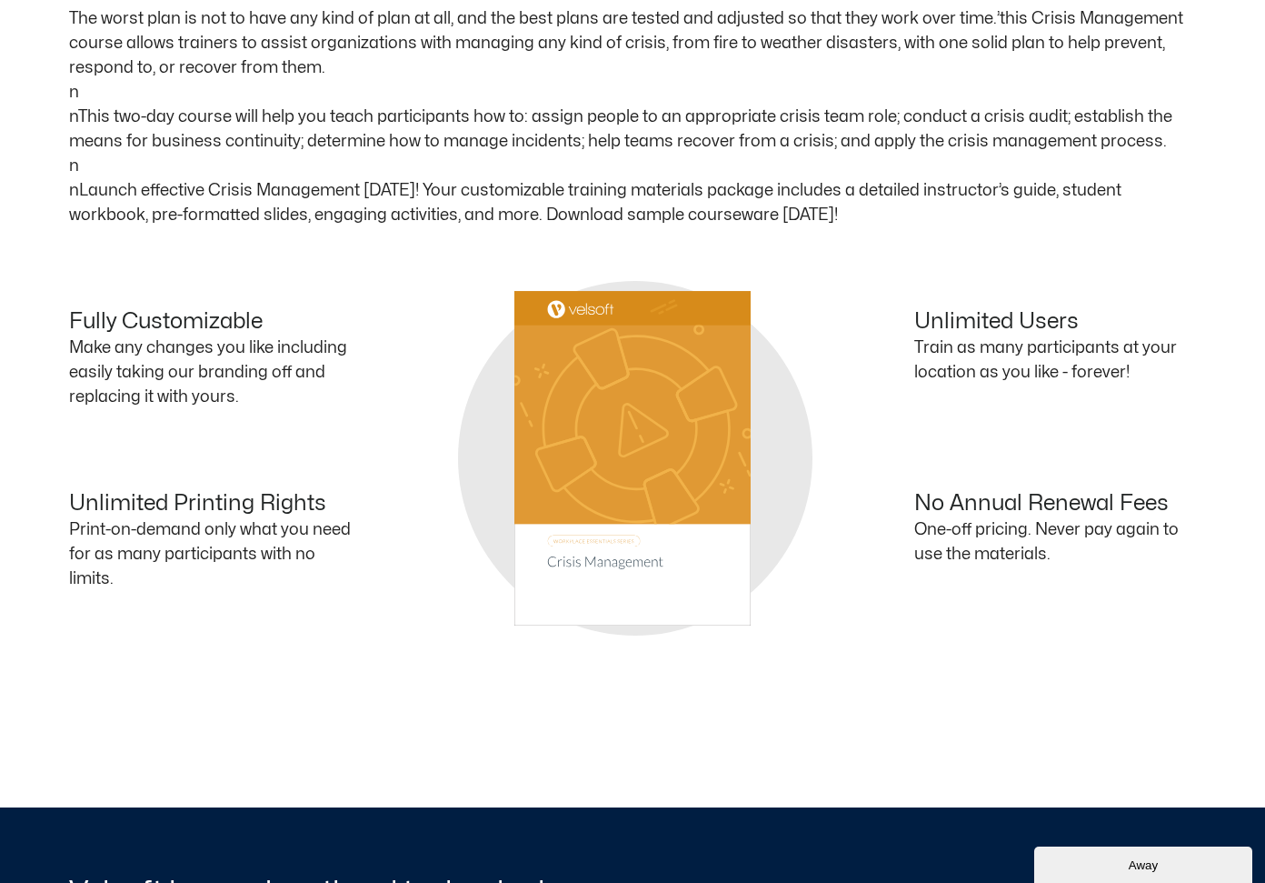
click at [1024, 371] on p "Train as many participants at your location as you like - forever!" at bounding box center [1055, 359] width 282 height 49
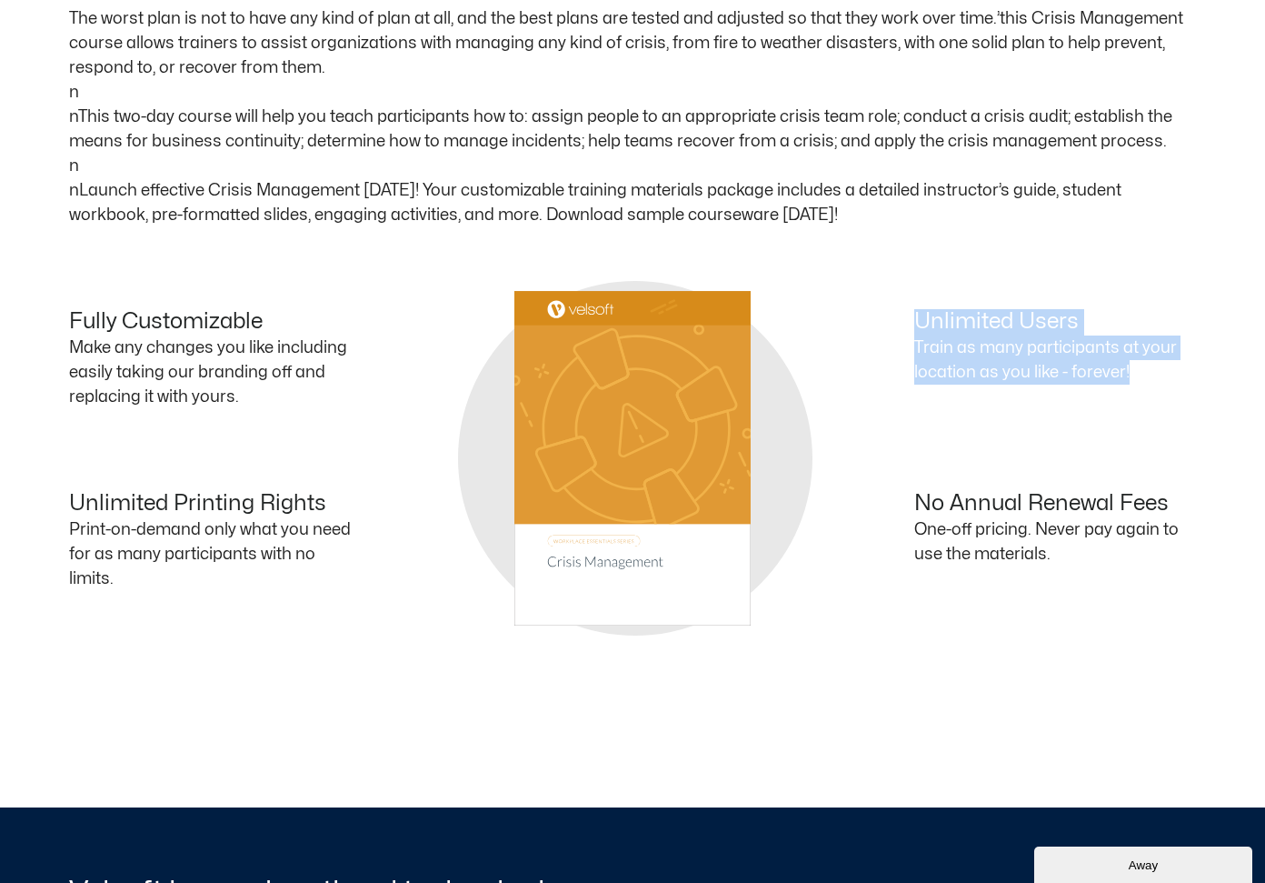
drag, startPoint x: 915, startPoint y: 313, endPoint x: 1168, endPoint y: 369, distance: 258.9
click at [1168, 369] on div "Unlimited Users Train as many participants at your location as you like - forev…" at bounding box center [915, 367] width 564 height 116
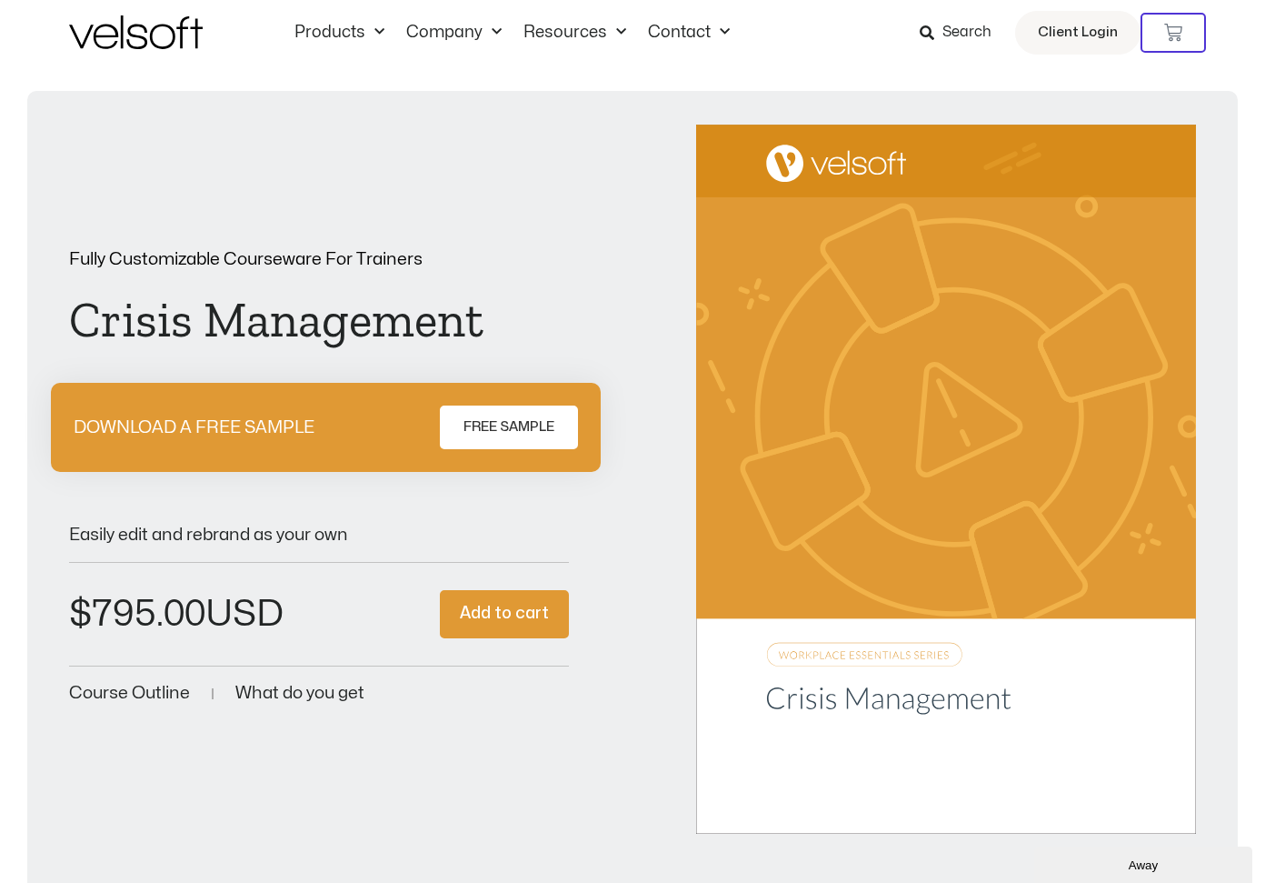
scroll to position [0, 0]
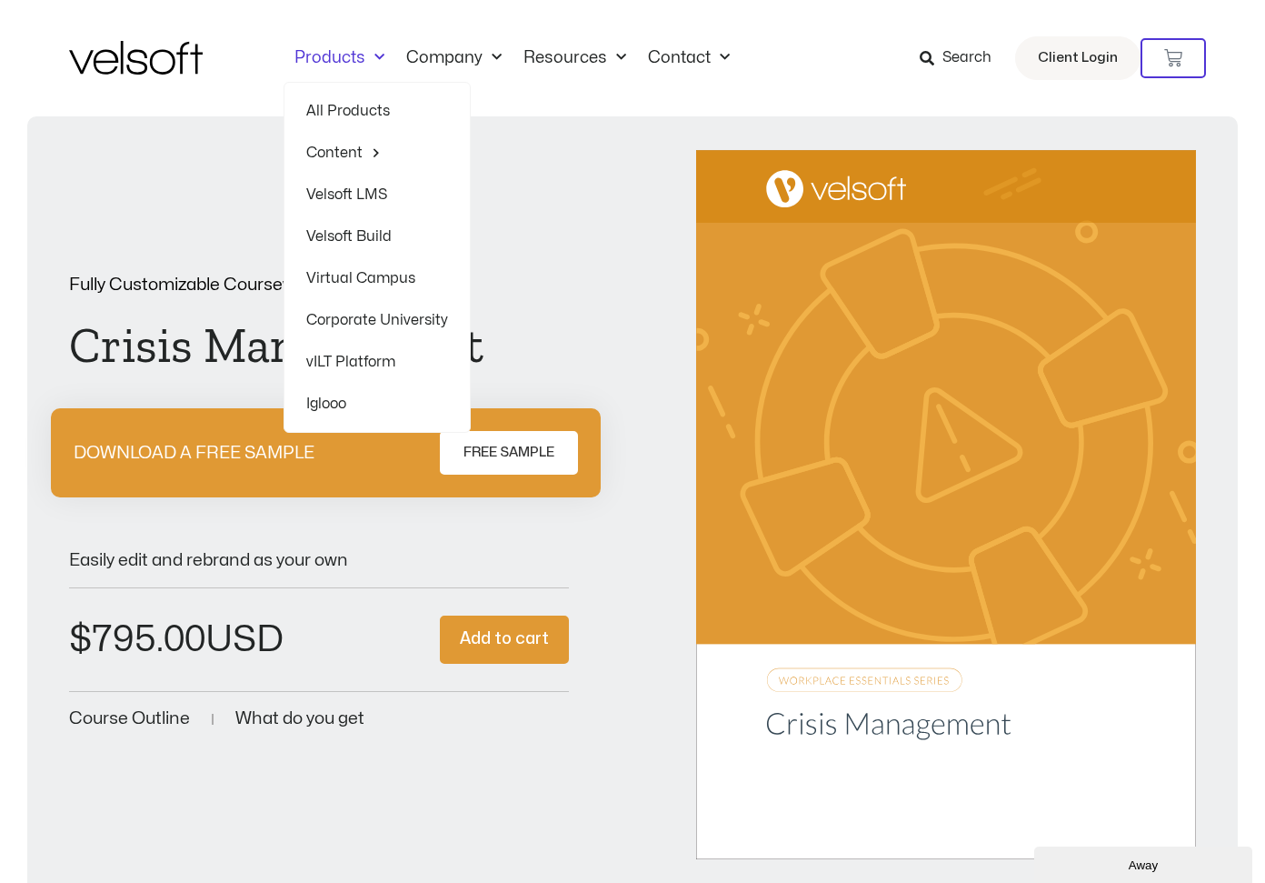
click at [373, 276] on link "Virtual Campus" at bounding box center [377, 278] width 142 height 42
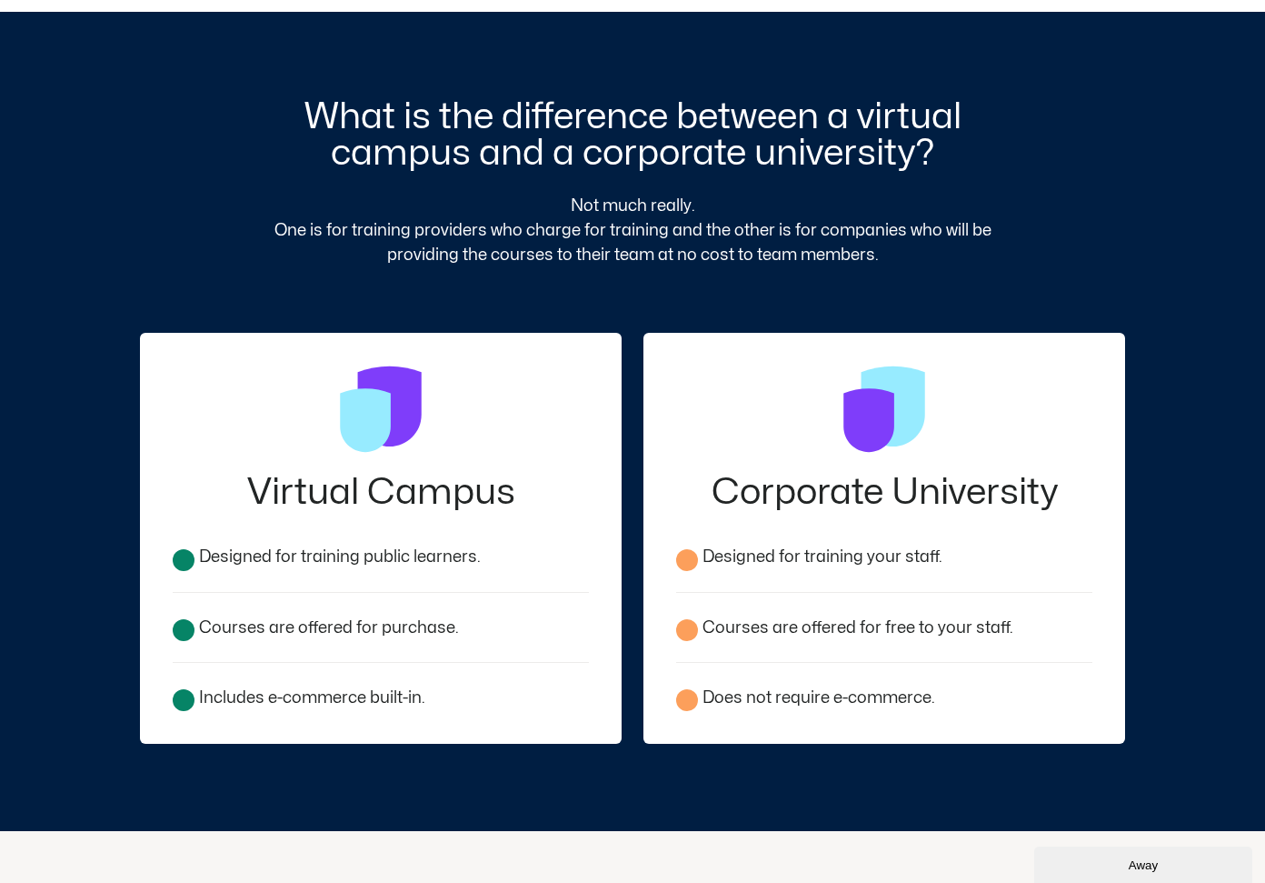
scroll to position [2457, 0]
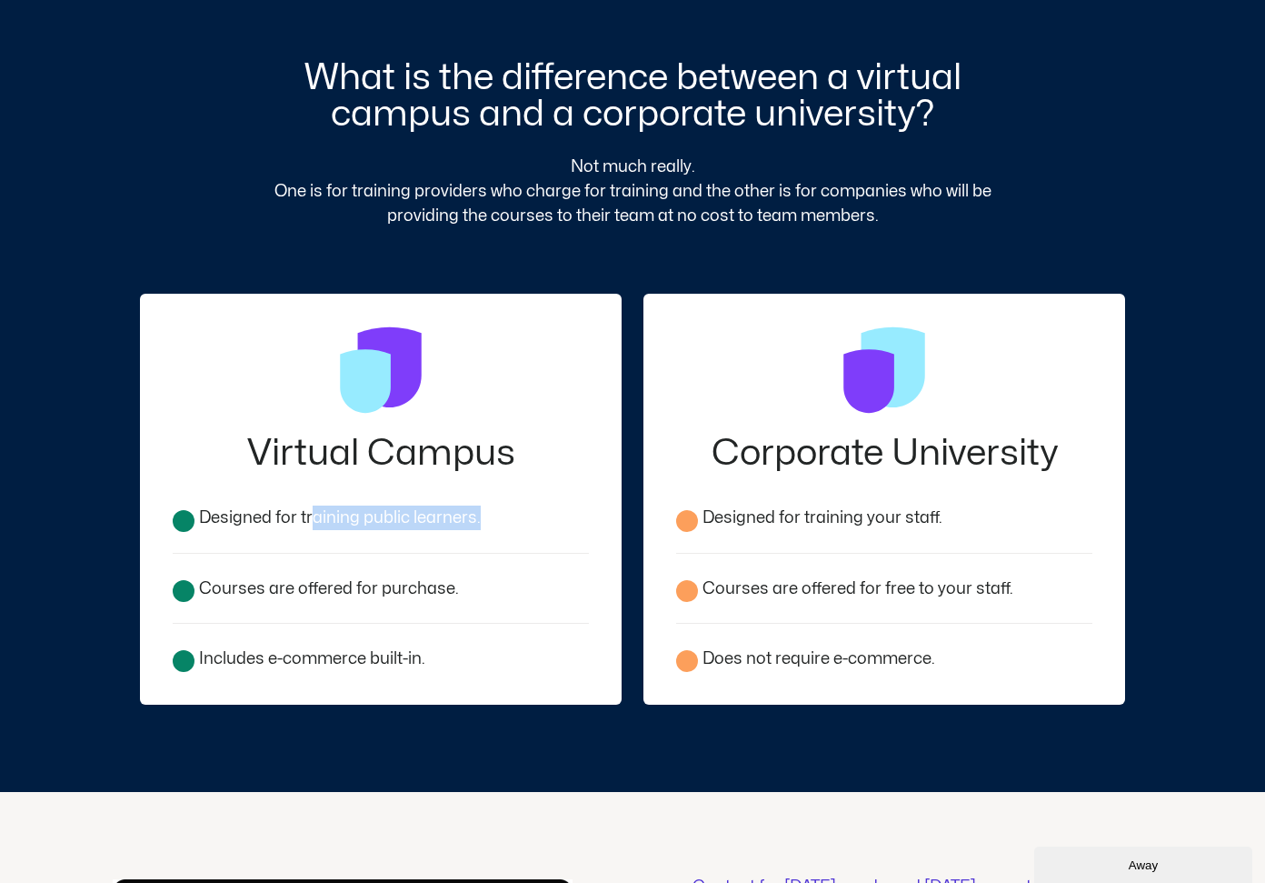
drag, startPoint x: 310, startPoint y: 524, endPoint x: 508, endPoint y: 514, distance: 198.4
click at [508, 514] on li "Designed for training public learners." at bounding box center [381, 528] width 416 height 48
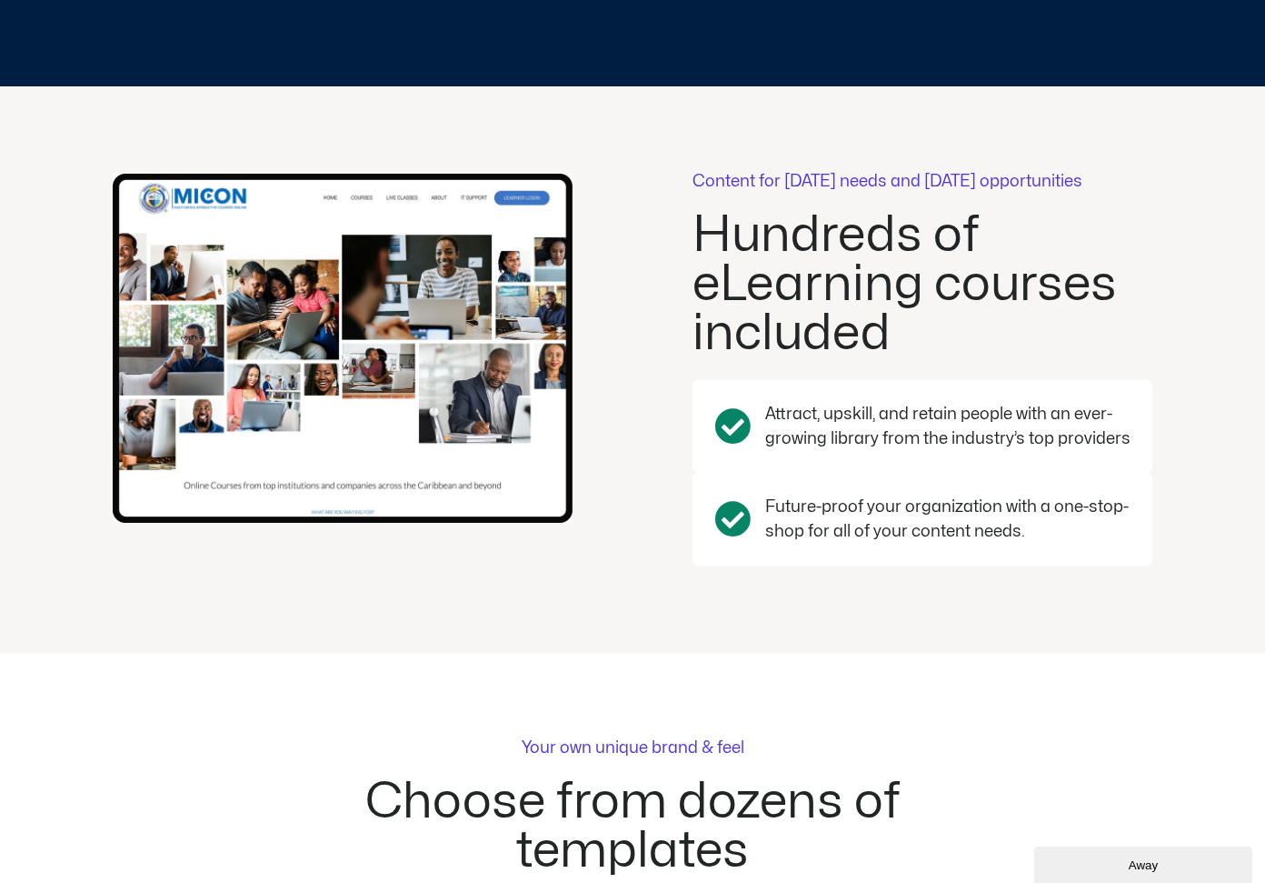
scroll to position [3186, 0]
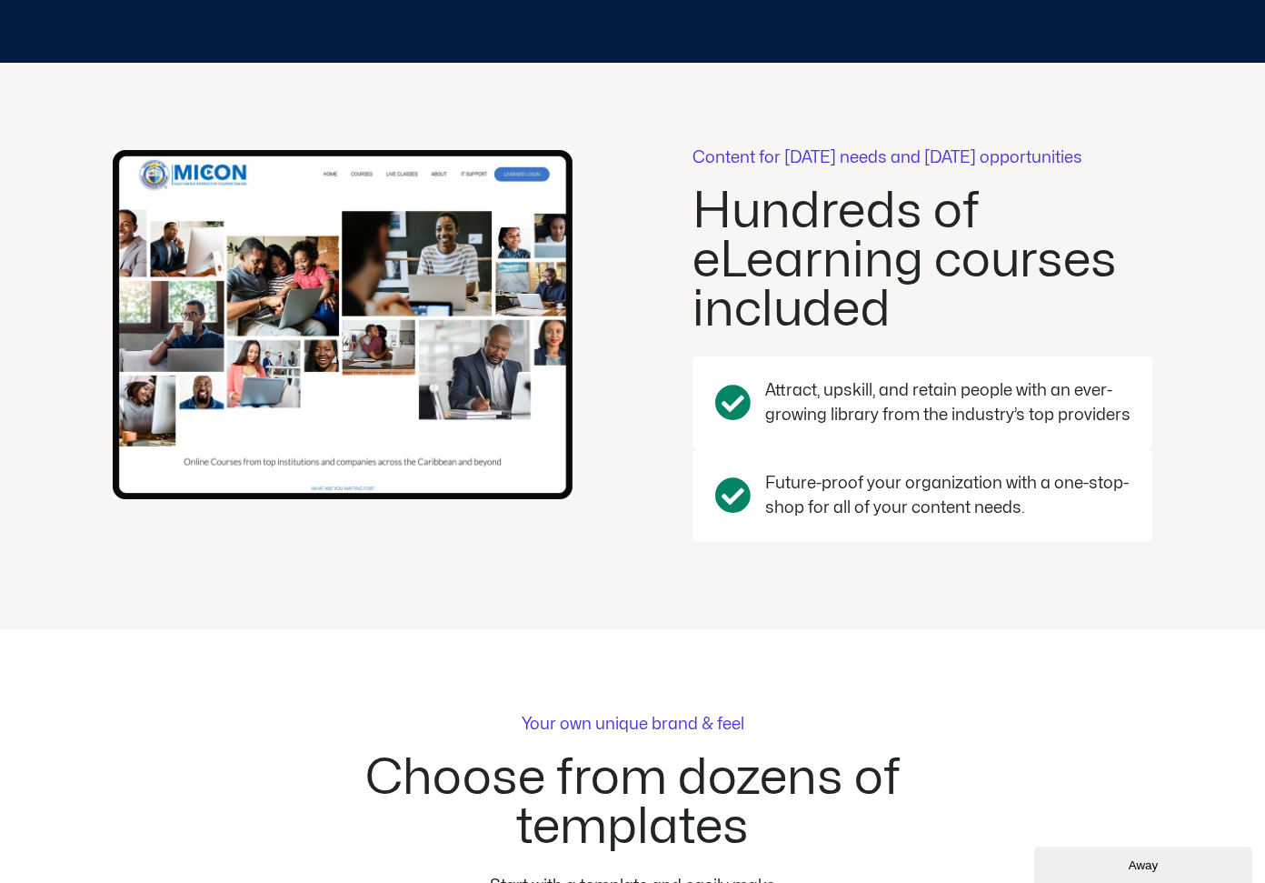
drag, startPoint x: 884, startPoint y: 424, endPoint x: 1129, endPoint y: 415, distance: 244.7
click at [1129, 415] on p "Attract, upskill, and retain people with an ever-growing library from the indus…" at bounding box center [947, 402] width 365 height 49
drag, startPoint x: 841, startPoint y: 520, endPoint x: 1048, endPoint y: 514, distance: 207.3
click at [1048, 514] on p "Future-proof your organization with a one-stop-shop for all of your content nee…" at bounding box center [947, 495] width 365 height 49
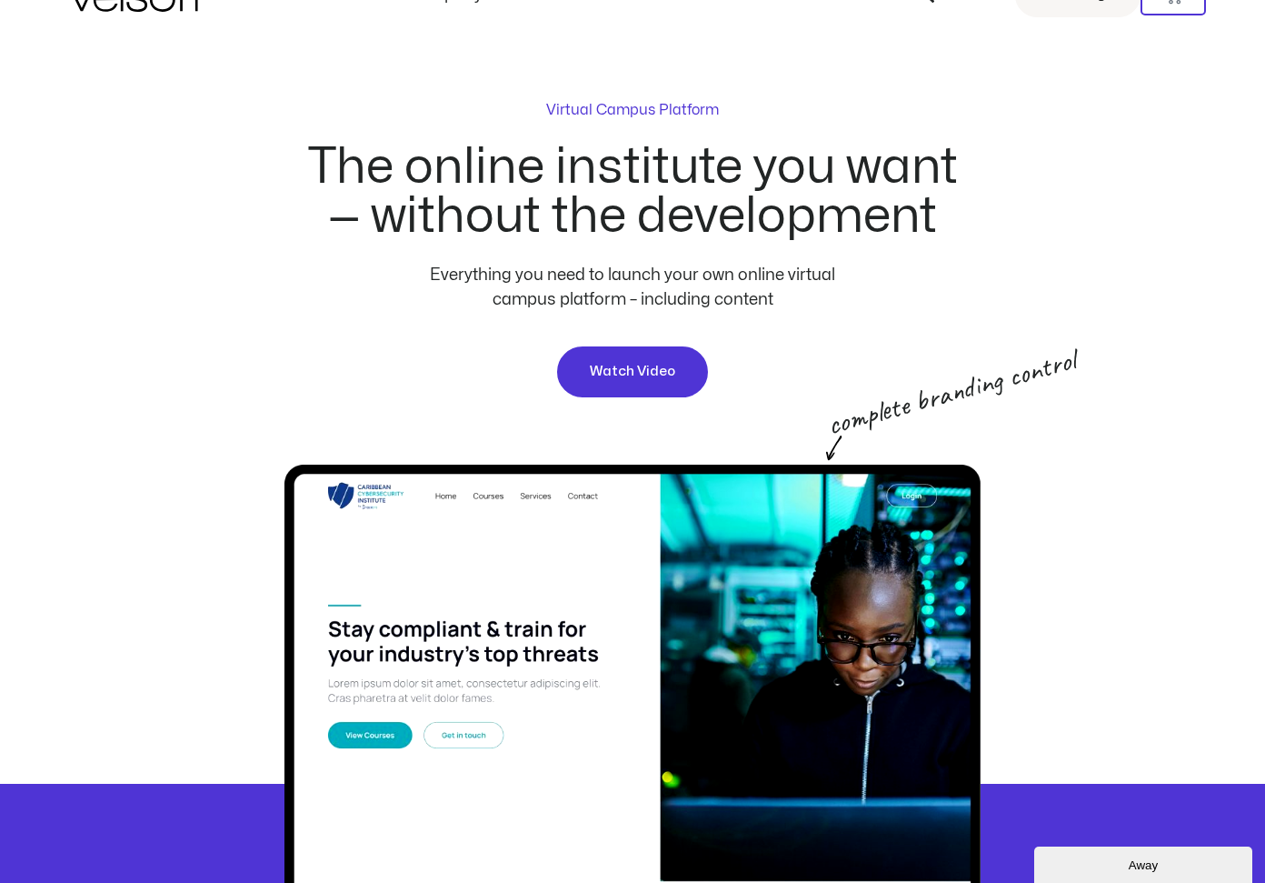
scroll to position [0, 0]
